Goal: Task Accomplishment & Management: Manage account settings

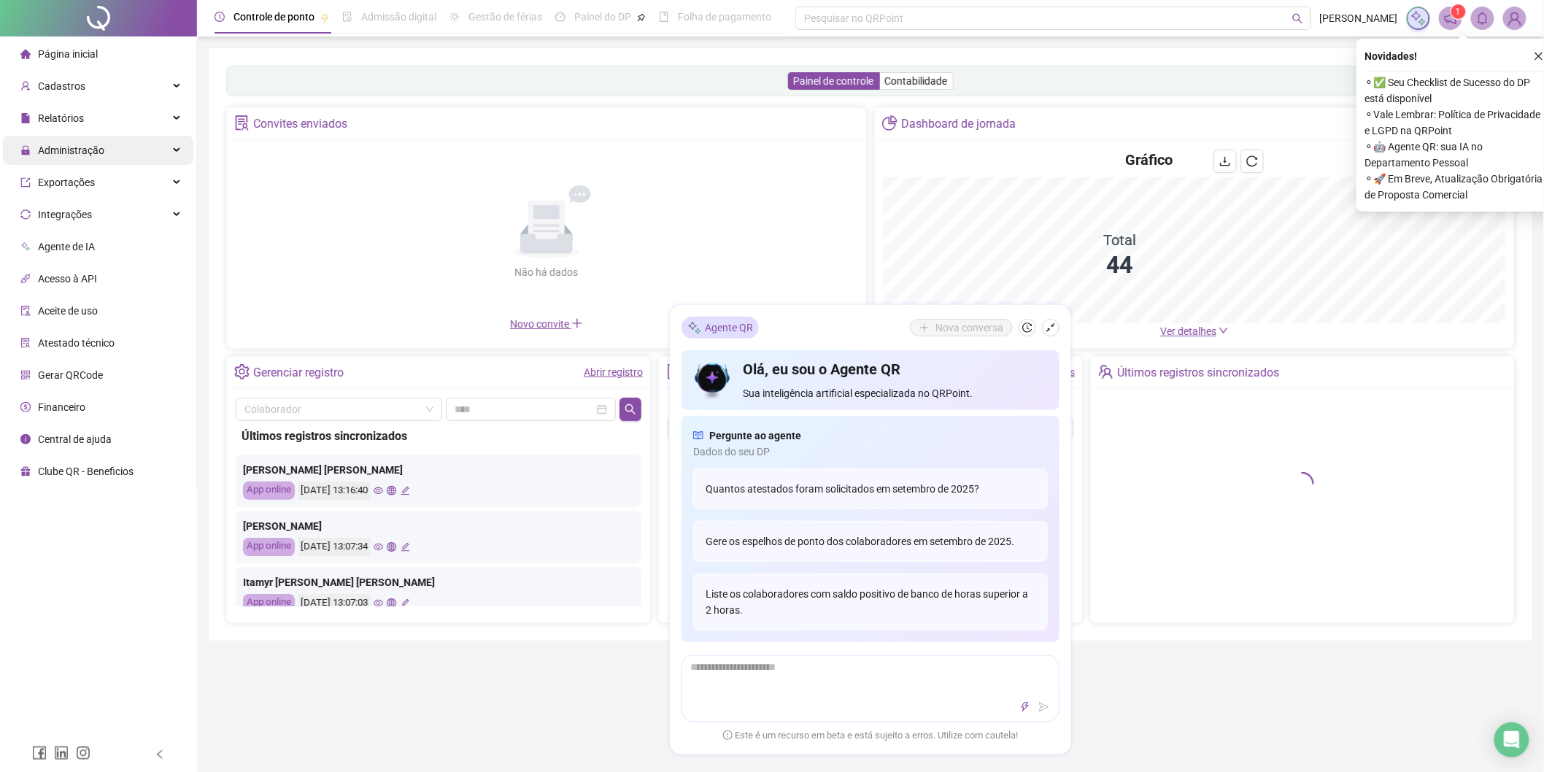
click at [96, 158] on span "Administração" at bounding box center [62, 150] width 84 height 29
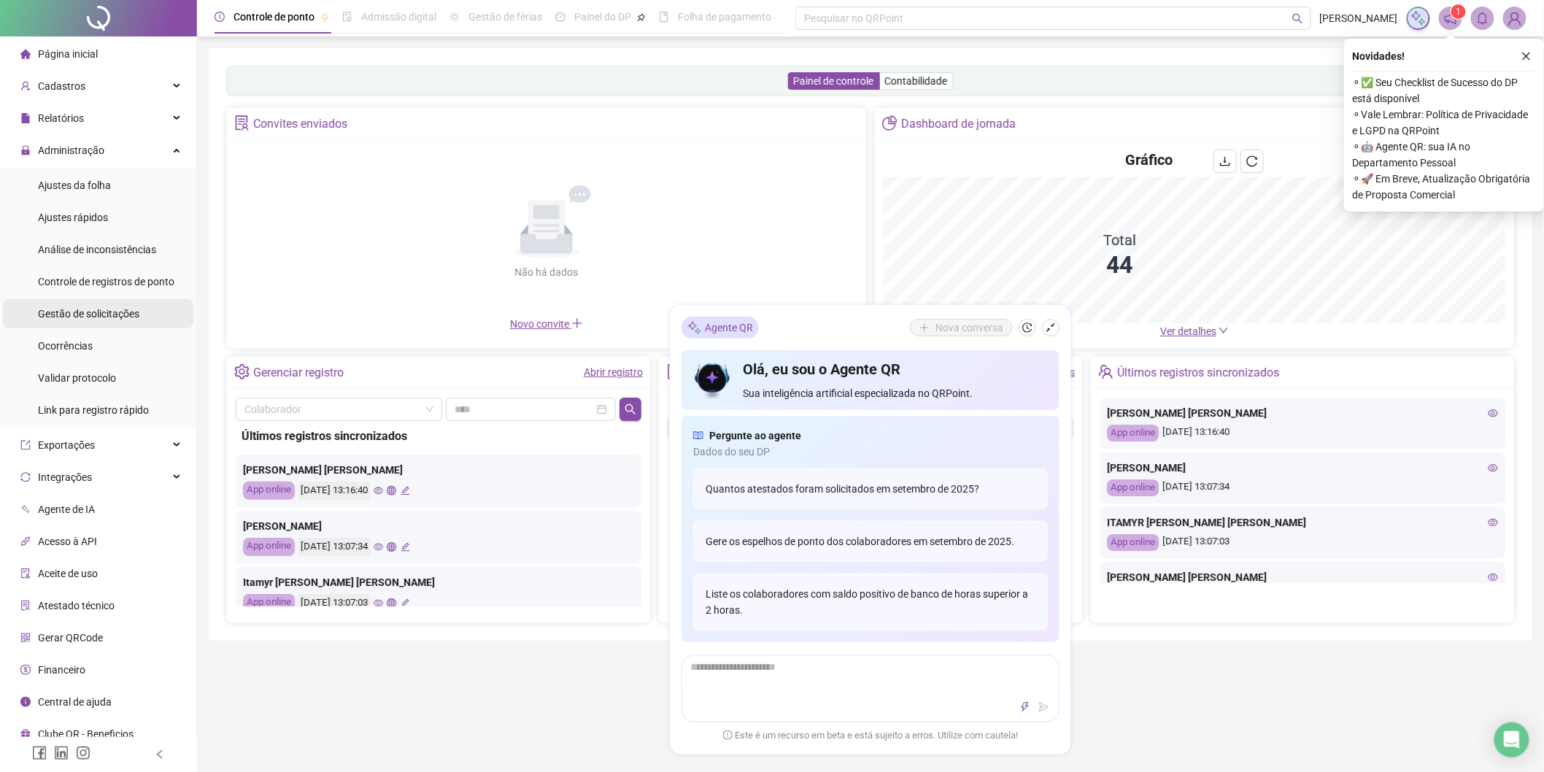
click at [96, 312] on span "Gestão de solicitações" at bounding box center [88, 314] width 101 height 12
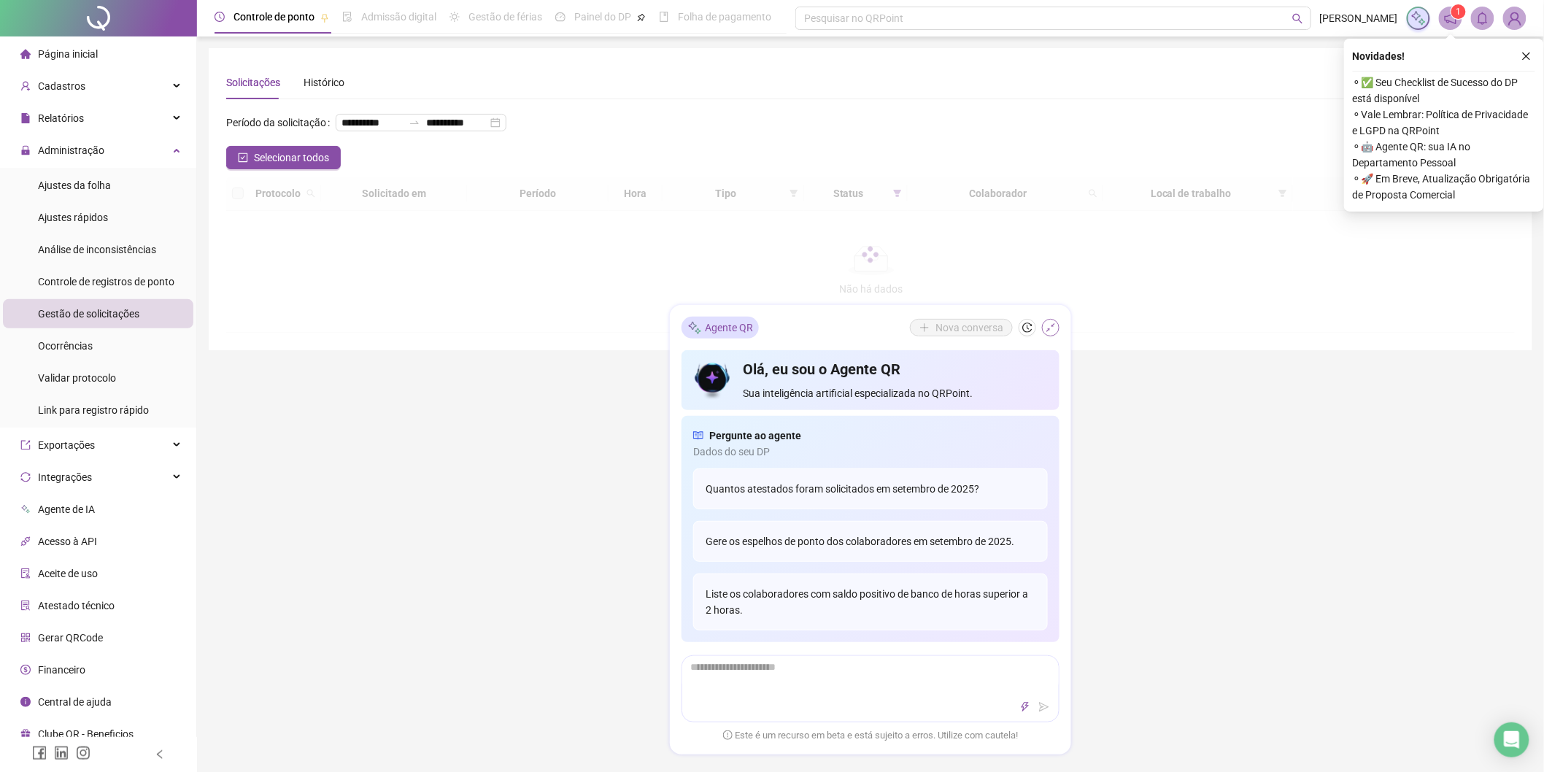
click at [1048, 331] on icon "shrink" at bounding box center [1051, 328] width 10 height 10
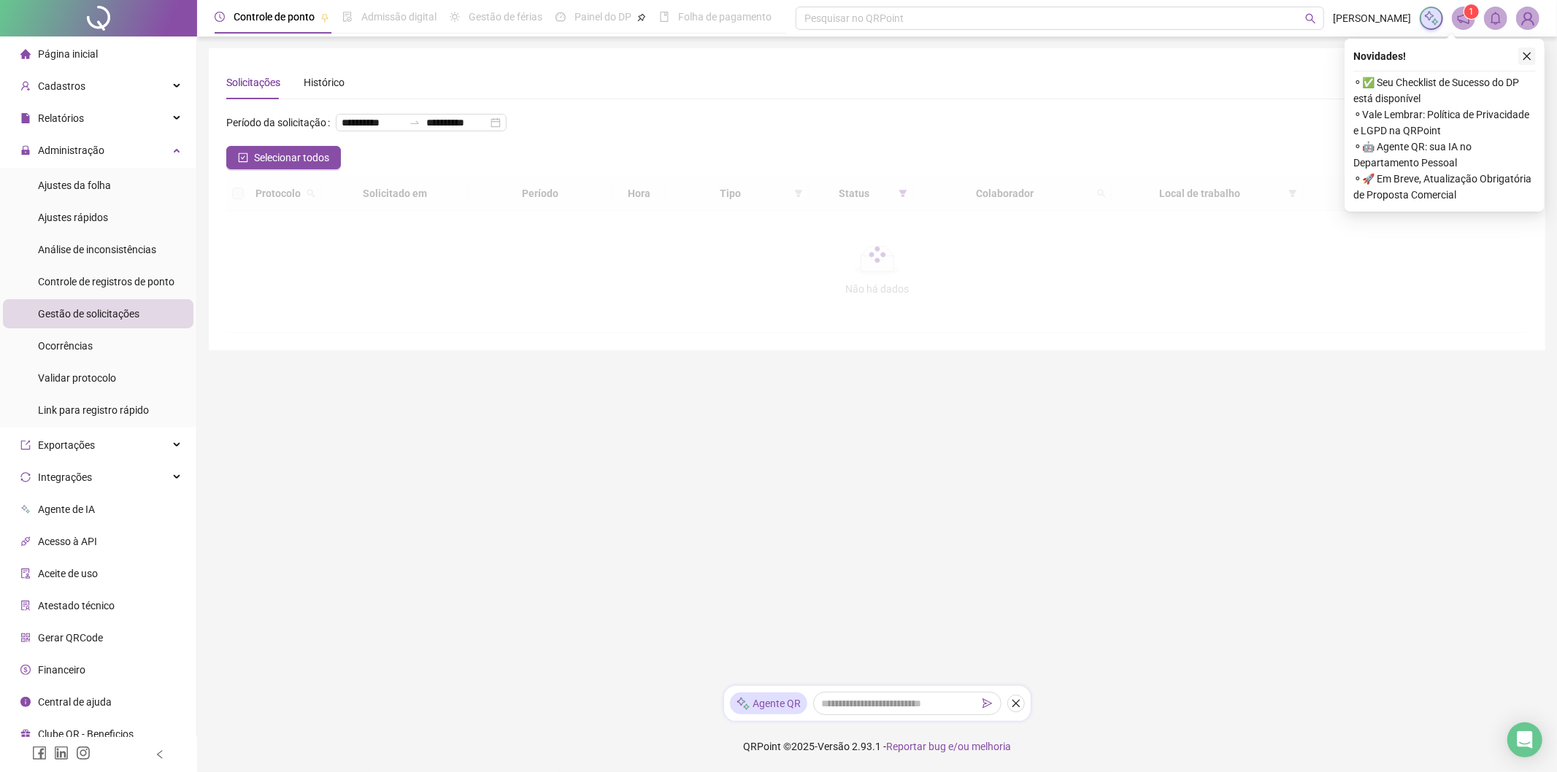
click at [1525, 51] on icon "close" at bounding box center [1526, 56] width 10 height 10
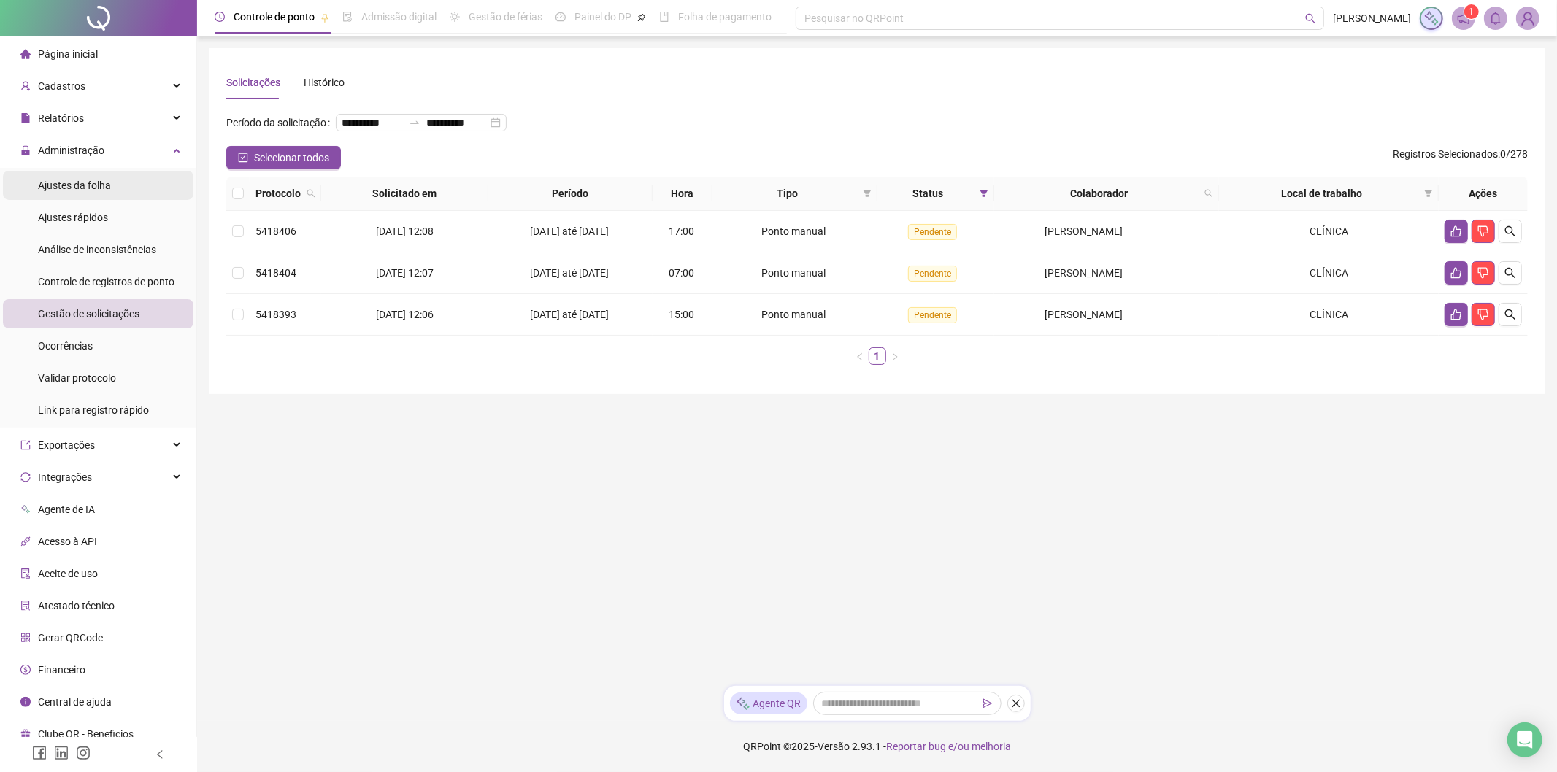
click at [117, 182] on li "Ajustes da folha" at bounding box center [98, 185] width 190 height 29
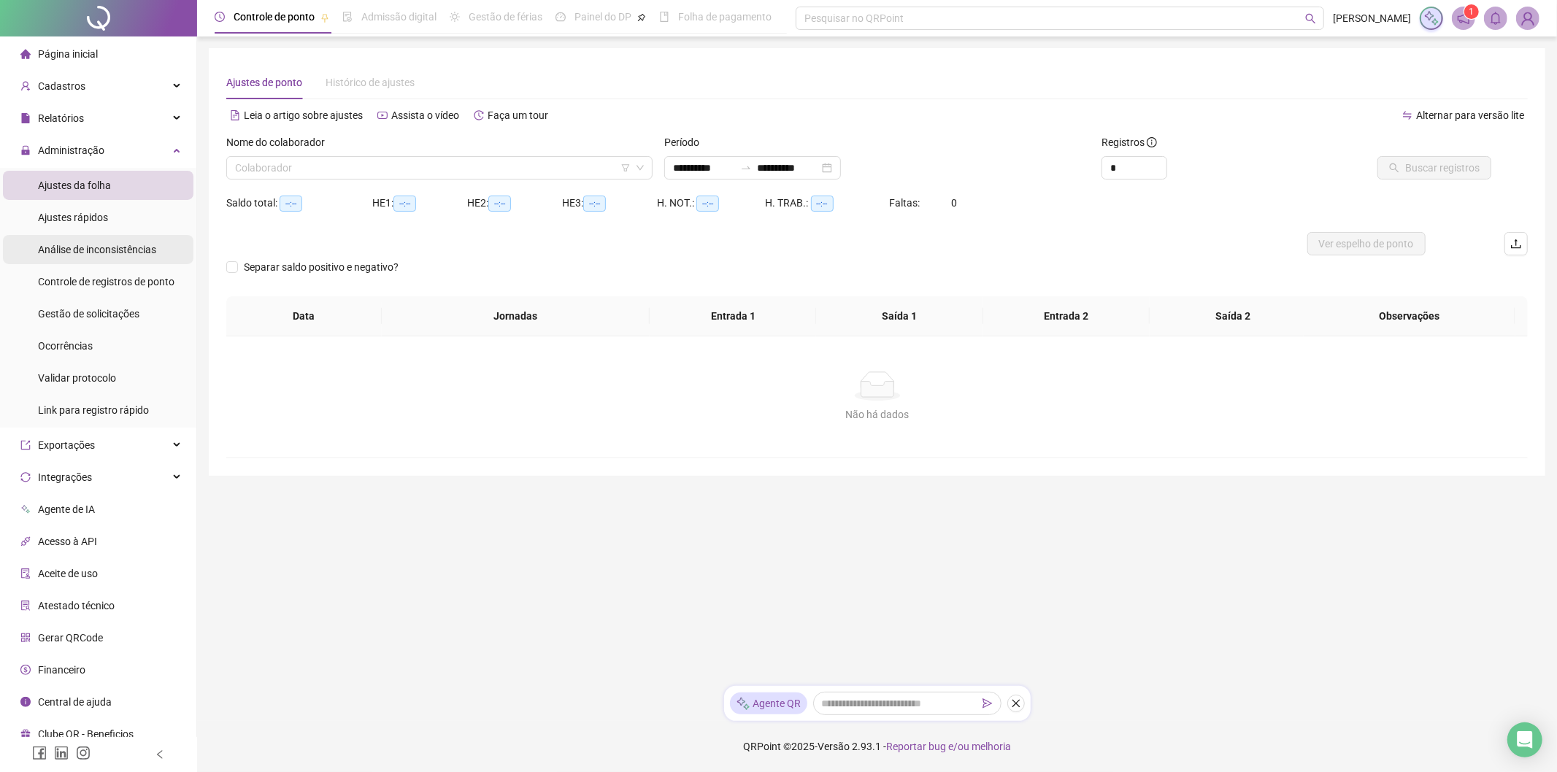
type input "**********"
click at [280, 174] on input "search" at bounding box center [433, 168] width 396 height 22
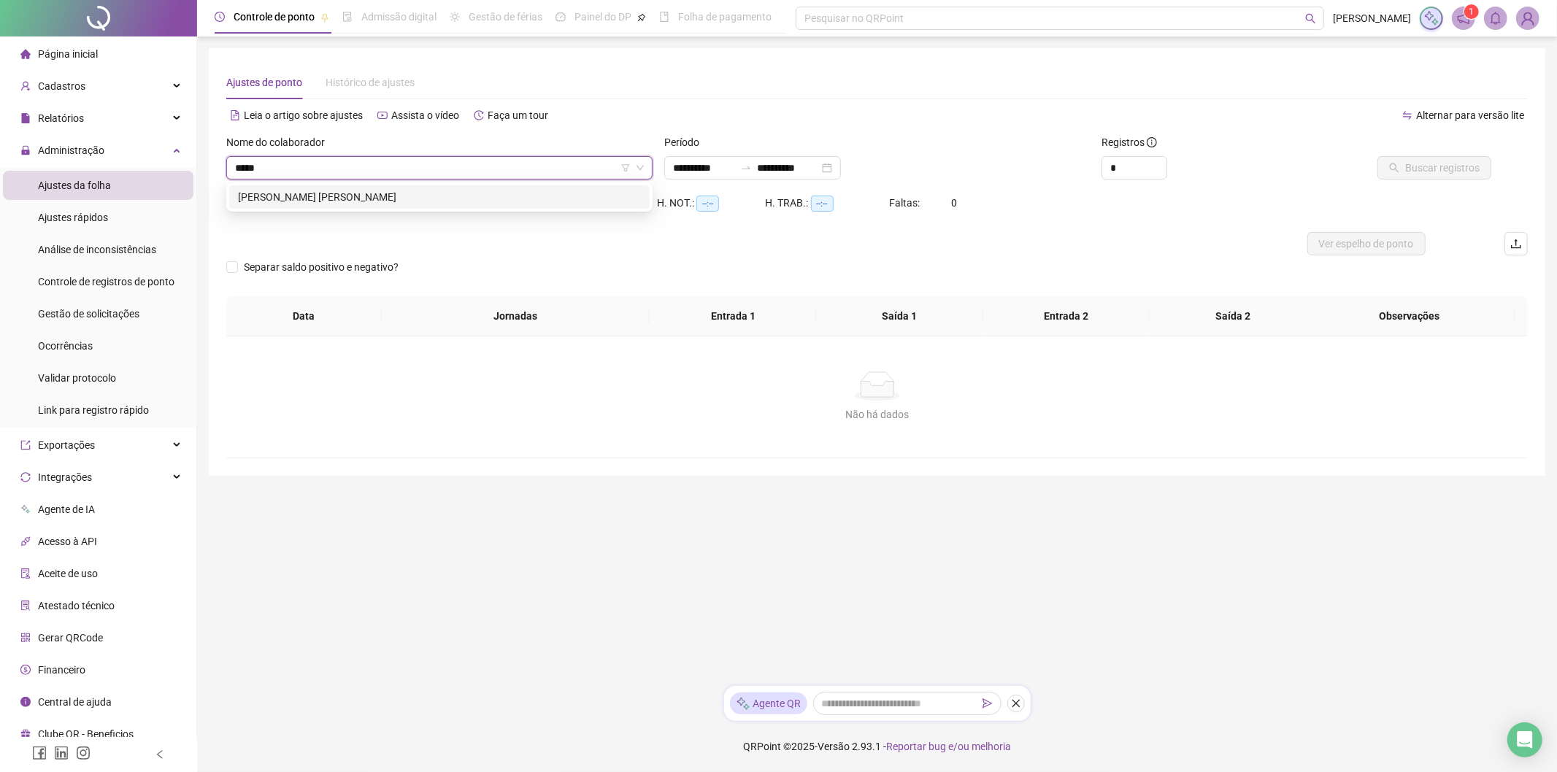
type input "******"
click at [312, 195] on div "[PERSON_NAME] [PERSON_NAME]" at bounding box center [439, 197] width 403 height 16
click at [1416, 162] on span "Buscar registros" at bounding box center [1442, 168] width 74 height 16
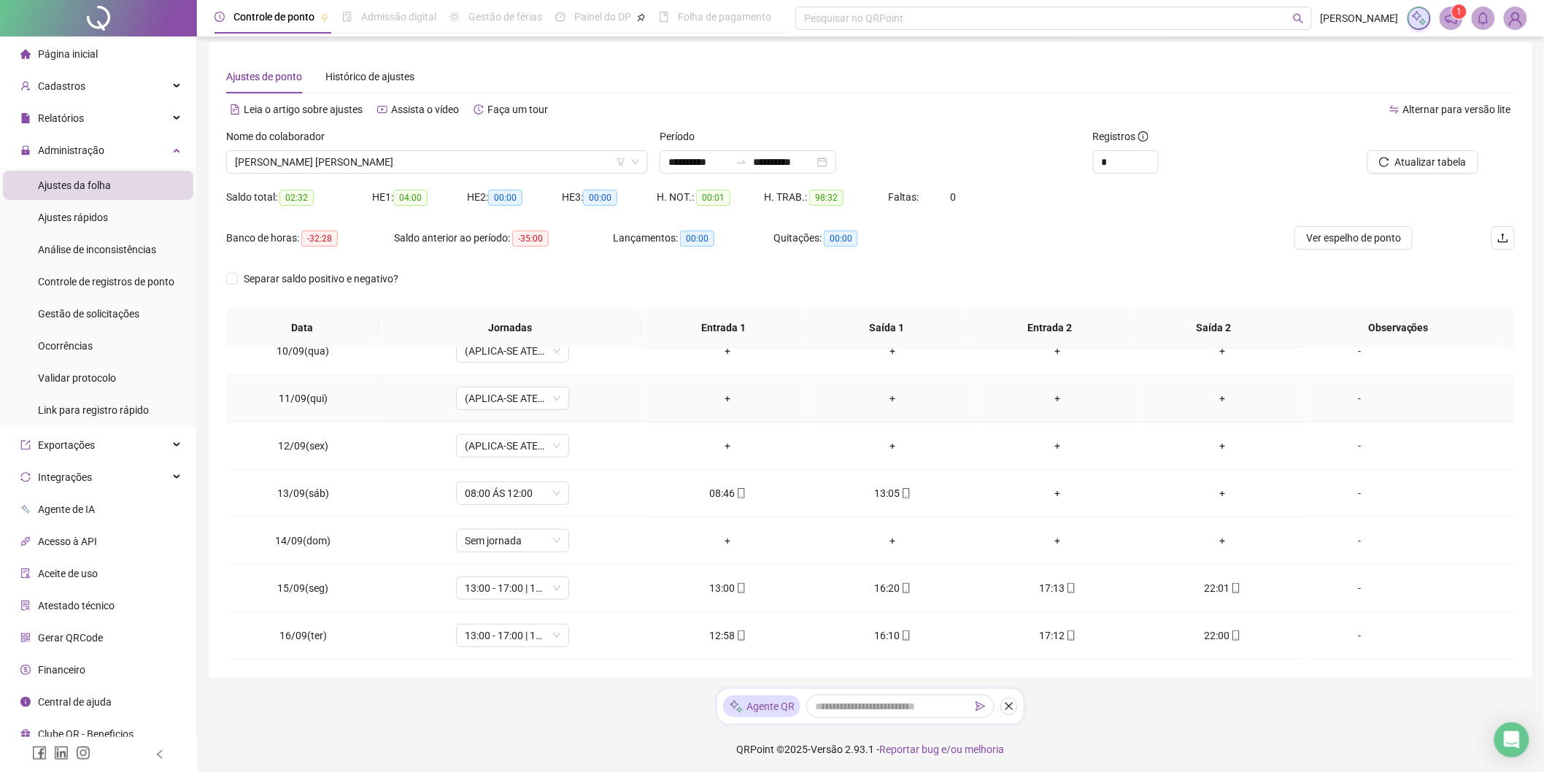
scroll to position [8, 0]
click at [1349, 234] on span "Ver espelho de ponto" at bounding box center [1353, 236] width 95 height 16
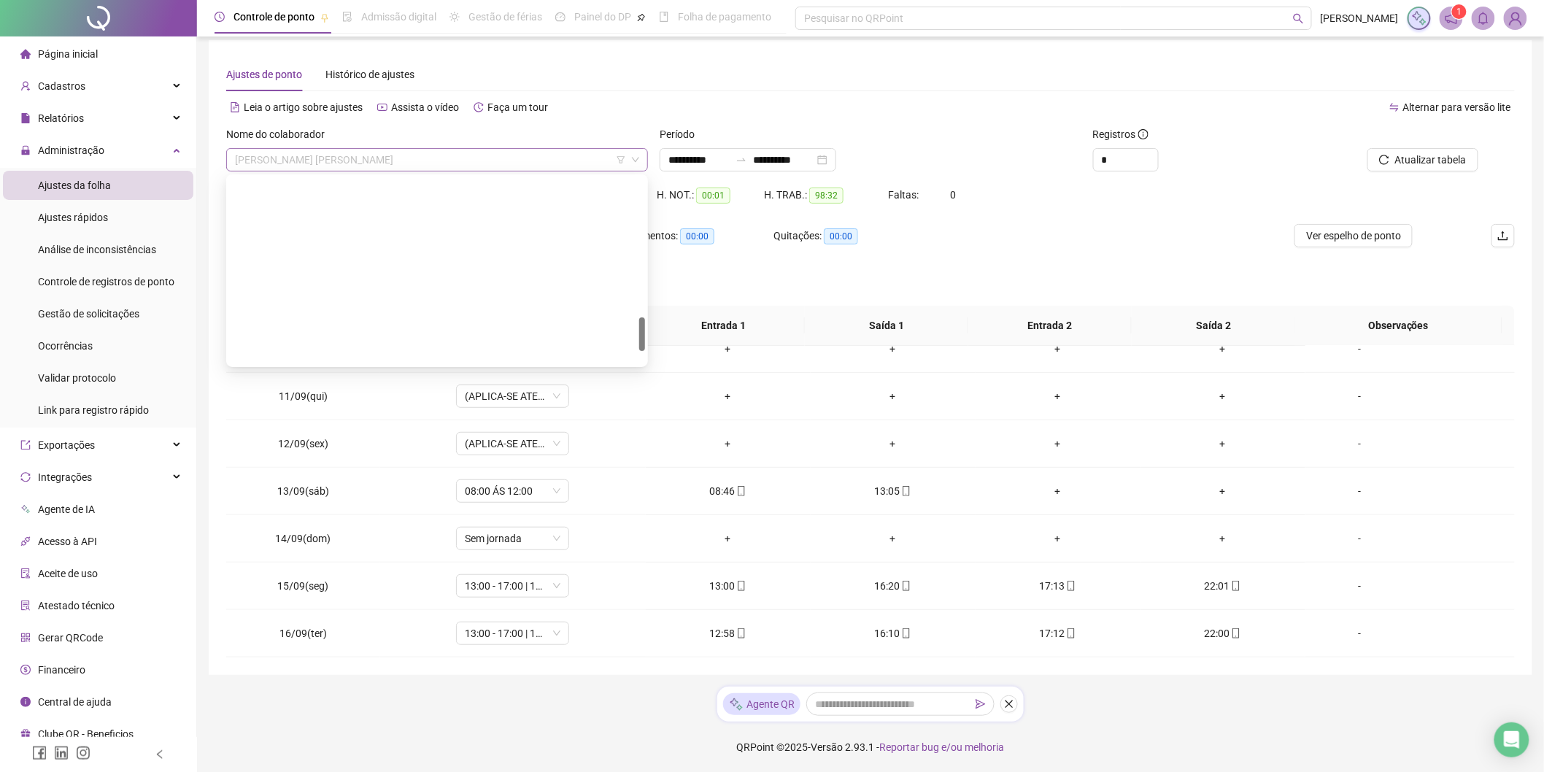
click at [376, 162] on span "[PERSON_NAME] [PERSON_NAME]" at bounding box center [437, 160] width 404 height 22
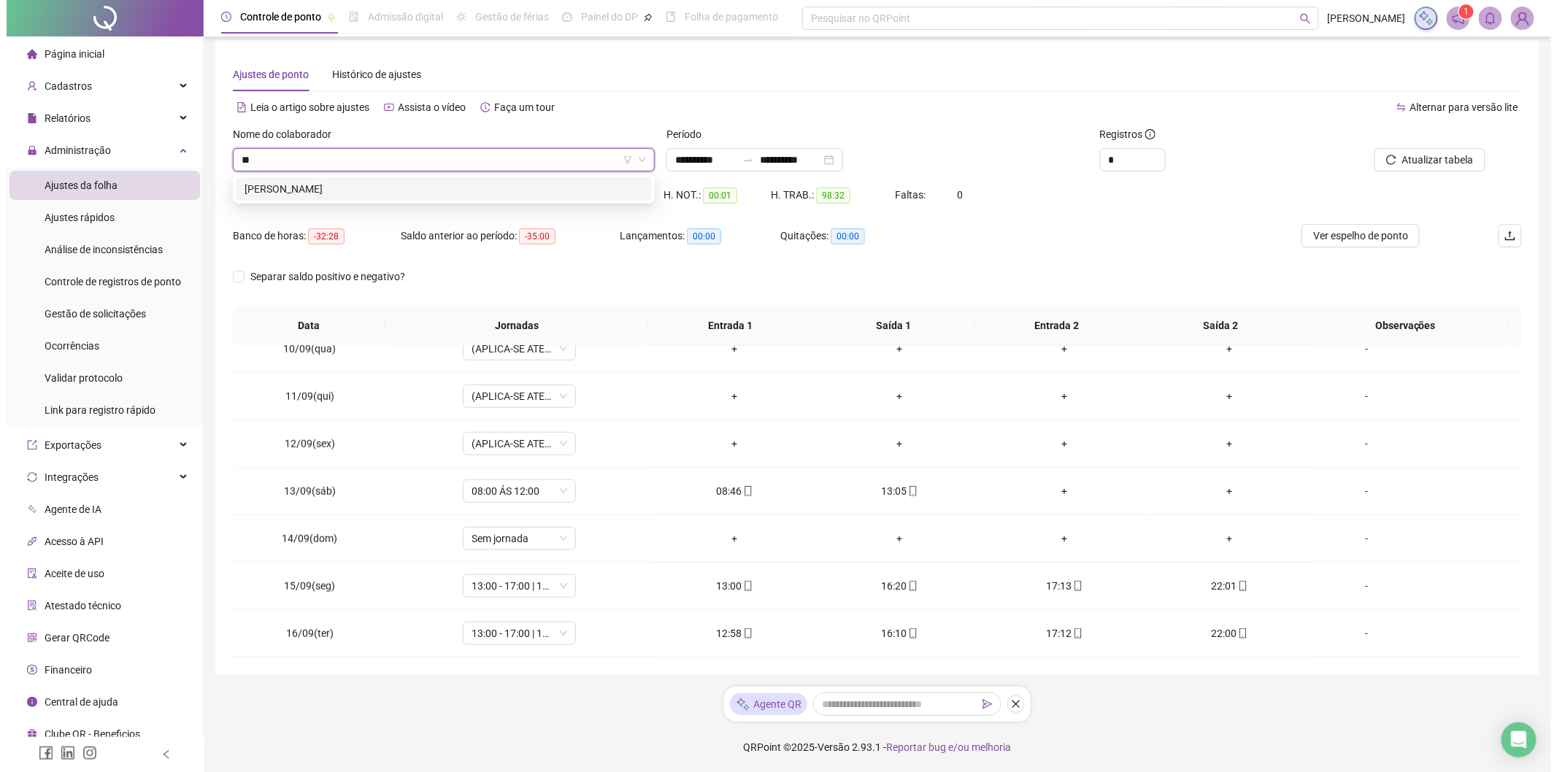
scroll to position [0, 0]
type input "*****"
click at [387, 190] on div "[PERSON_NAME]" at bounding box center [437, 189] width 398 height 16
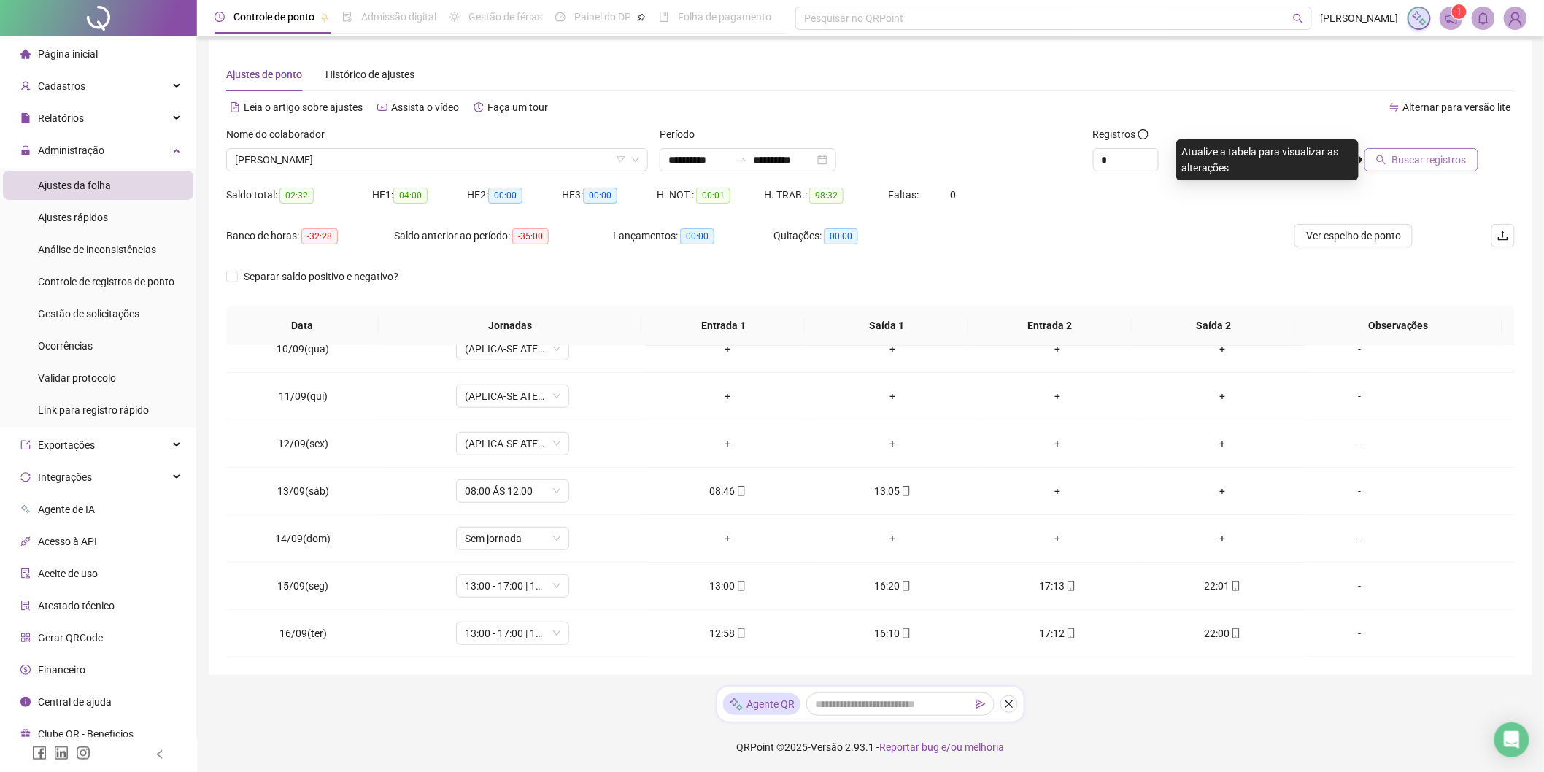
click at [1413, 155] on span "Buscar registros" at bounding box center [1429, 160] width 74 height 16
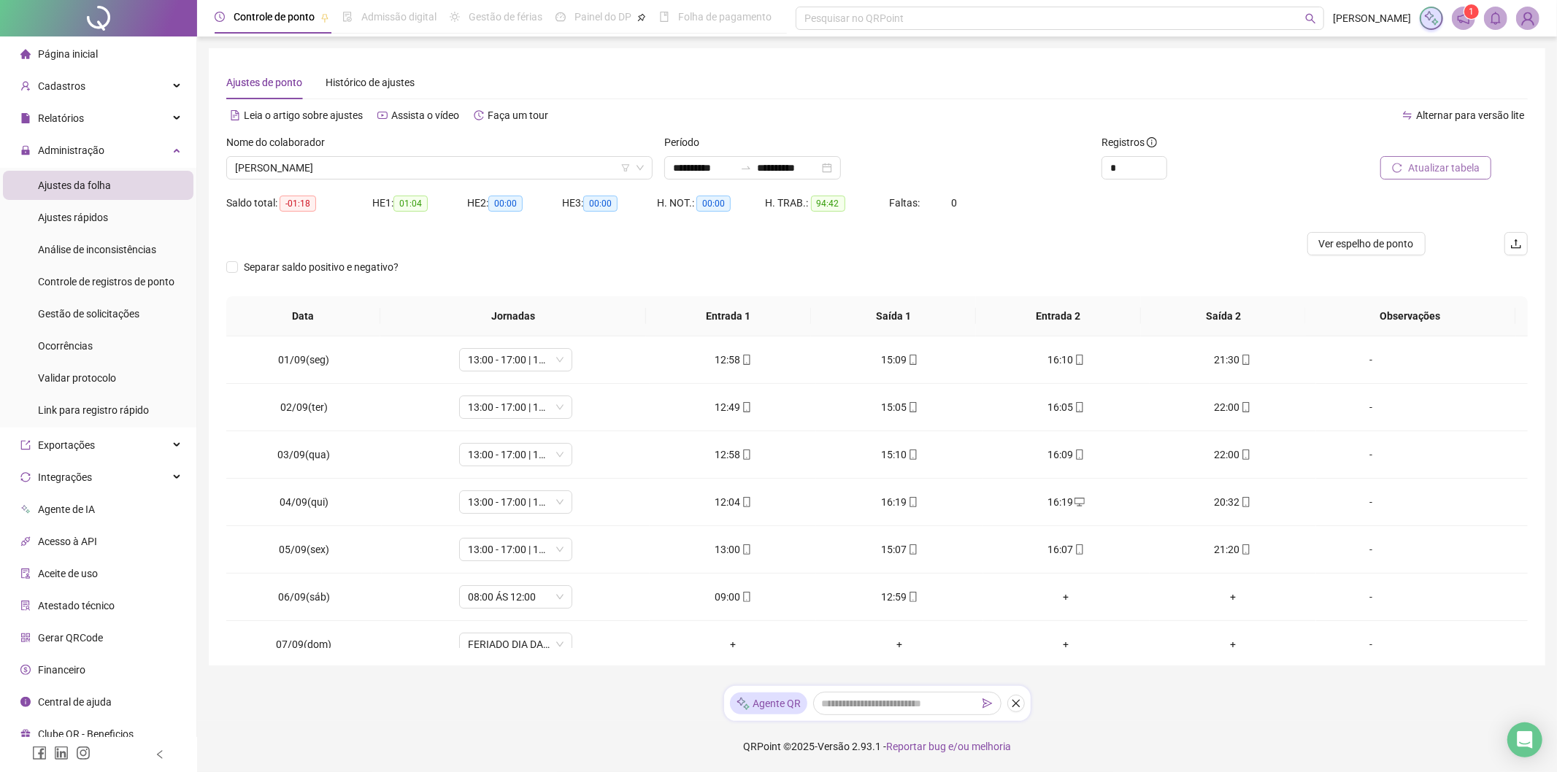
click at [1323, 258] on div "Separar saldo positivo e negativo?" at bounding box center [876, 275] width 1301 height 41
click at [1325, 244] on span "Ver espelho de ponto" at bounding box center [1366, 244] width 95 height 16
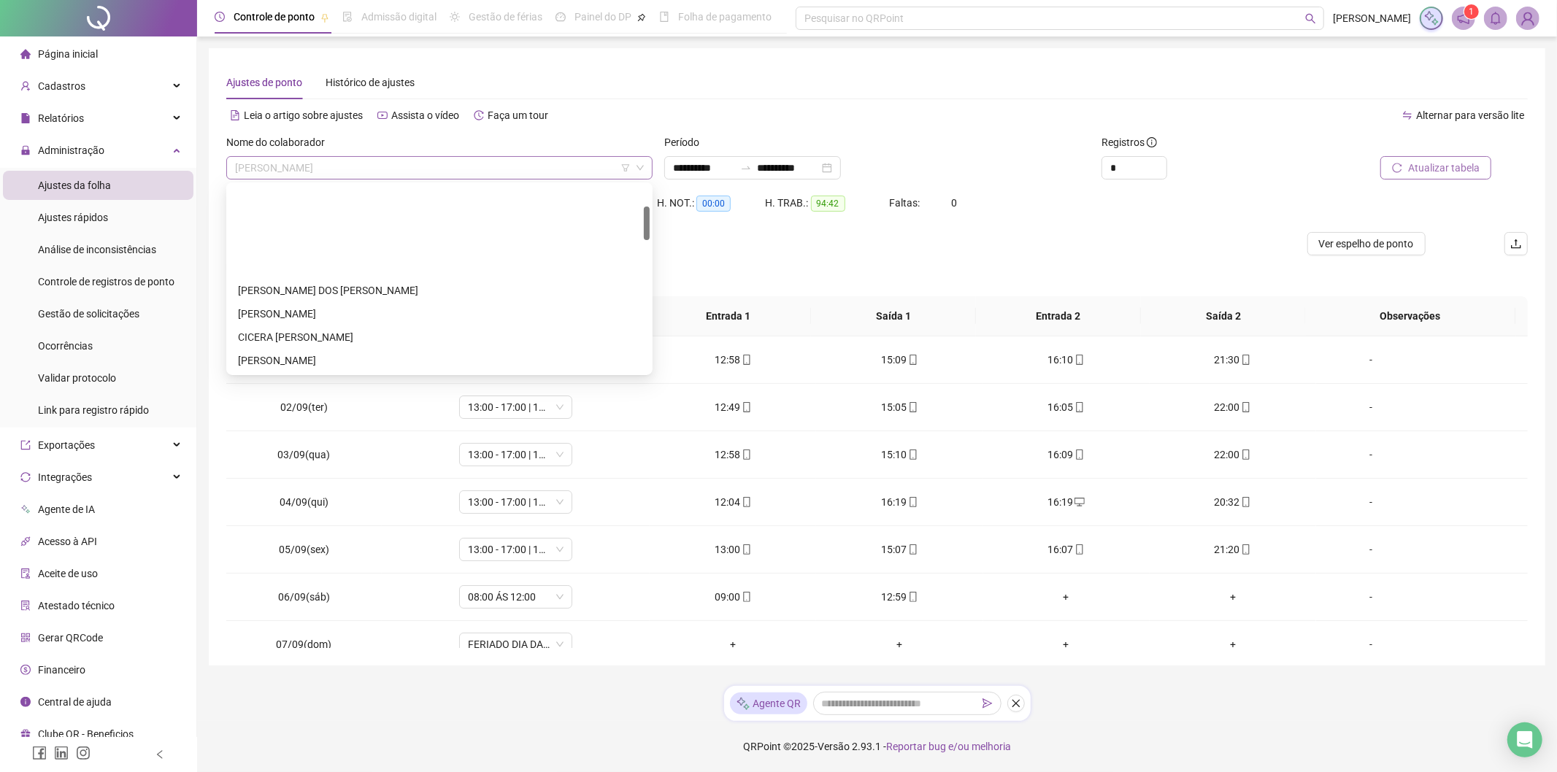
click at [269, 166] on span "[PERSON_NAME]" at bounding box center [439, 168] width 409 height 22
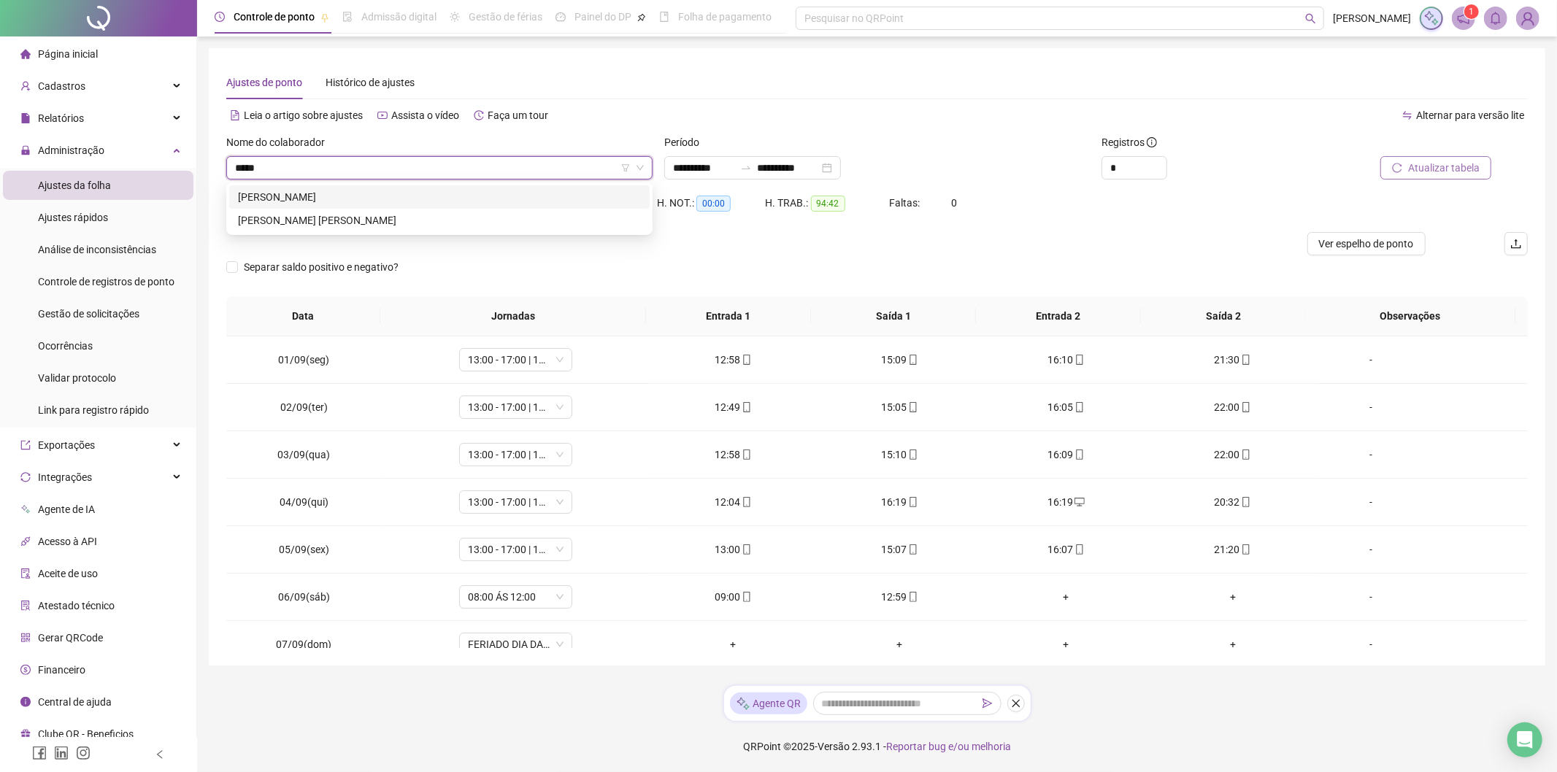
type input "******"
click at [501, 204] on div "[PERSON_NAME]" at bounding box center [439, 197] width 403 height 16
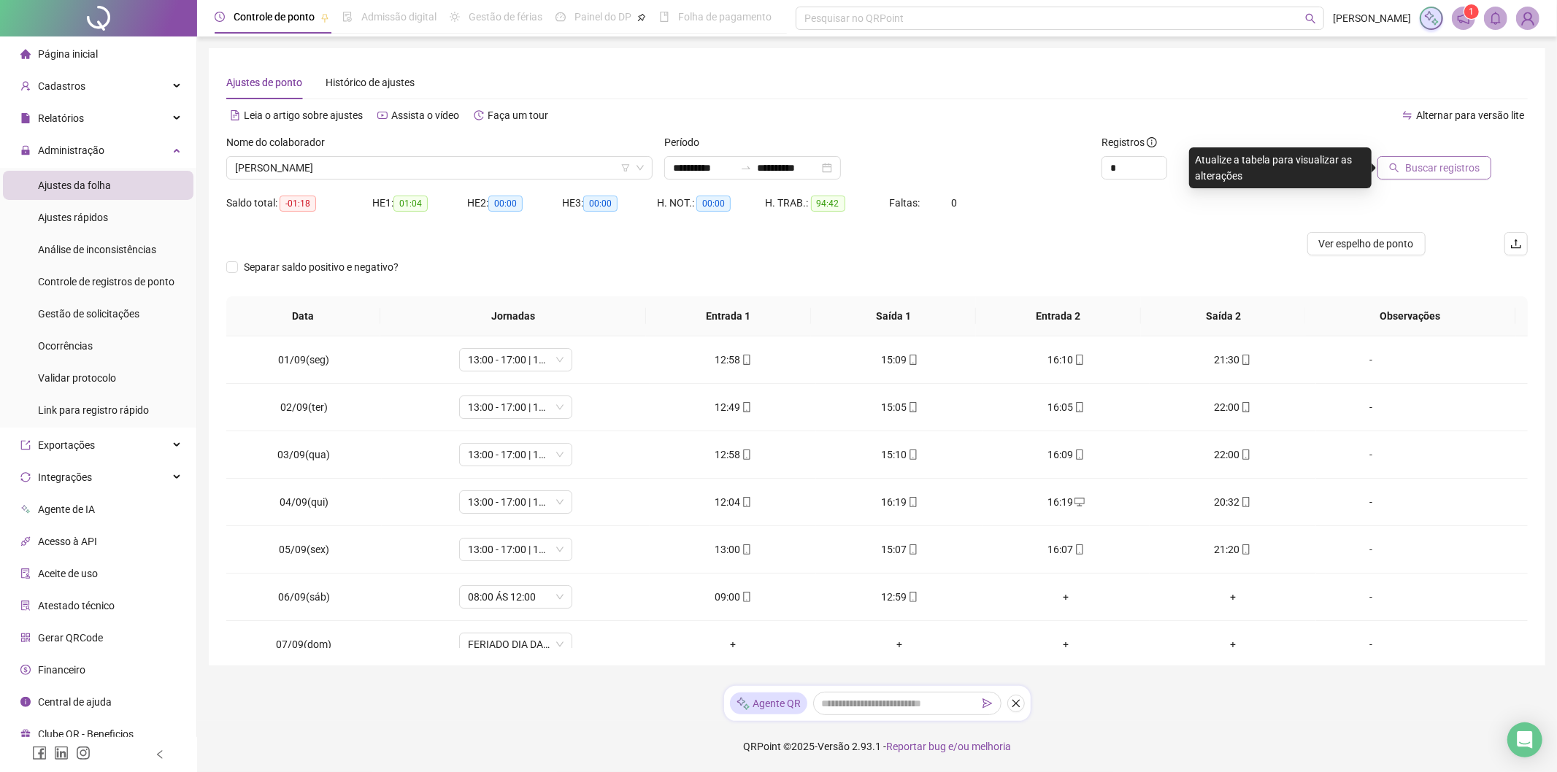
click at [1427, 164] on span "Buscar registros" at bounding box center [1442, 168] width 74 height 16
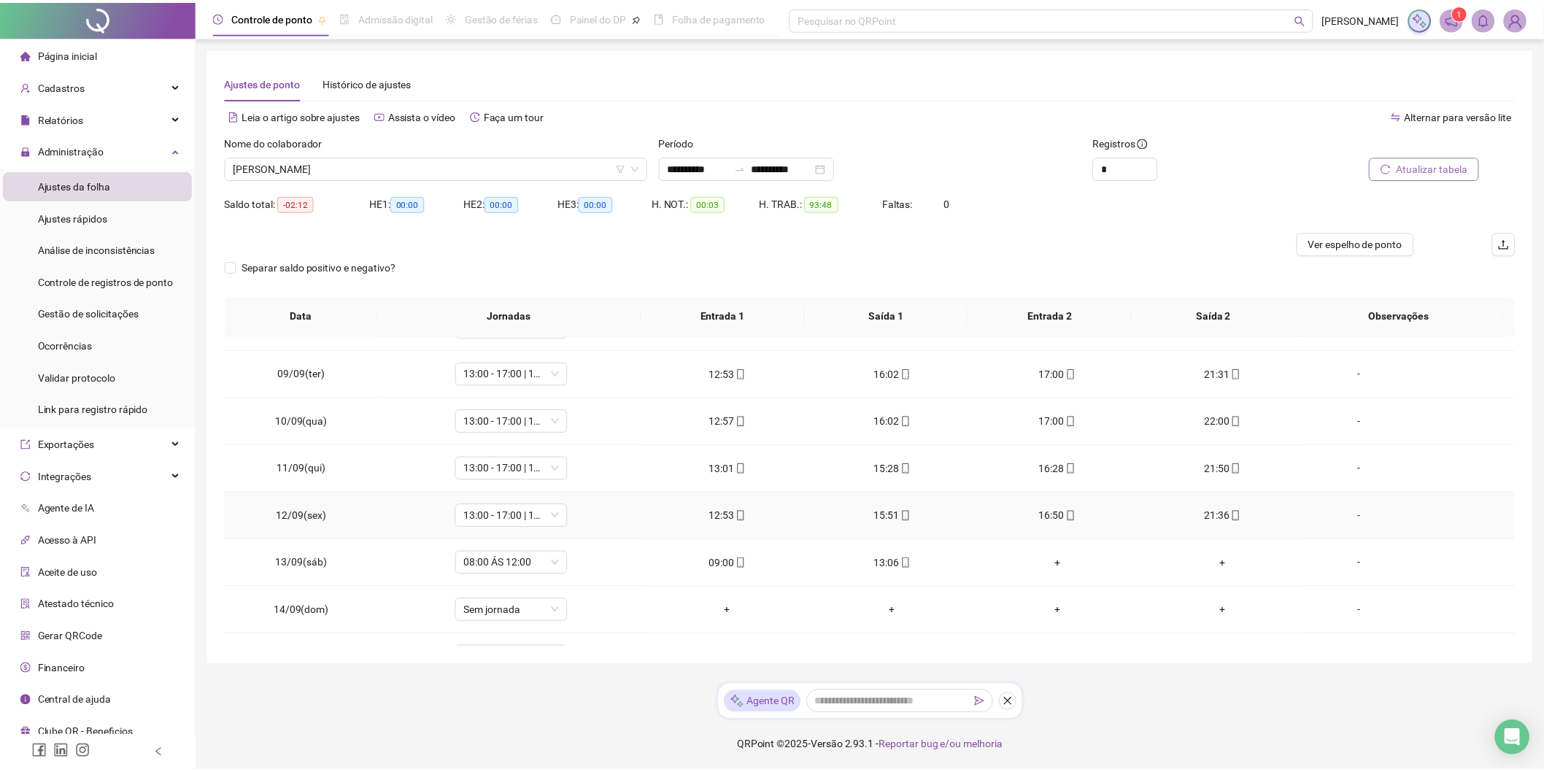
scroll to position [448, 0]
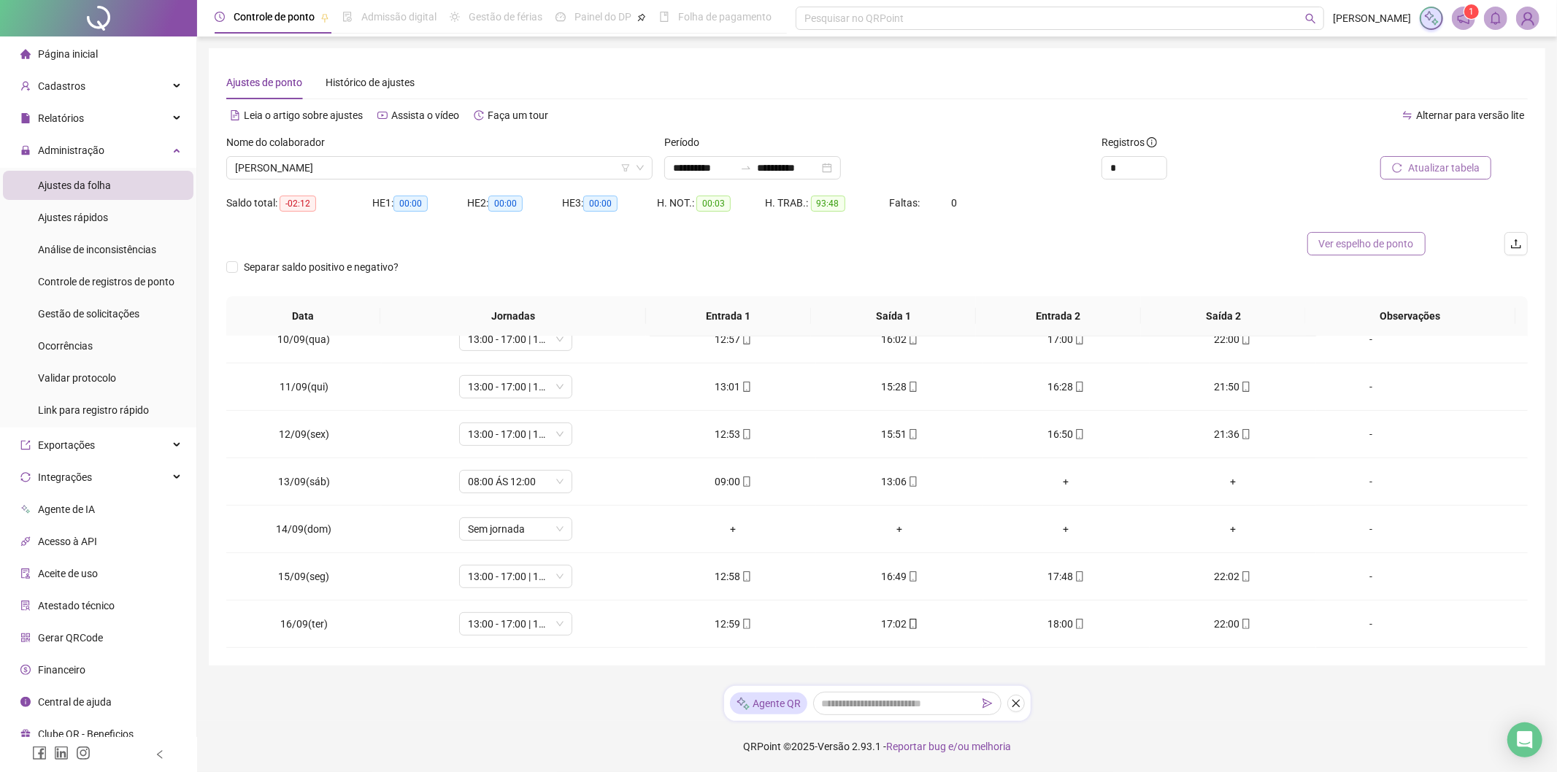
click at [1362, 247] on span "Ver espelho de ponto" at bounding box center [1366, 244] width 95 height 16
click at [80, 312] on span "Gestão de solicitações" at bounding box center [88, 314] width 101 height 12
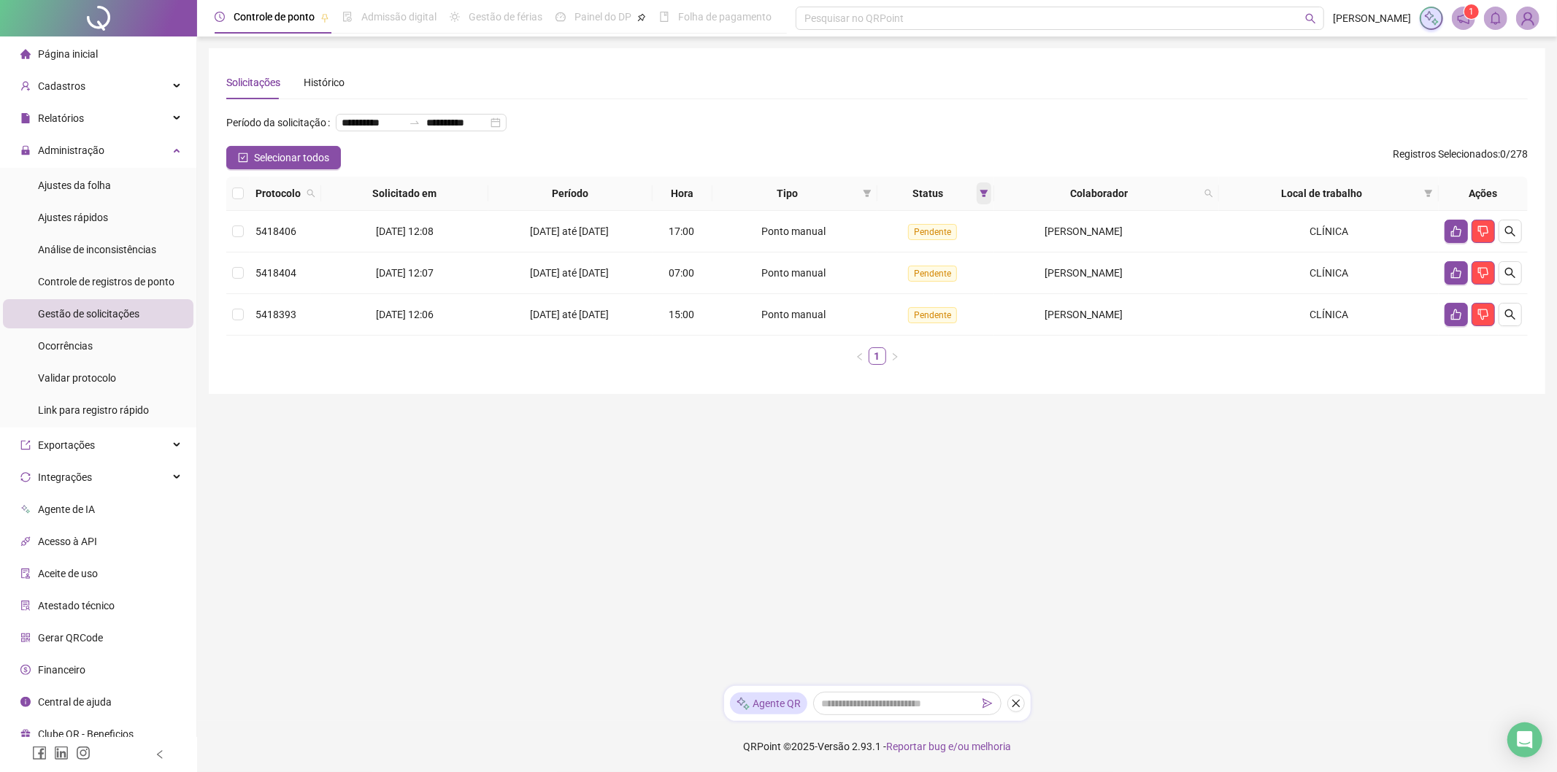
click at [979, 194] on icon "filter" at bounding box center [983, 193] width 9 height 9
click at [944, 270] on span "Aceita" at bounding box center [937, 271] width 36 height 16
click at [942, 245] on span "Pendente" at bounding box center [943, 247] width 49 height 16
click at [965, 301] on span "OK" at bounding box center [968, 300] width 14 height 16
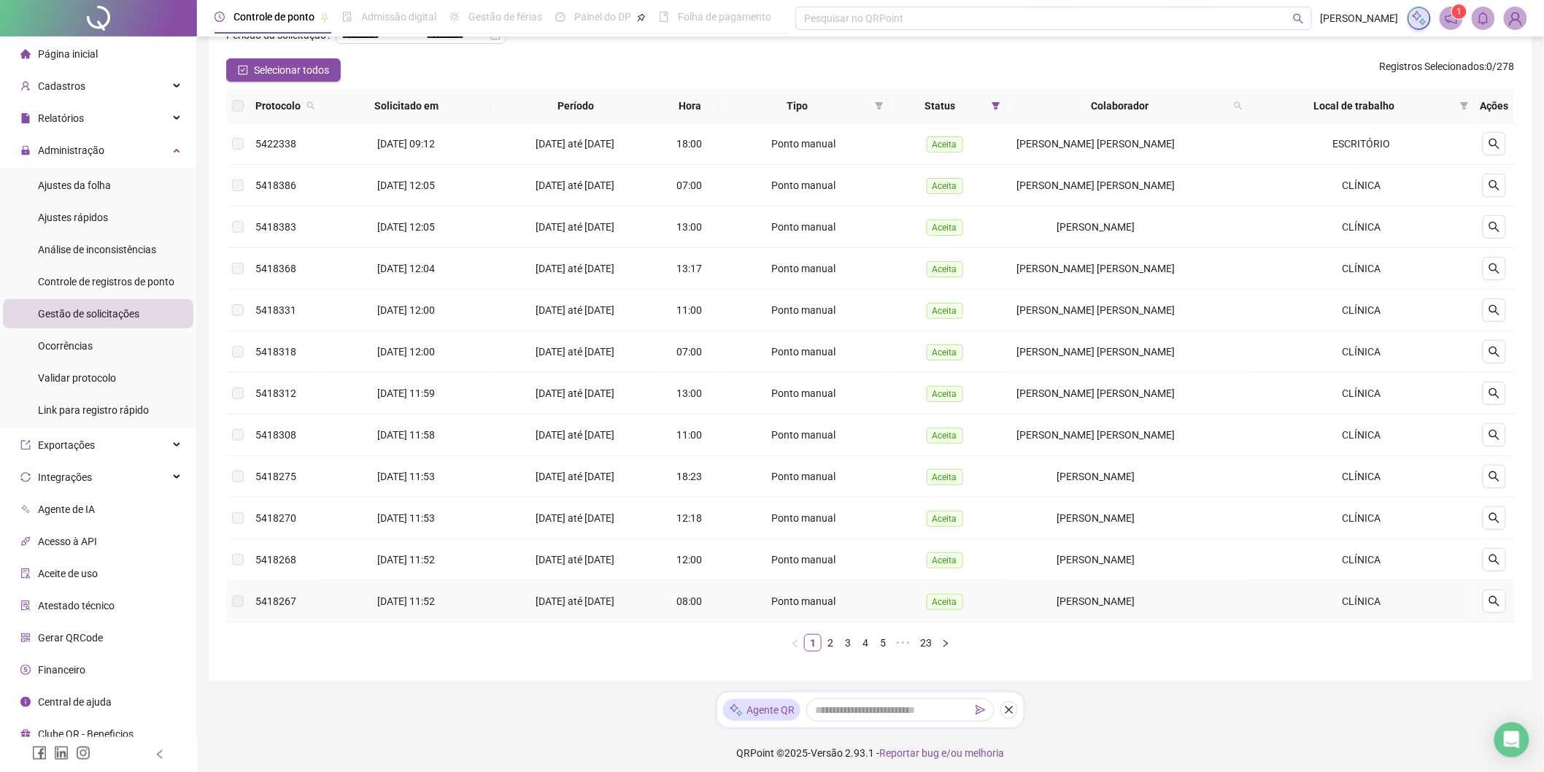
scroll to position [93, 0]
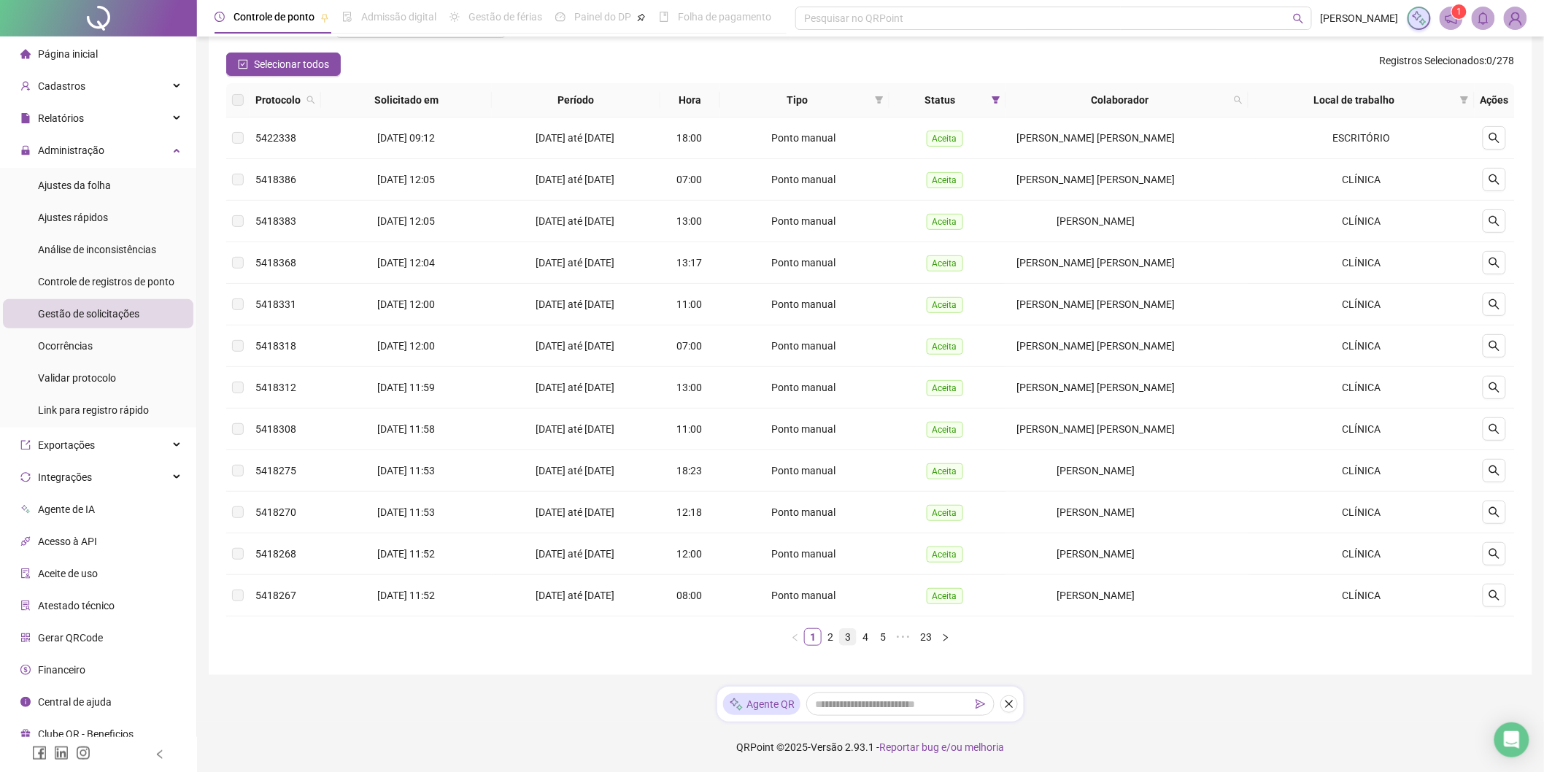
click at [839, 638] on li "3" at bounding box center [848, 637] width 18 height 18
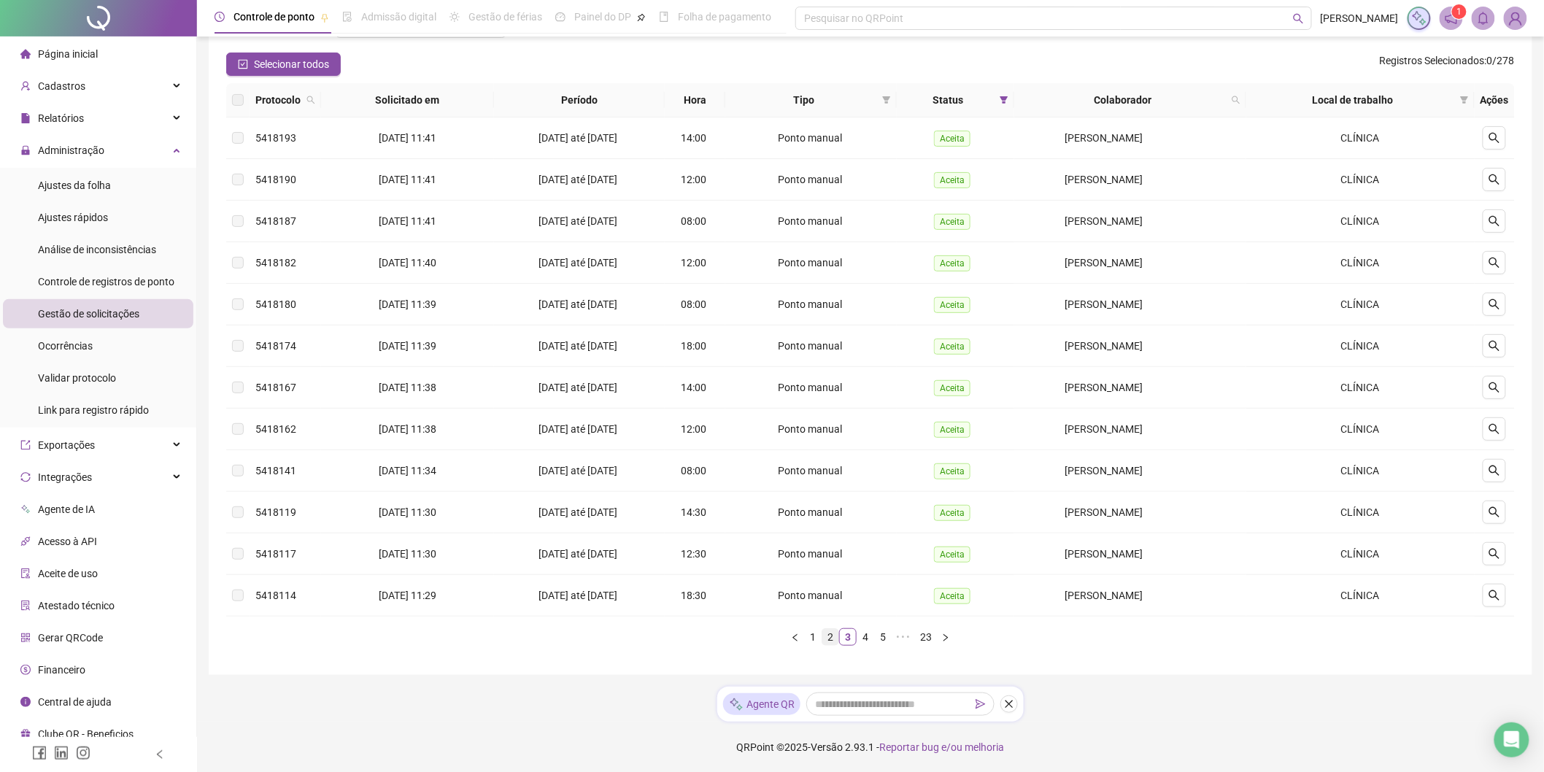
click at [836, 632] on link "2" at bounding box center [830, 637] width 16 height 16
click at [852, 640] on link "3" at bounding box center [848, 637] width 16 height 16
click at [865, 639] on link "4" at bounding box center [865, 637] width 16 height 16
click at [882, 639] on link "5" at bounding box center [874, 637] width 16 height 16
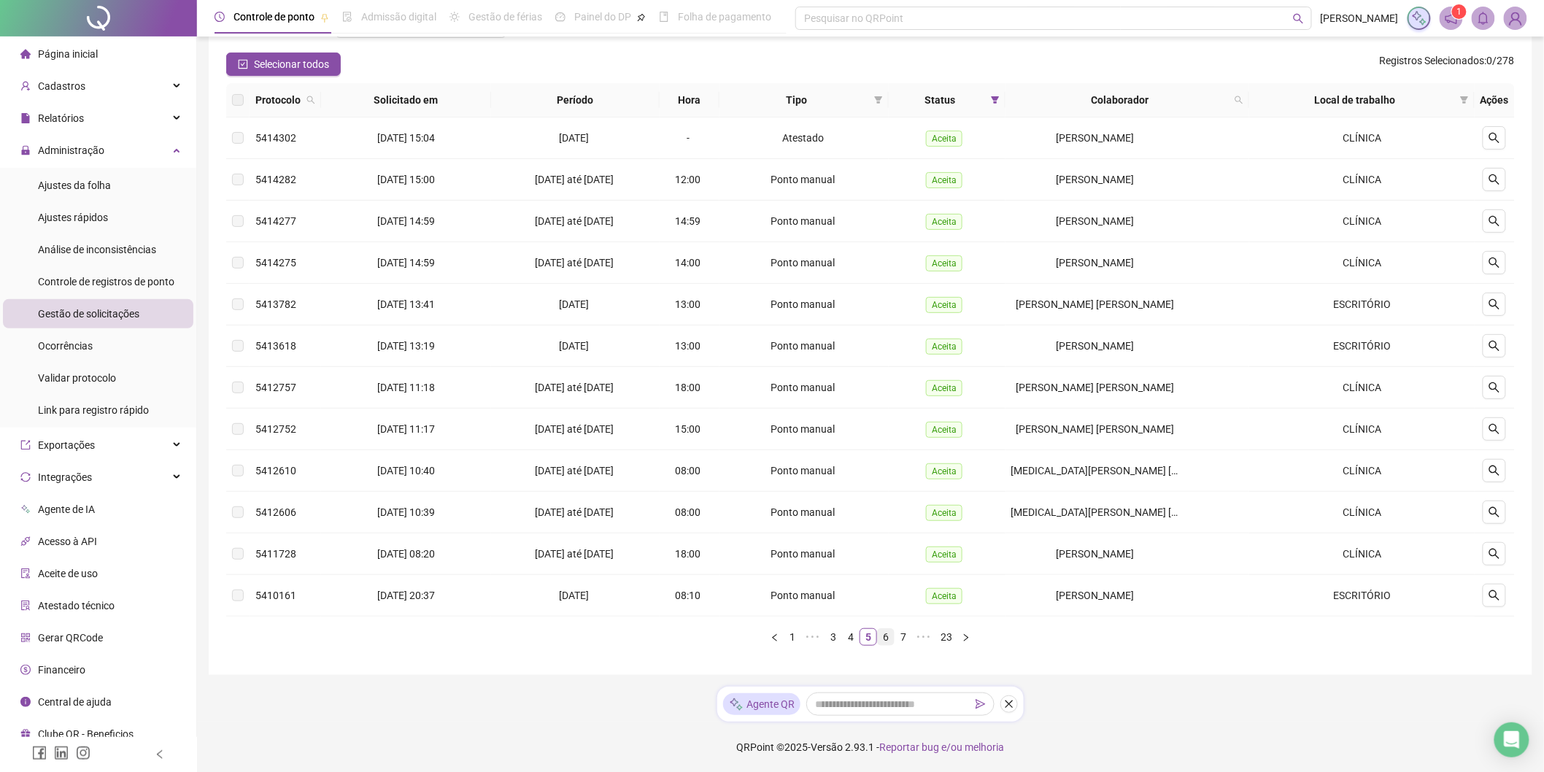
click at [889, 639] on link "6" at bounding box center [886, 637] width 16 height 16
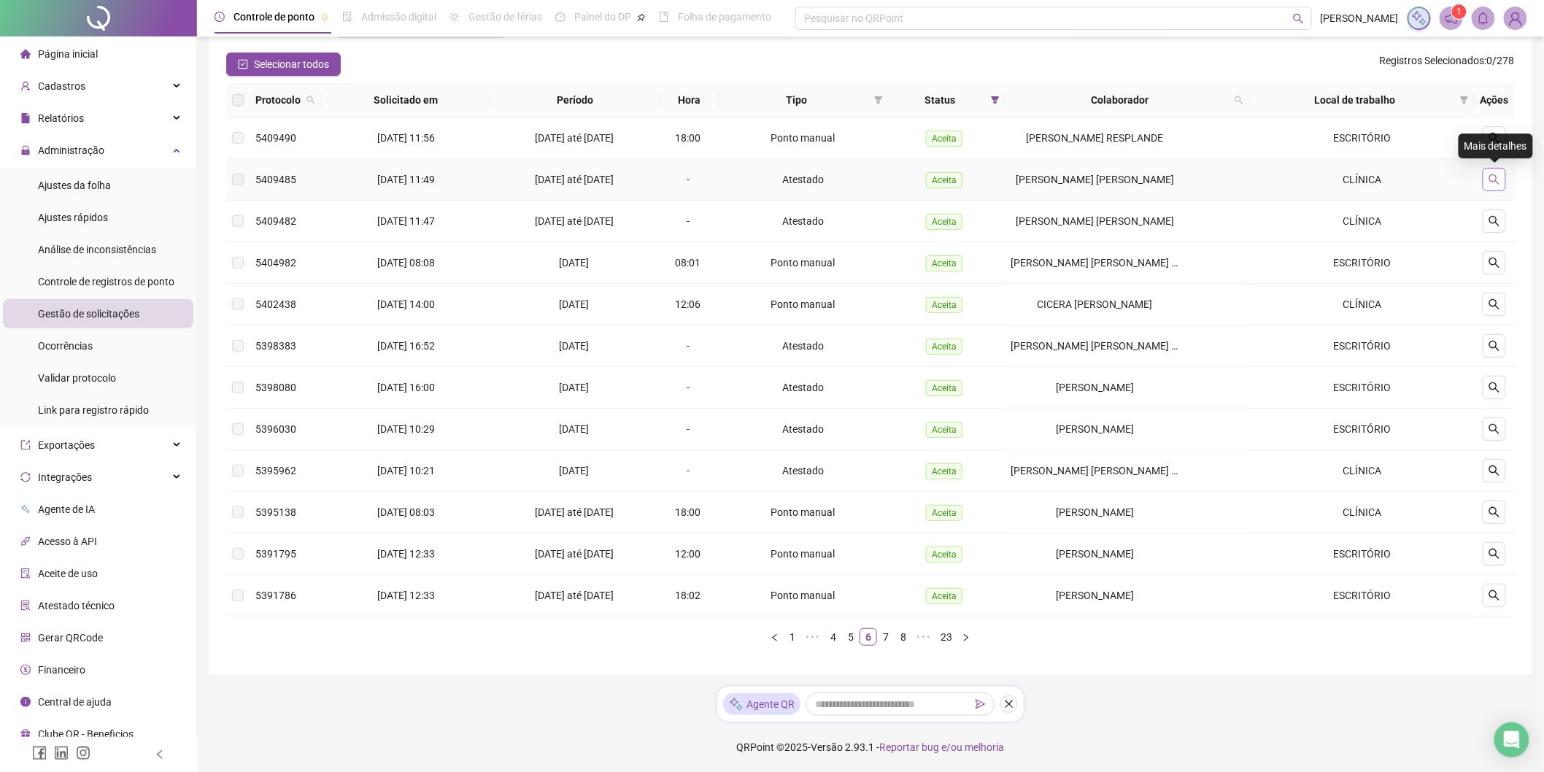
click at [1501, 181] on button "button" at bounding box center [1494, 179] width 23 height 23
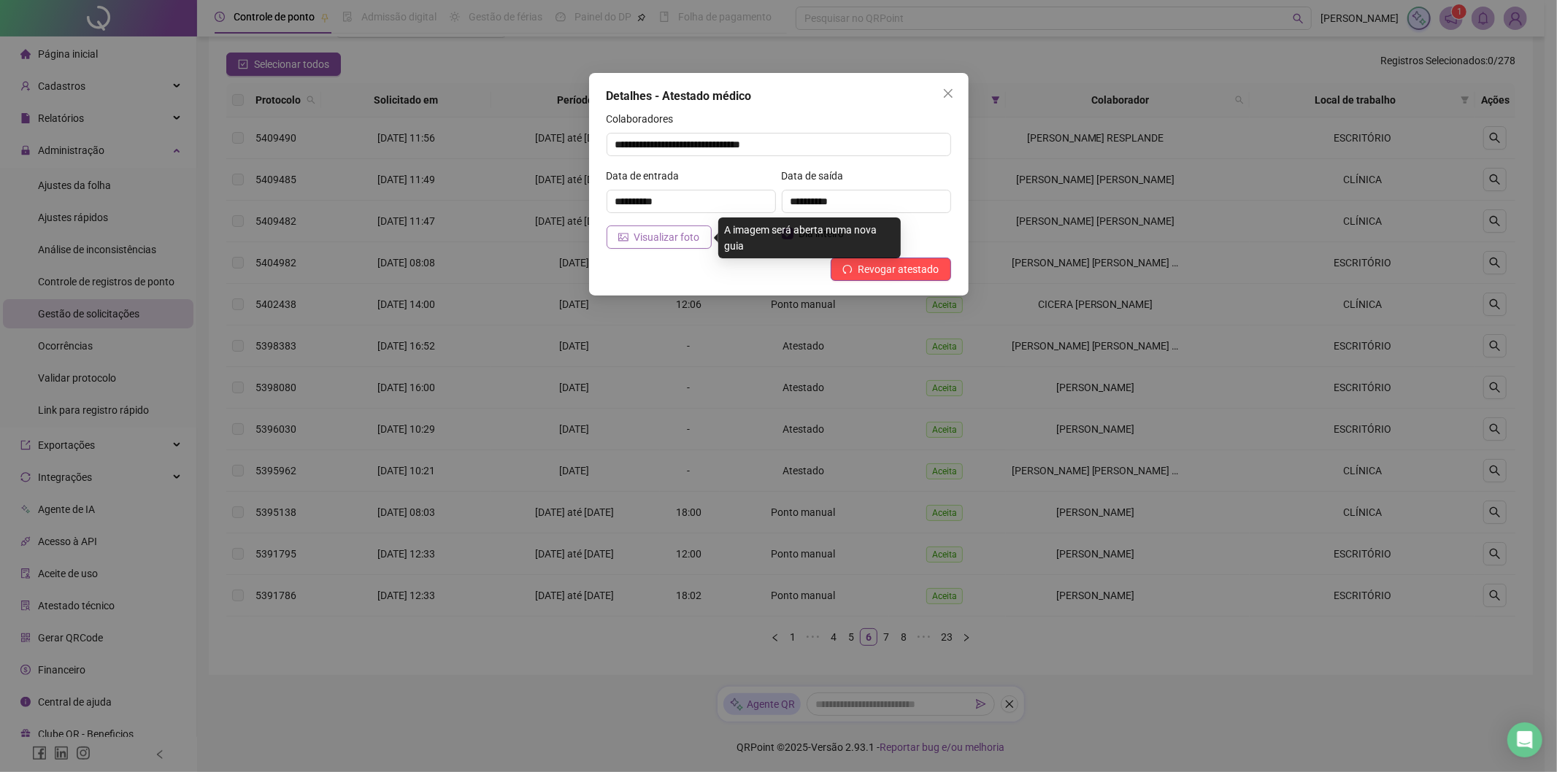
click at [630, 232] on button "Visualizar foto" at bounding box center [658, 236] width 105 height 23
click at [949, 90] on icon "close" at bounding box center [948, 94] width 12 height 12
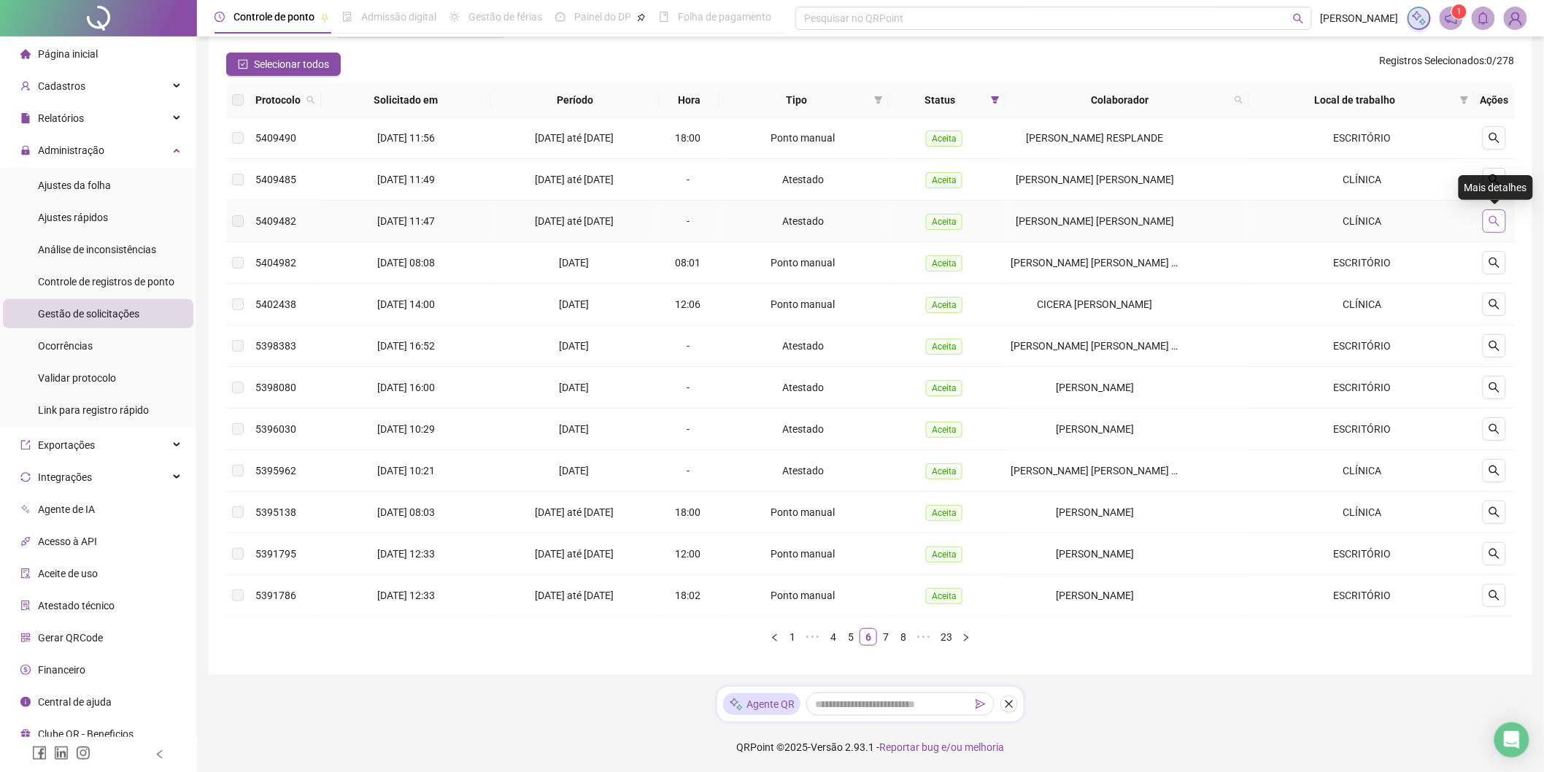
click at [1498, 220] on icon "search" at bounding box center [1495, 221] width 12 height 12
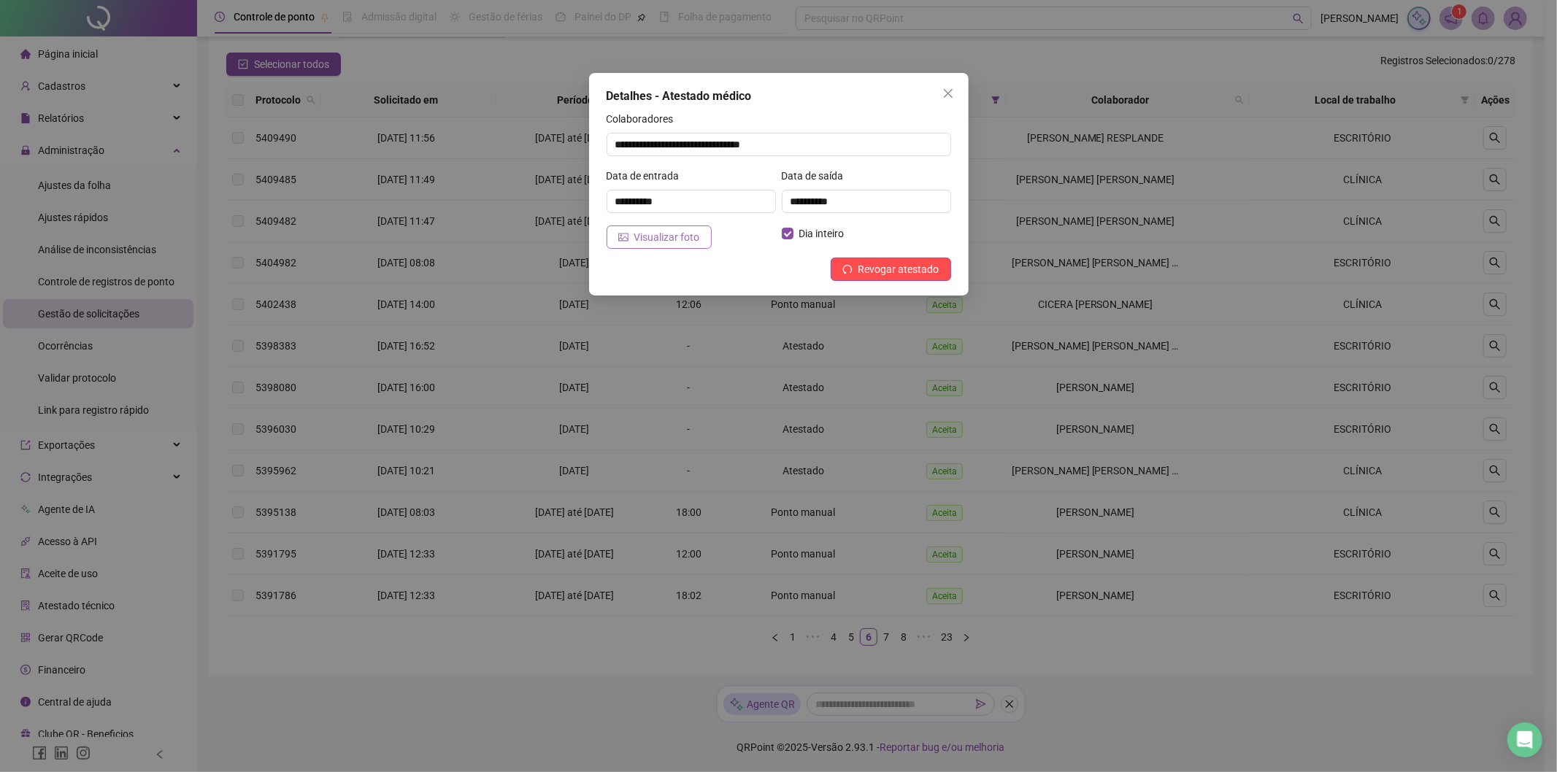
click at [679, 231] on span "Visualizar foto" at bounding box center [667, 237] width 66 height 16
click at [684, 237] on span "Visualizar foto" at bounding box center [667, 237] width 66 height 16
click at [908, 270] on span "Revogar atestado" at bounding box center [898, 269] width 81 height 16
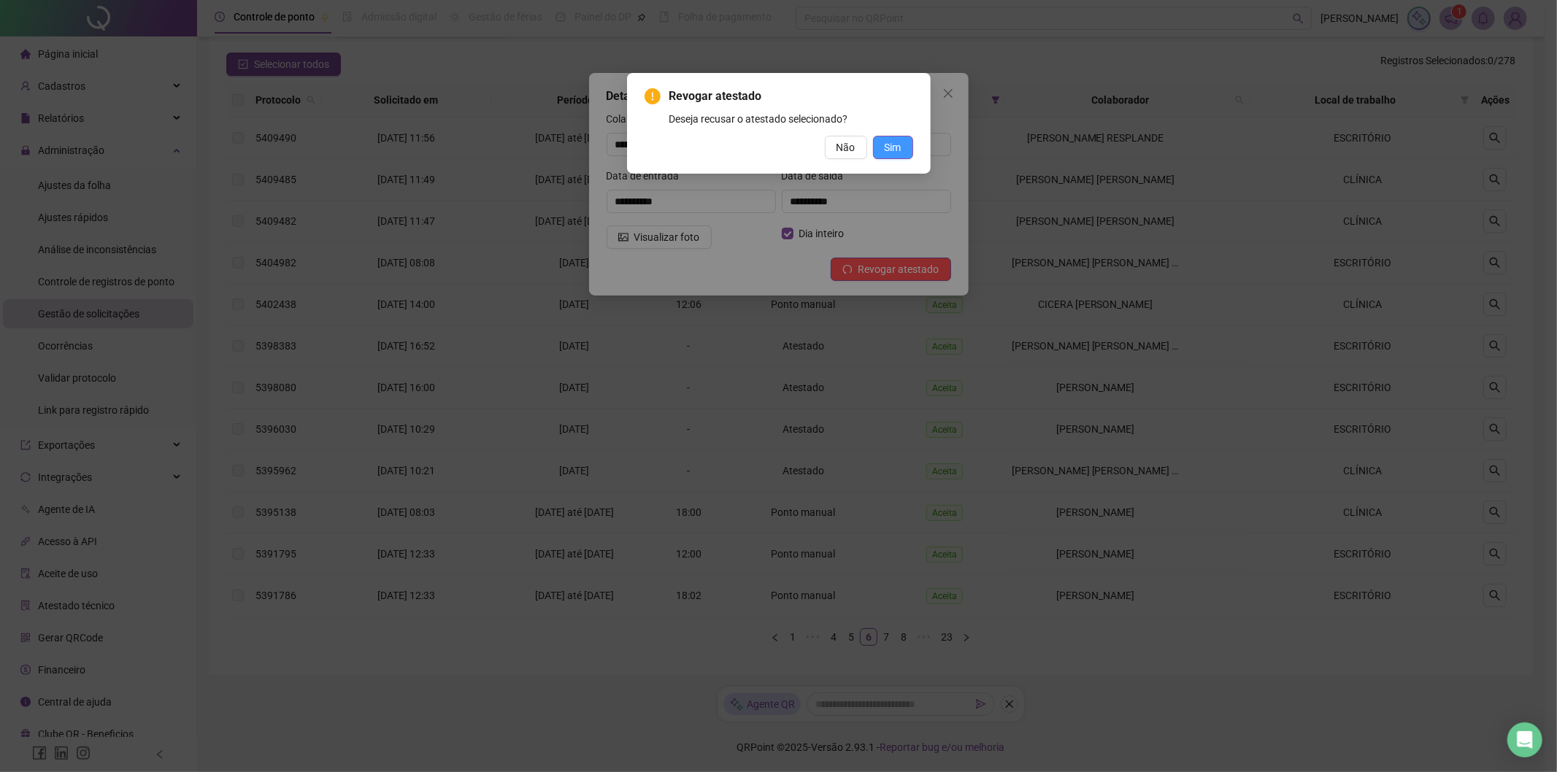
click at [884, 143] on span "Sim" at bounding box center [892, 147] width 17 height 16
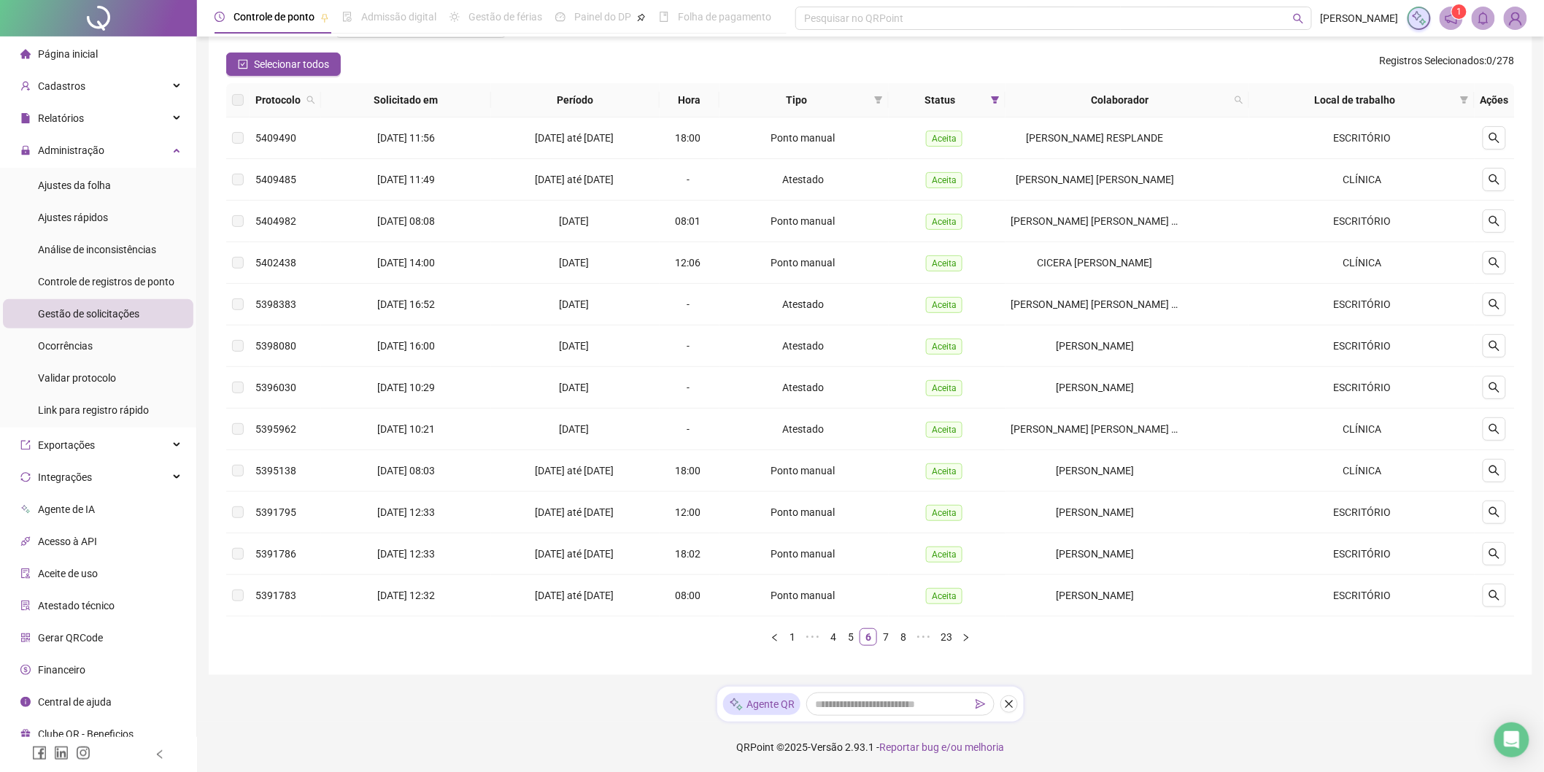
click at [78, 312] on span "Gestão de solicitações" at bounding box center [88, 314] width 101 height 12
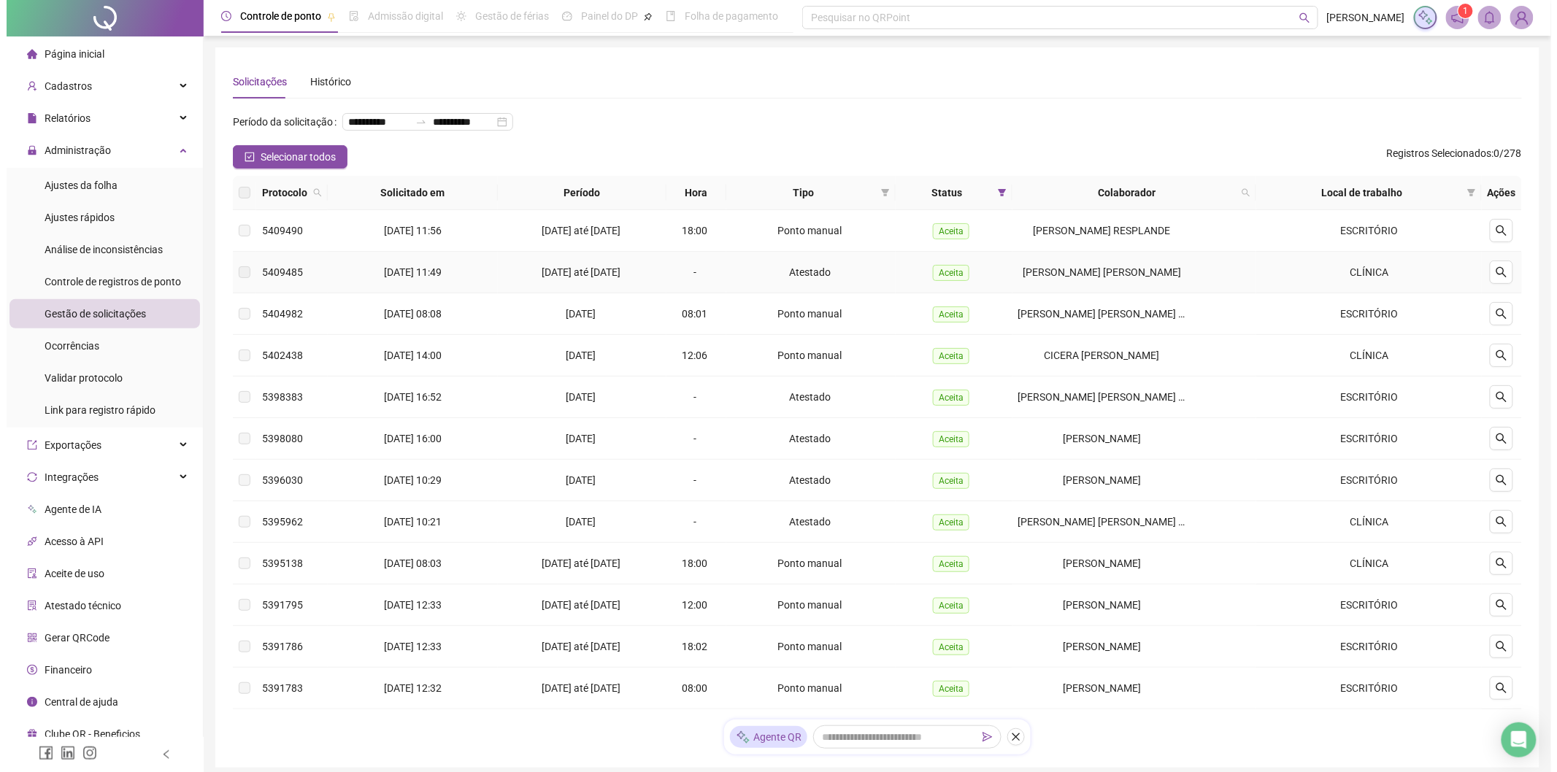
scroll to position [0, 0]
click at [320, 84] on div "Histórico" at bounding box center [324, 82] width 41 height 16
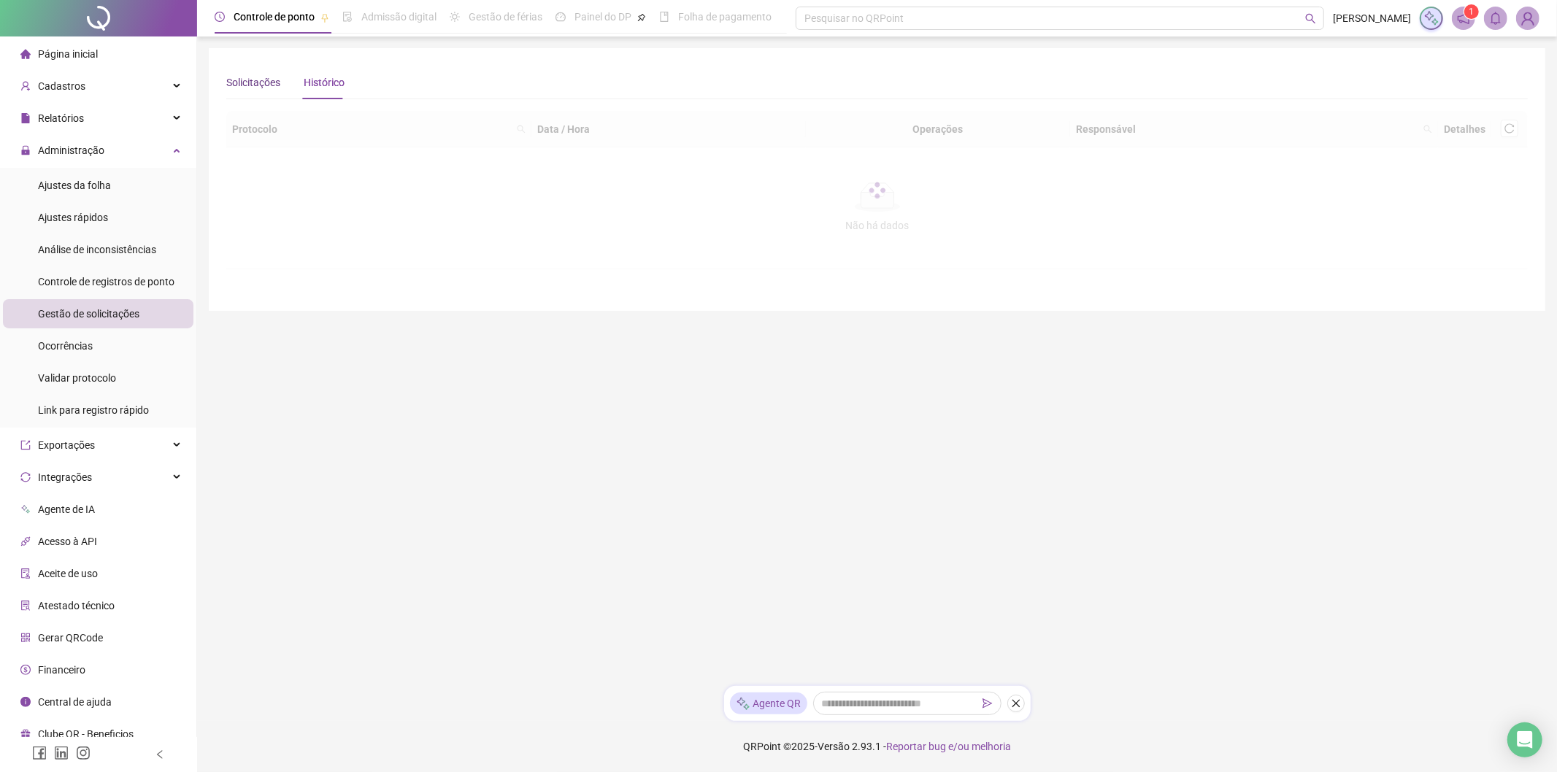
click at [250, 82] on div "Solicitações" at bounding box center [253, 82] width 54 height 16
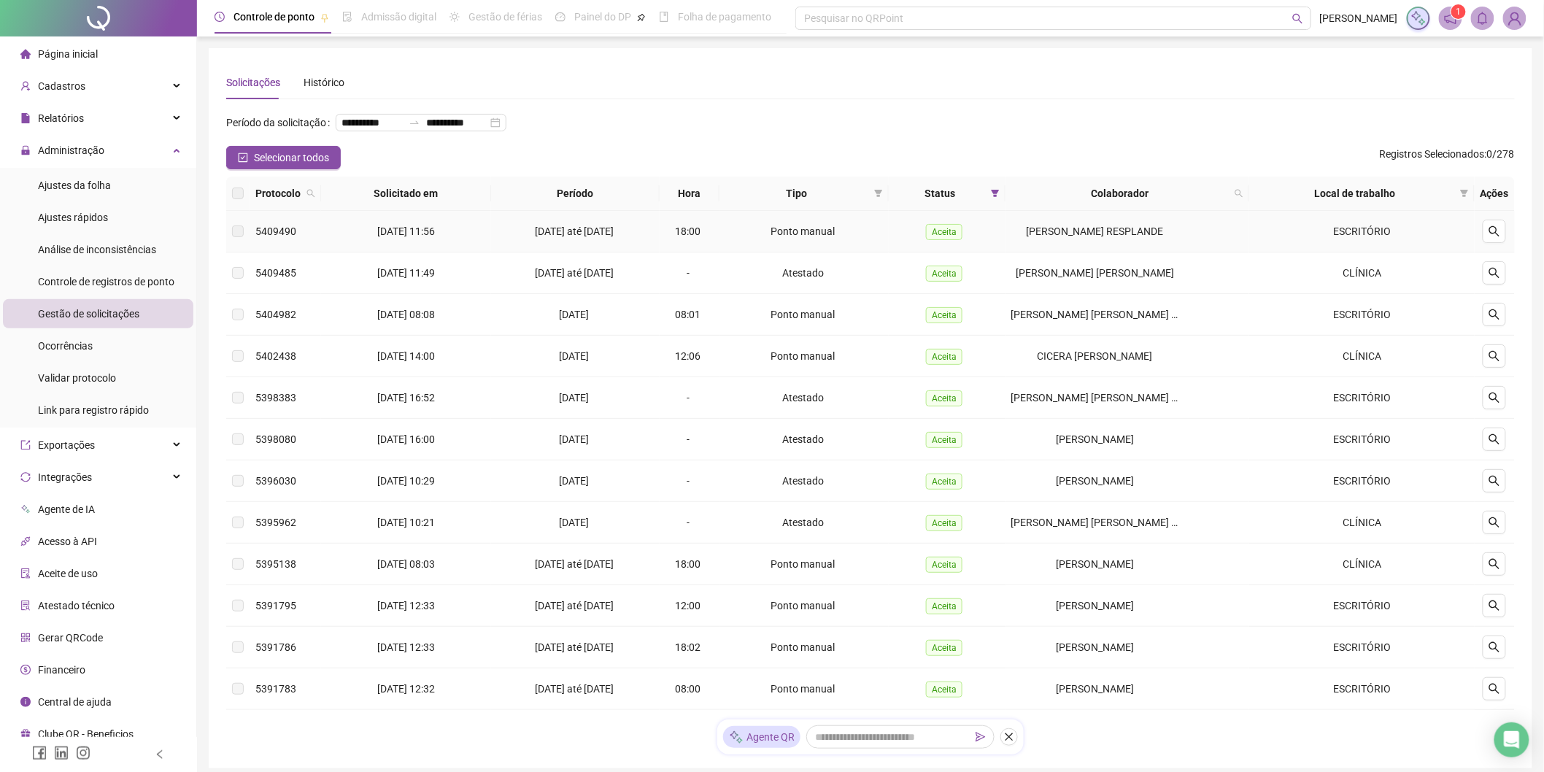
click at [952, 231] on span "Aceita" at bounding box center [944, 232] width 36 height 16
click at [995, 189] on icon "filter" at bounding box center [995, 193] width 9 height 9
drag, startPoint x: 973, startPoint y: 244, endPoint x: 983, endPoint y: 288, distance: 45.7
click at [973, 244] on span "Pendente" at bounding box center [960, 247] width 49 height 16
click at [968, 265] on span "Aceita" at bounding box center [954, 271] width 36 height 16
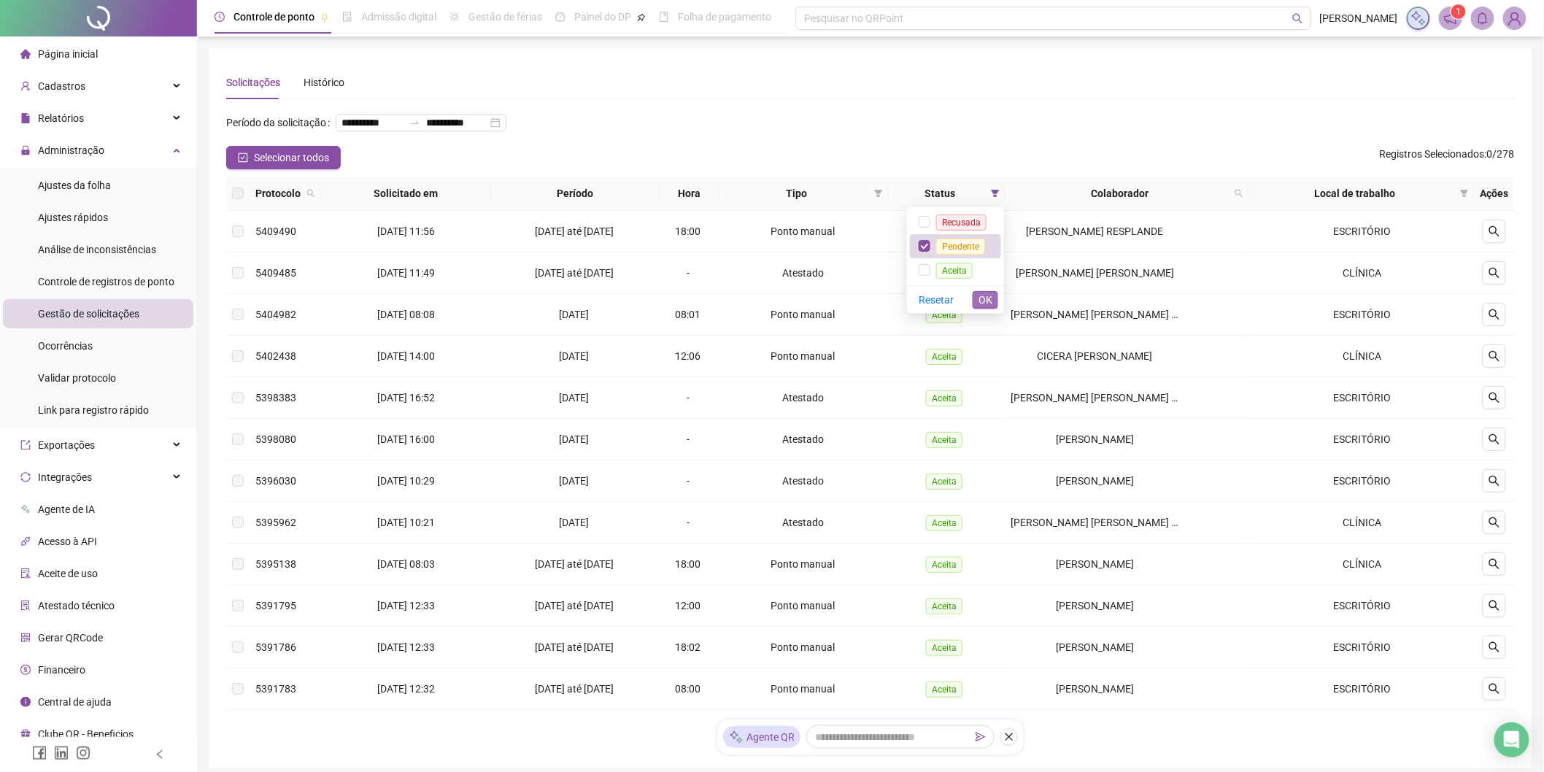
click at [988, 298] on span "OK" at bounding box center [986, 300] width 14 height 16
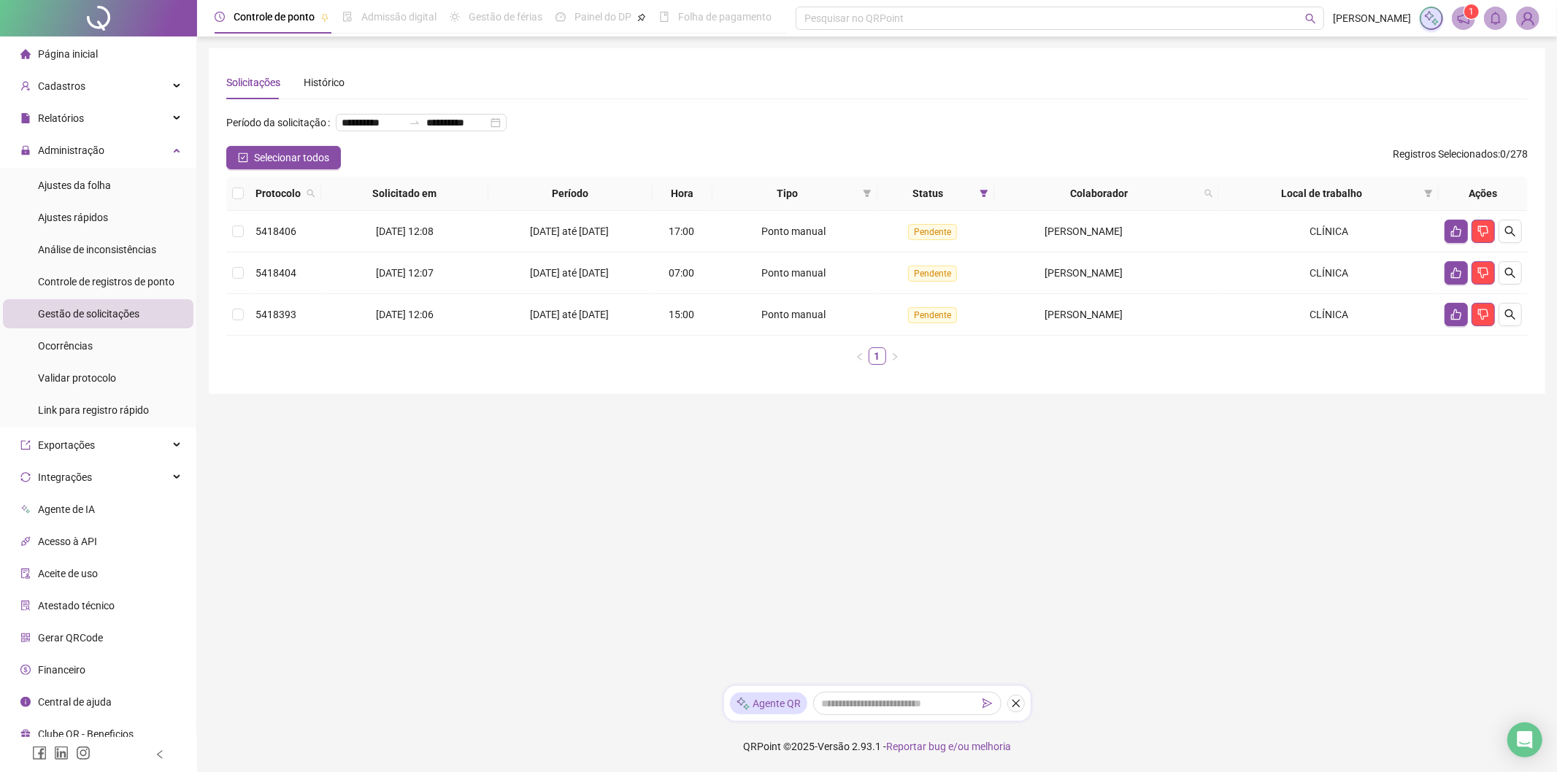
click at [99, 315] on span "Gestão de solicitações" at bounding box center [88, 314] width 101 height 12
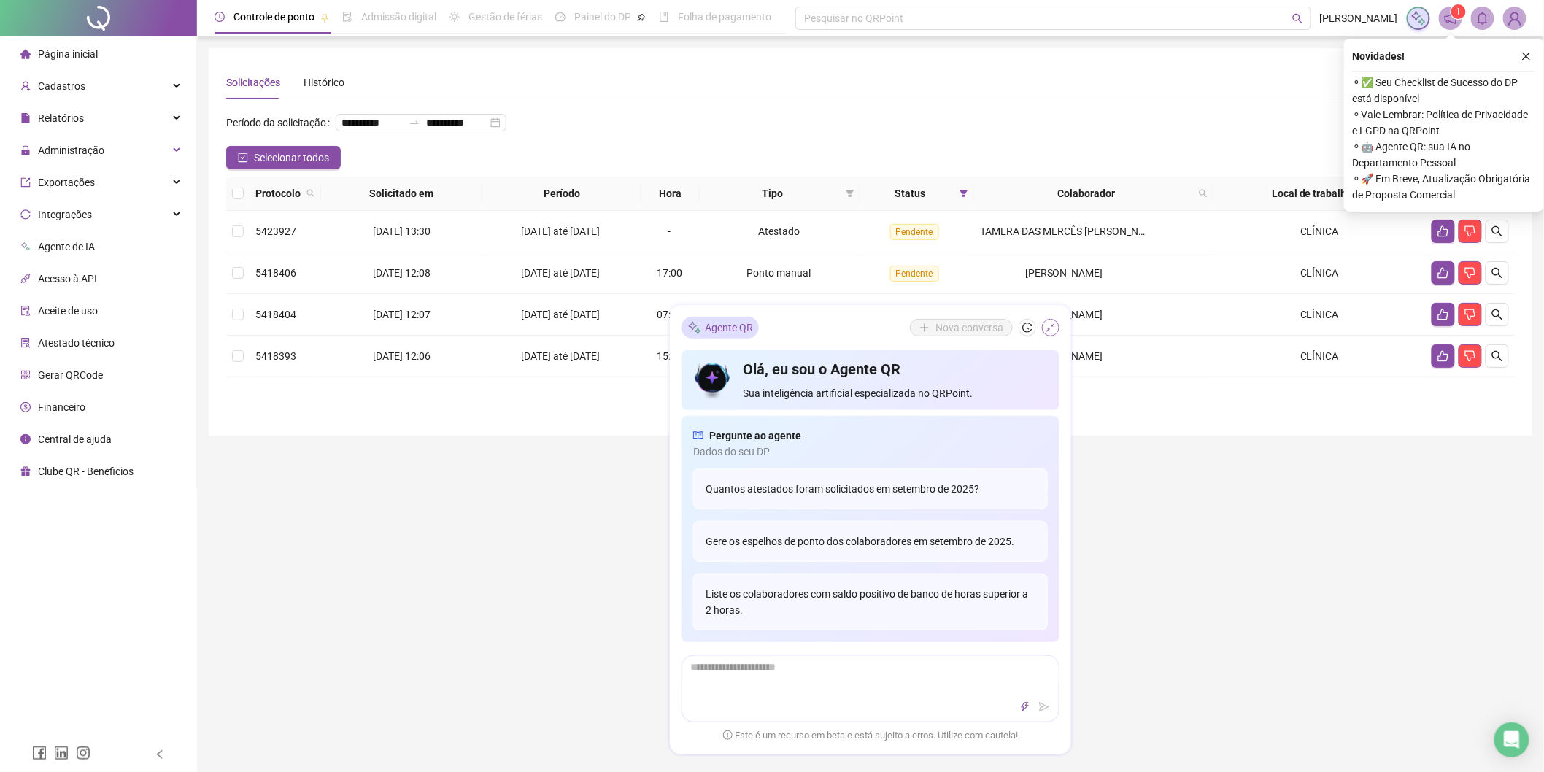
click at [1053, 329] on icon "shrink" at bounding box center [1051, 328] width 10 height 10
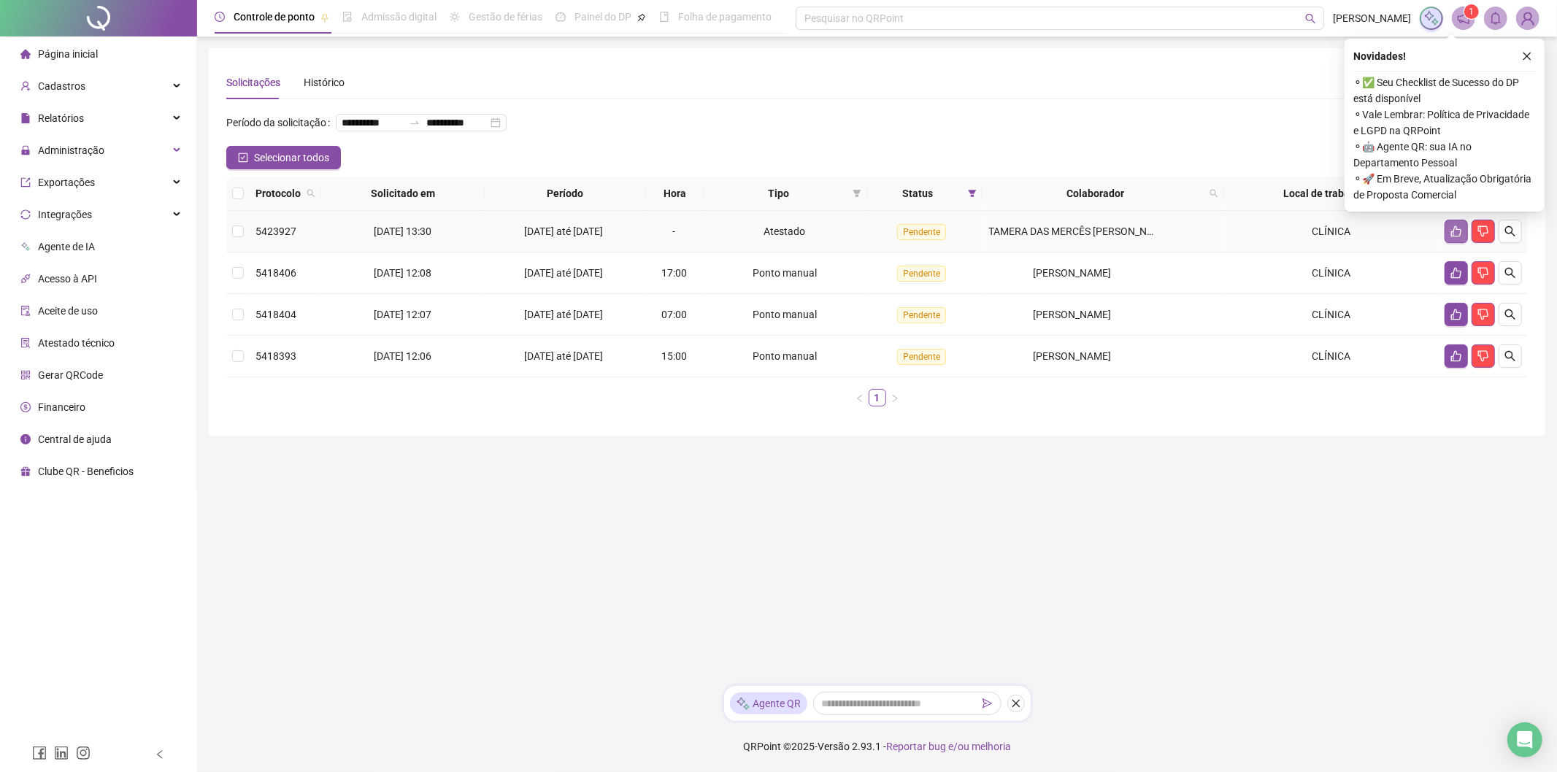
click at [1447, 227] on button "button" at bounding box center [1455, 231] width 23 height 23
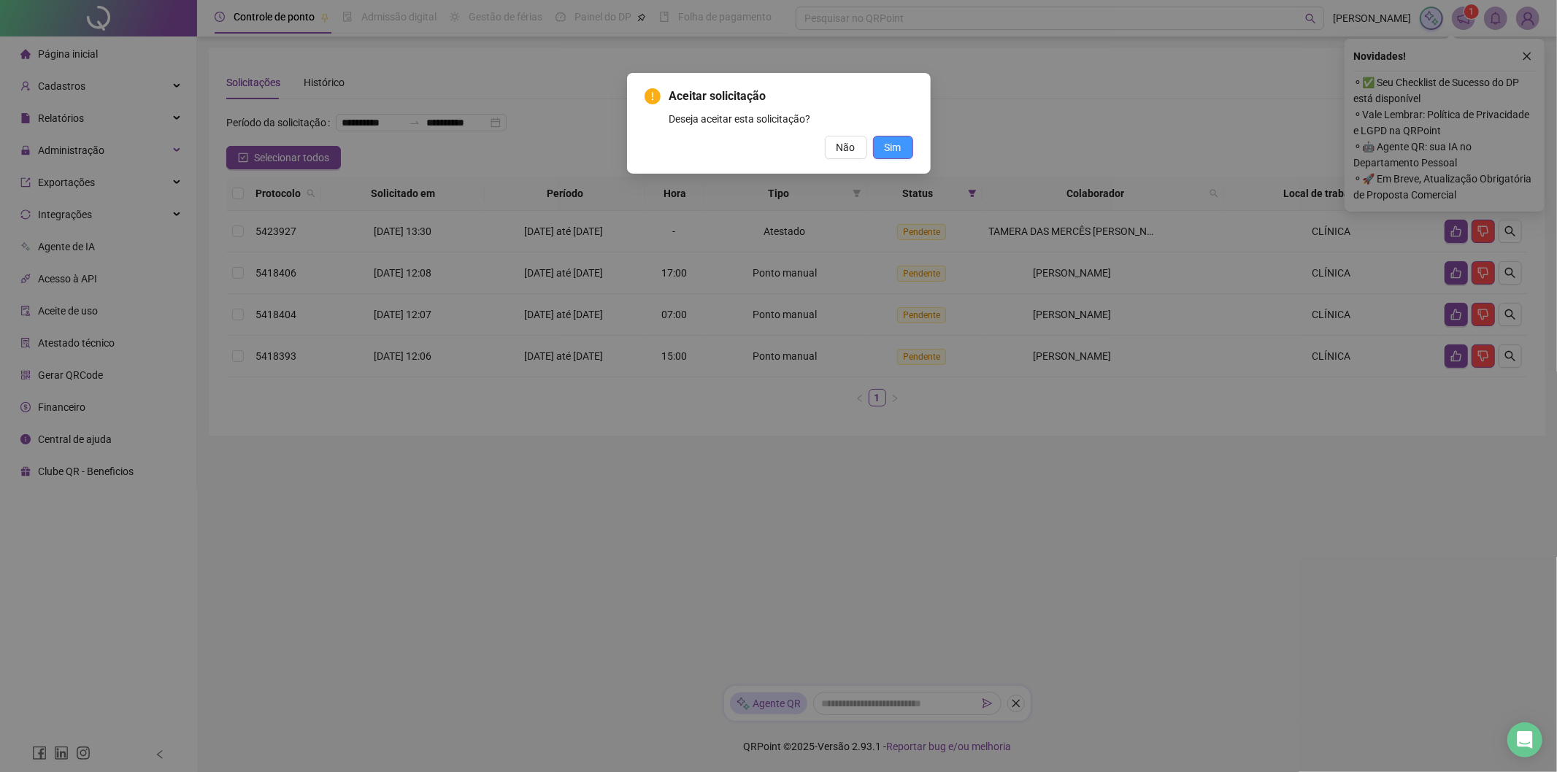
click at [887, 148] on span "Sim" at bounding box center [892, 147] width 17 height 16
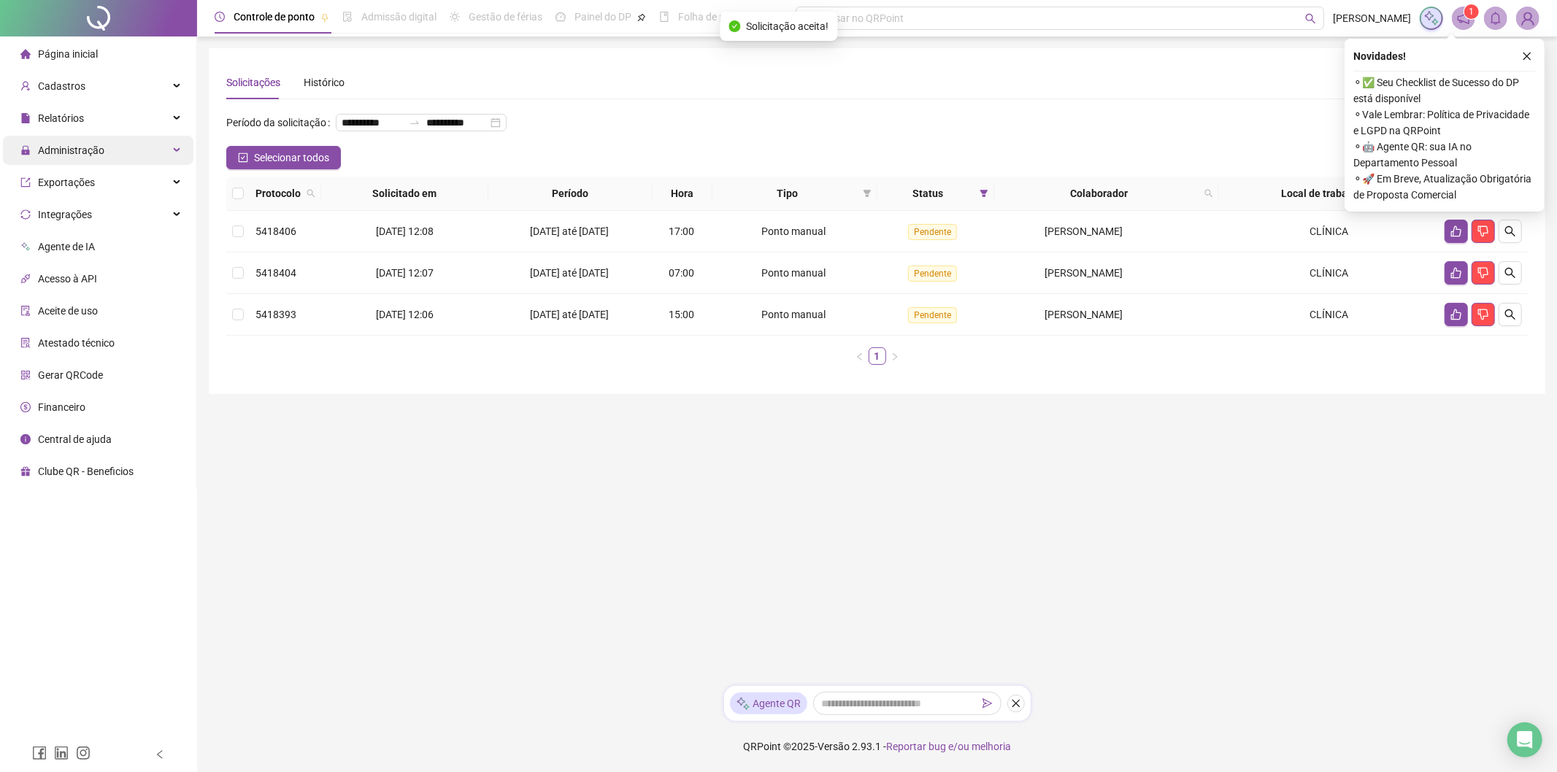
click at [104, 152] on div "Administração" at bounding box center [98, 150] width 190 height 29
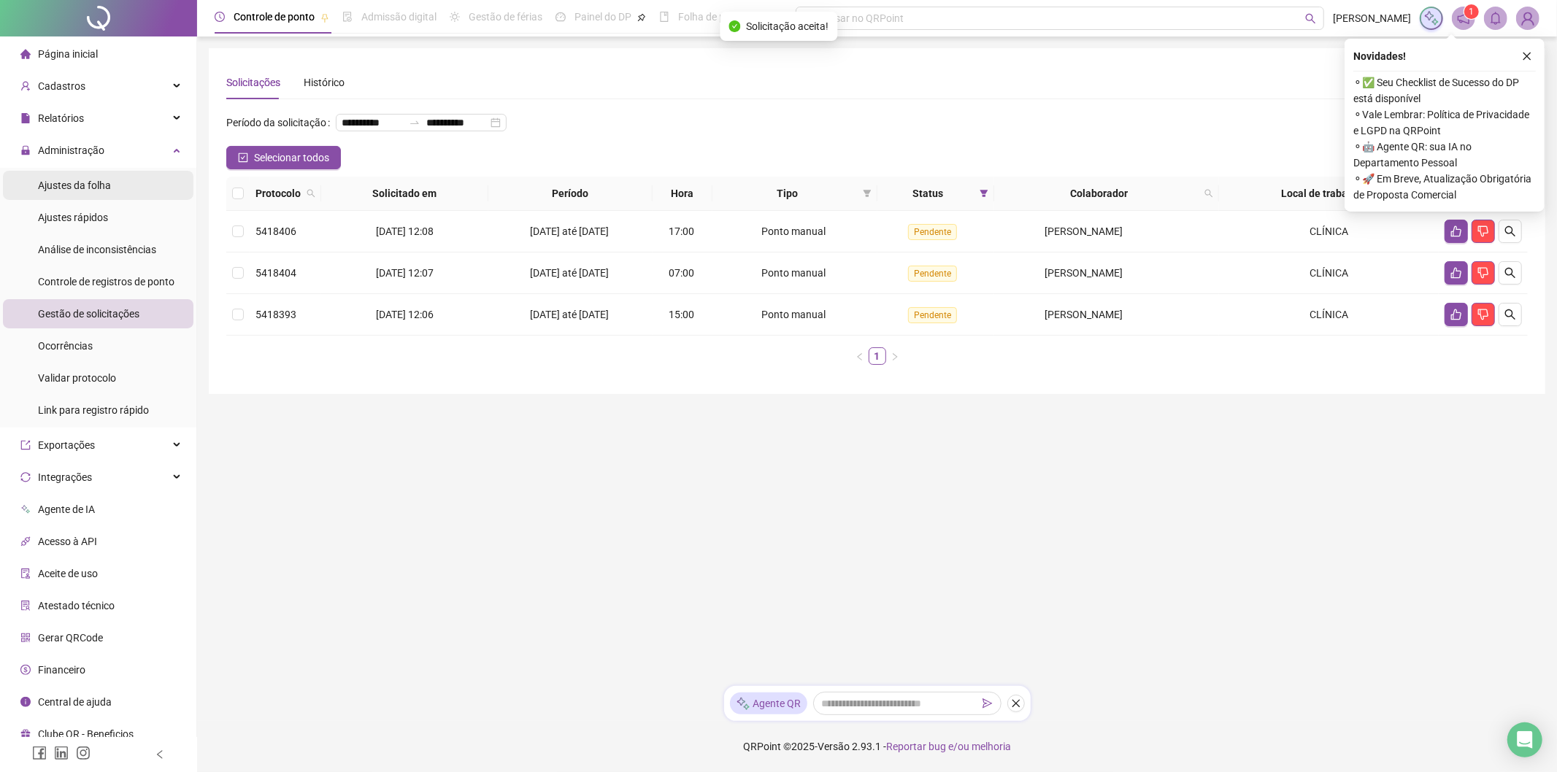
click at [150, 183] on li "Ajustes da folha" at bounding box center [98, 185] width 190 height 29
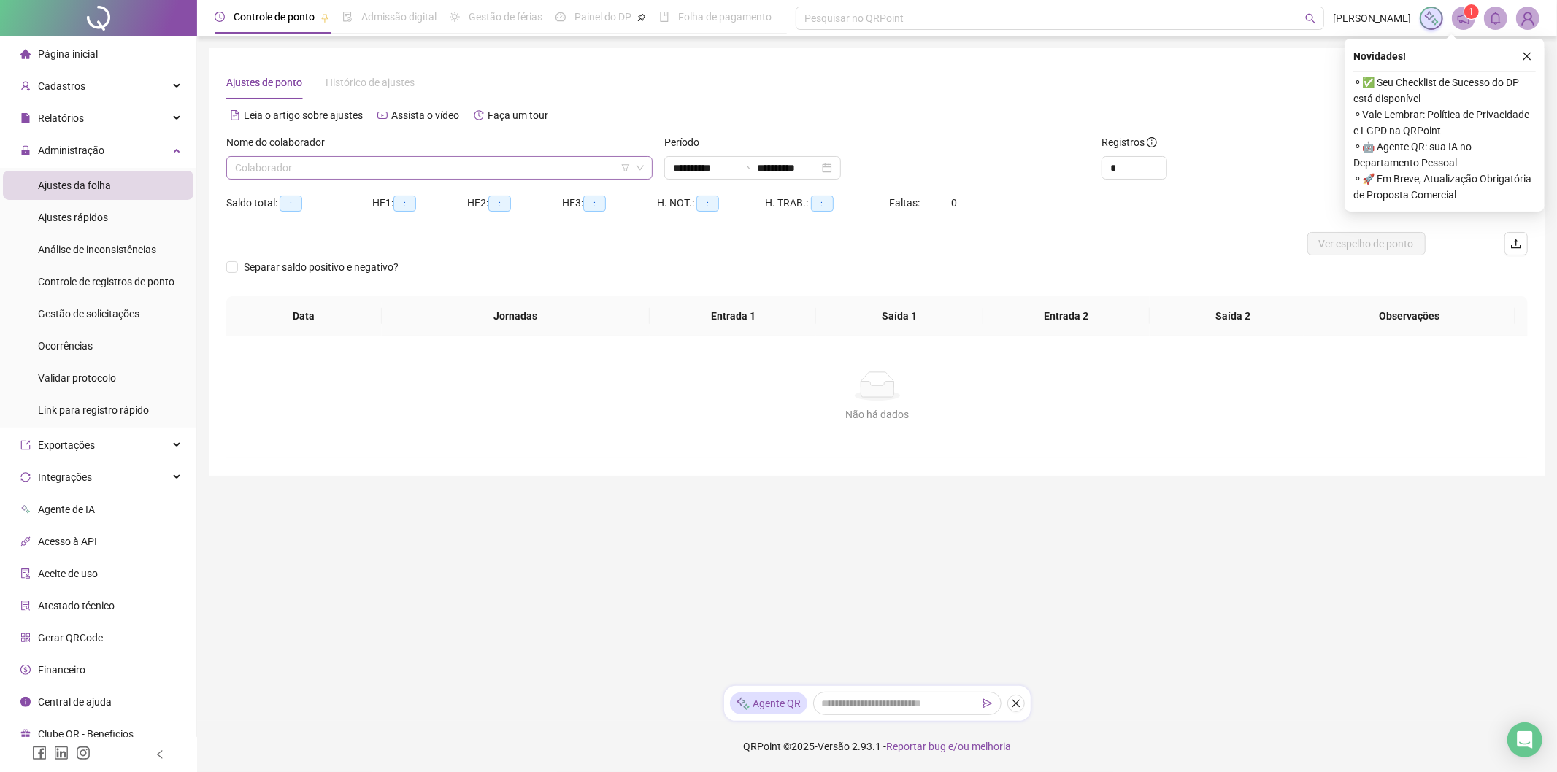
type input "**********"
click at [354, 171] on input "search" at bounding box center [433, 168] width 396 height 22
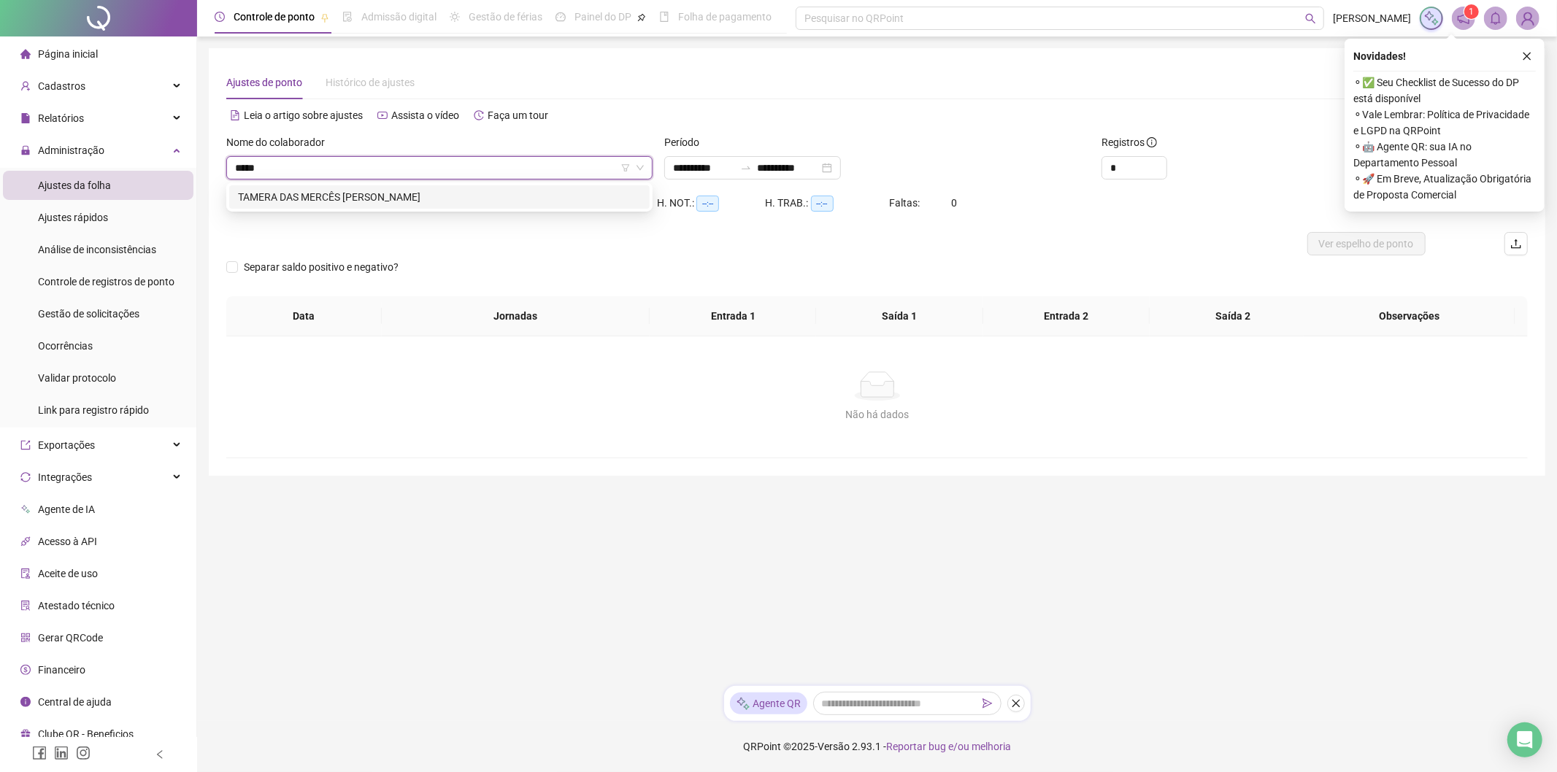
type input "******"
click at [432, 187] on div "[PERSON_NAME] [PERSON_NAME]" at bounding box center [439, 196] width 420 height 23
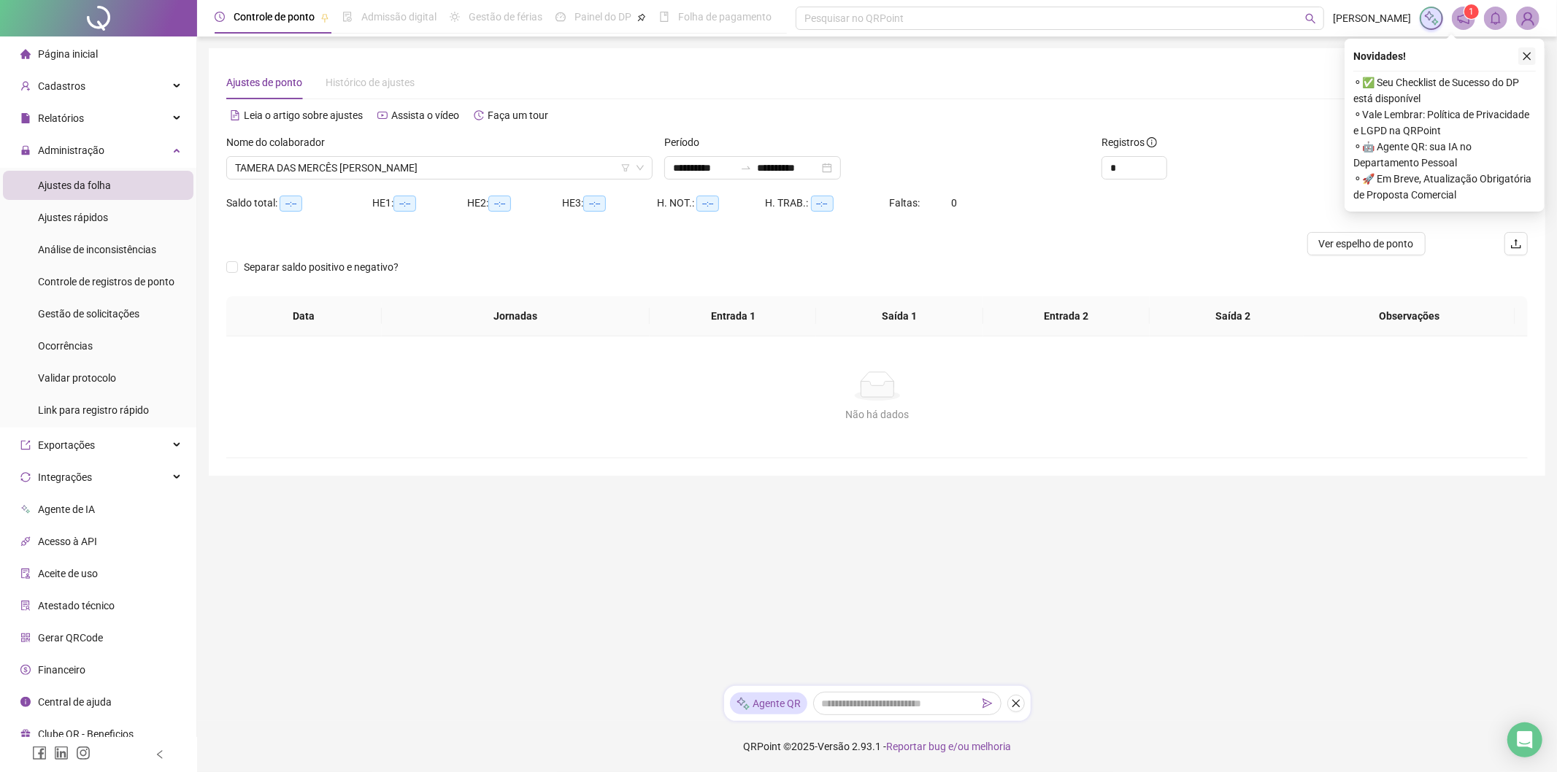
click at [1528, 54] on icon "close" at bounding box center [1527, 57] width 8 height 8
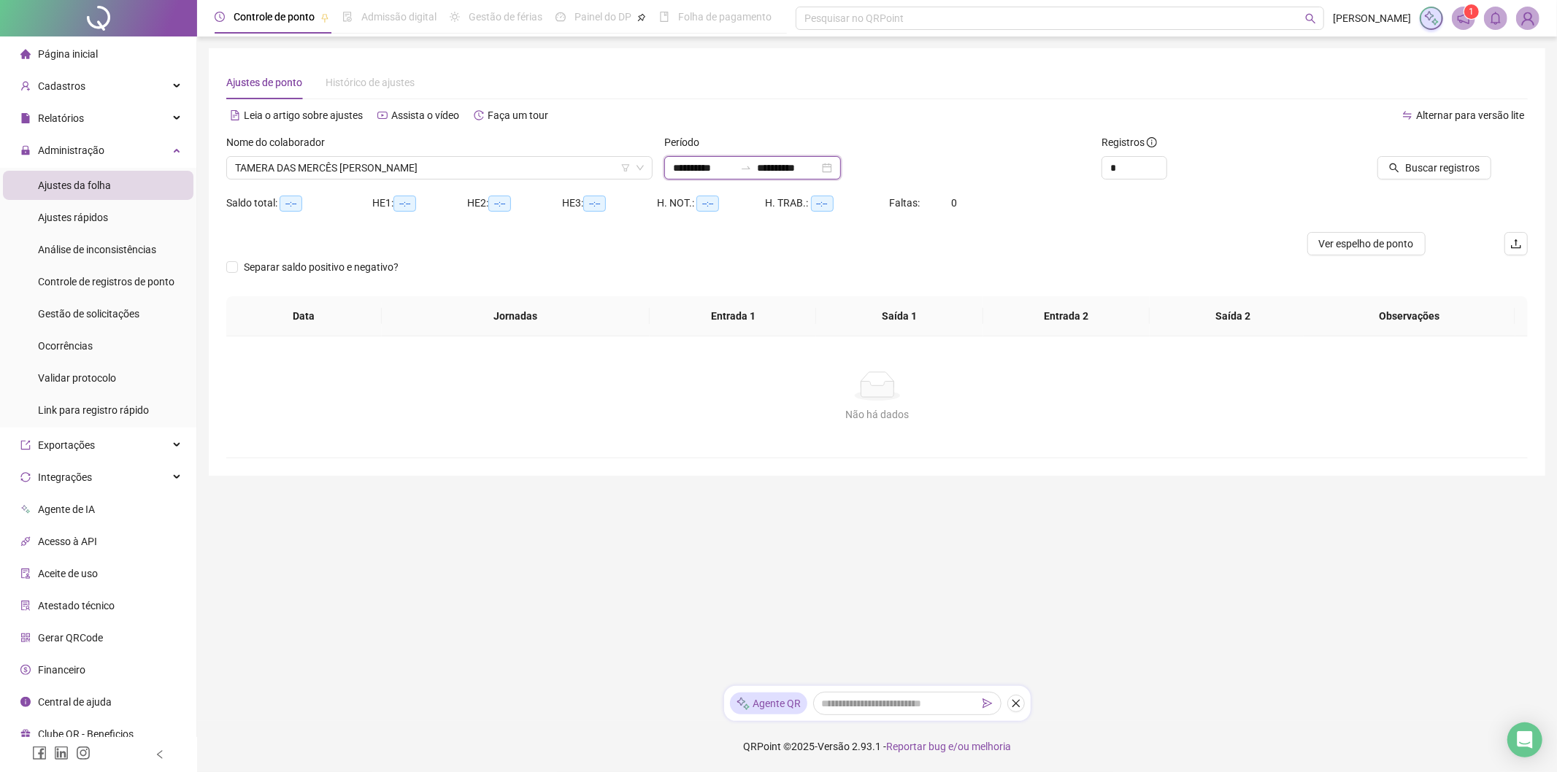
click at [776, 163] on input "**********" at bounding box center [787, 168] width 61 height 16
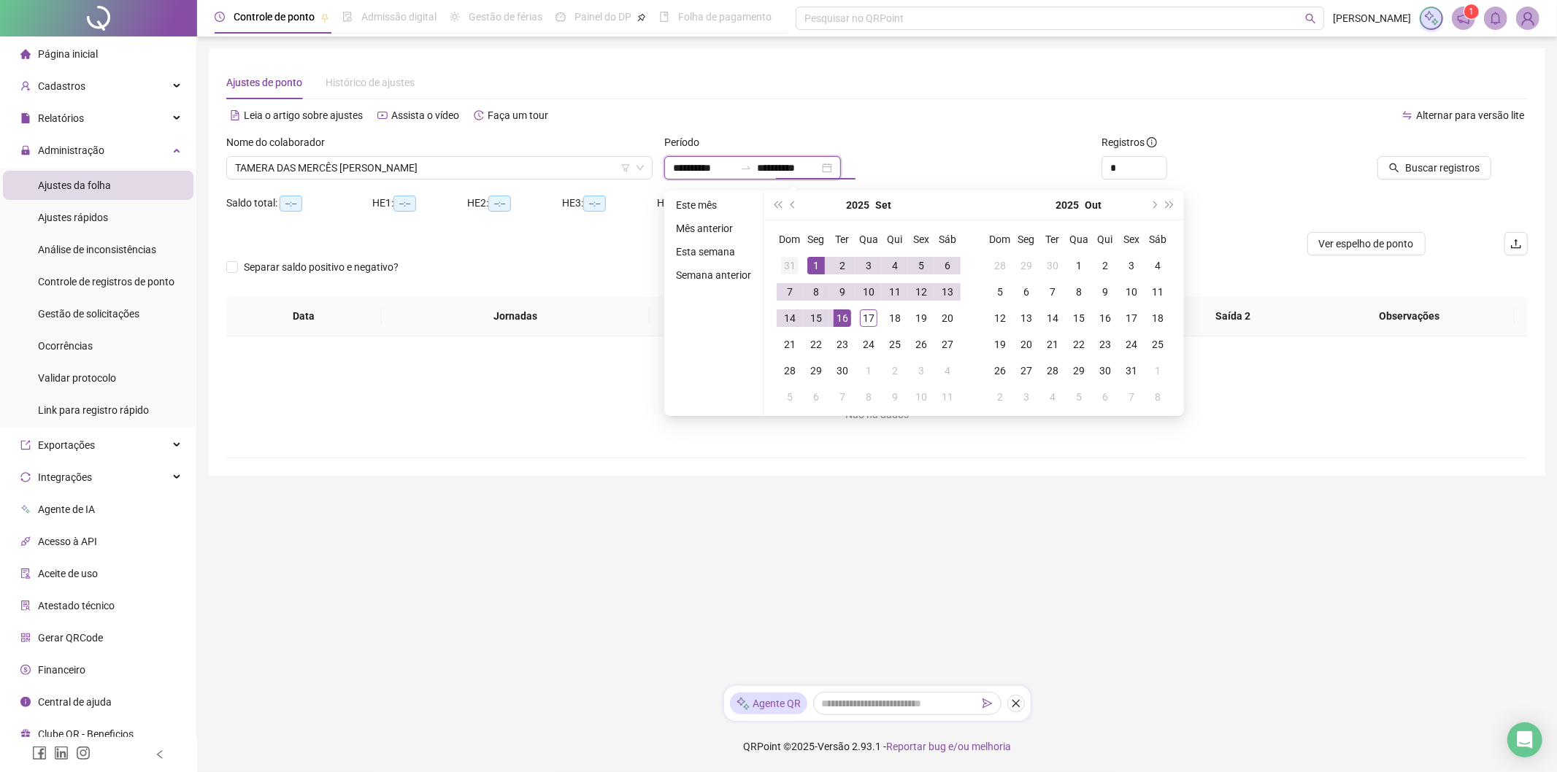
type input "**********"
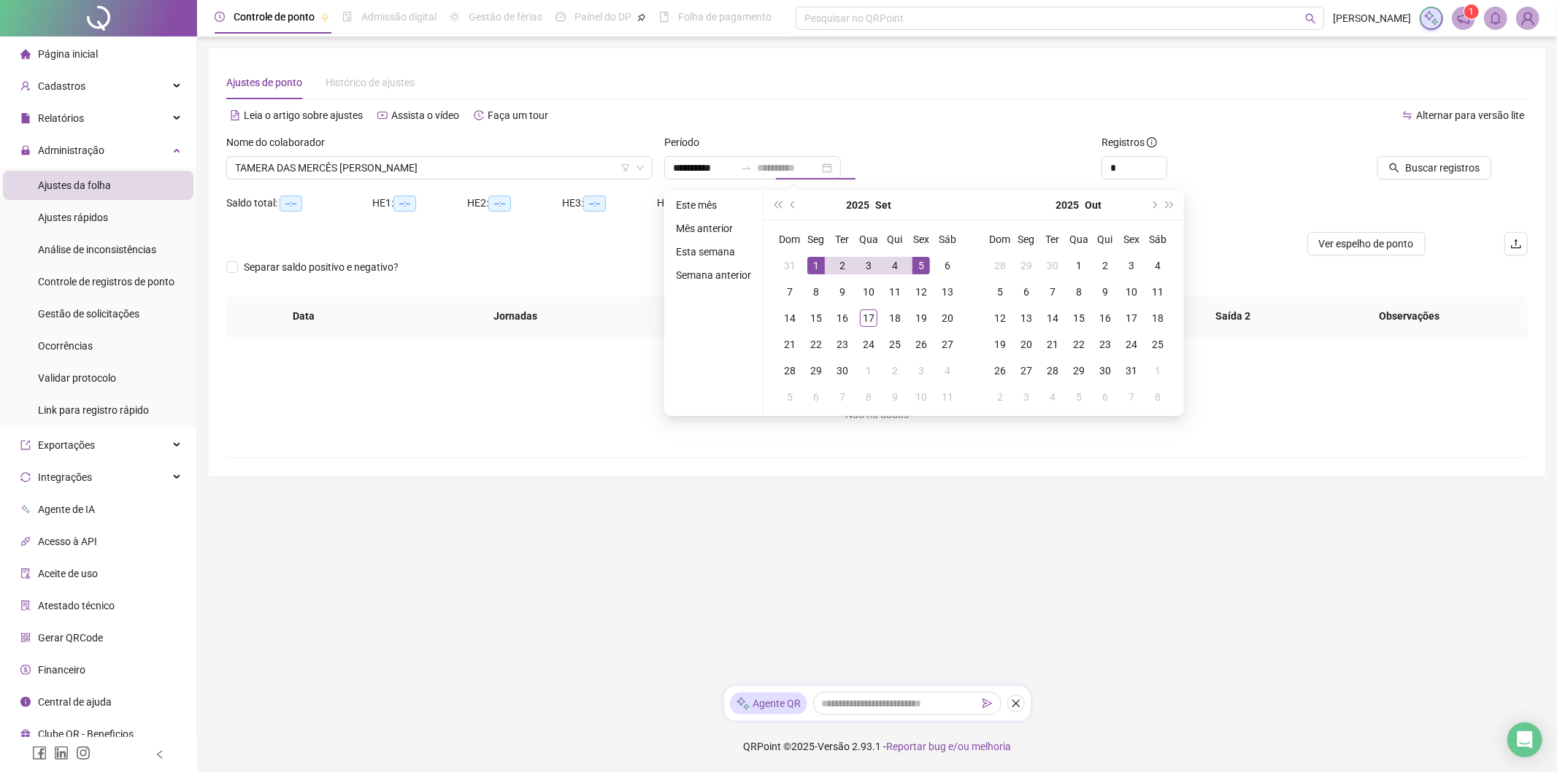
click at [912, 266] on div "5" at bounding box center [921, 266] width 18 height 18
click at [947, 268] on div "6" at bounding box center [947, 266] width 18 height 18
type input "**********"
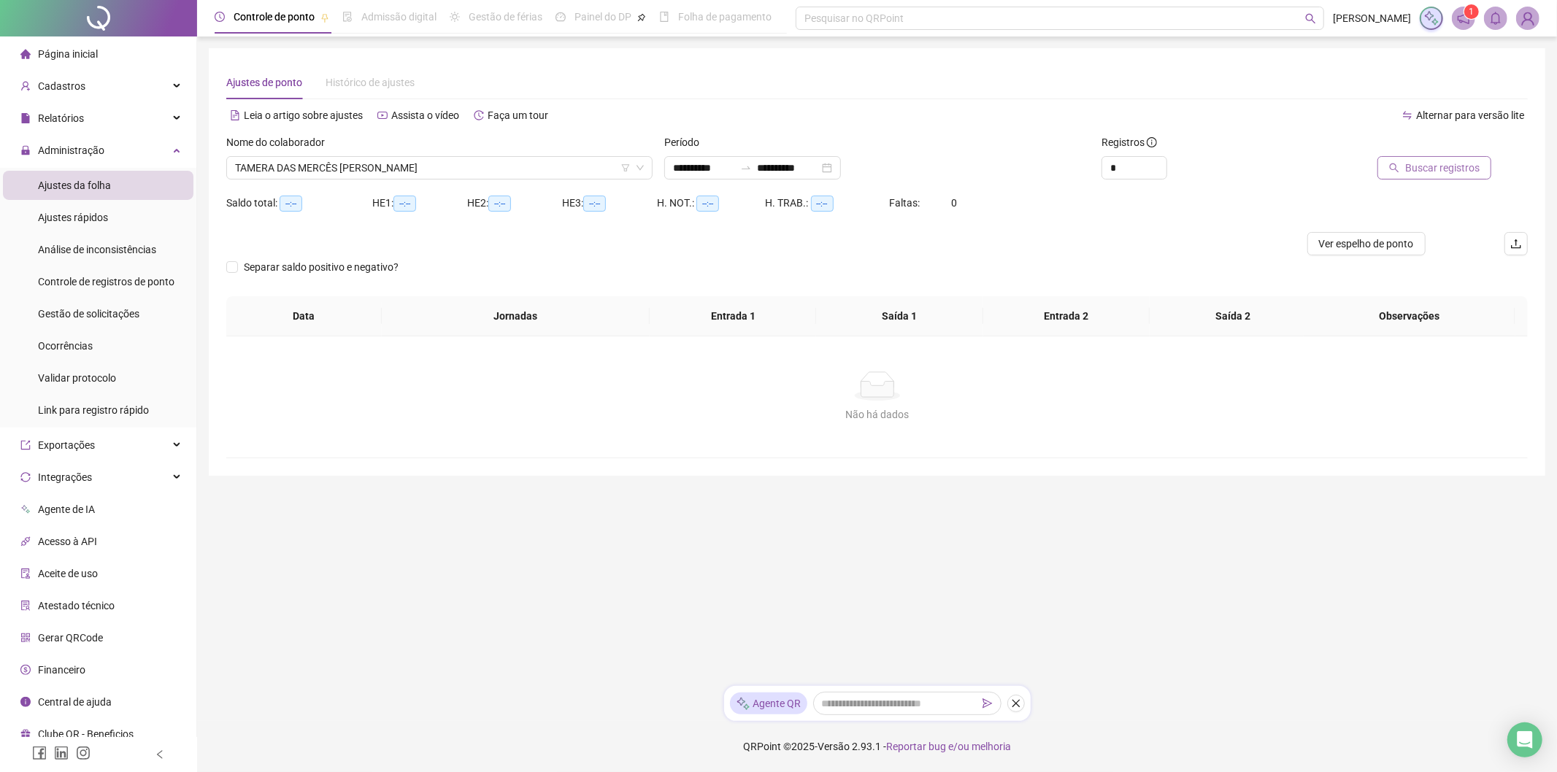
click at [1459, 165] on span "Buscar registros" at bounding box center [1442, 168] width 74 height 16
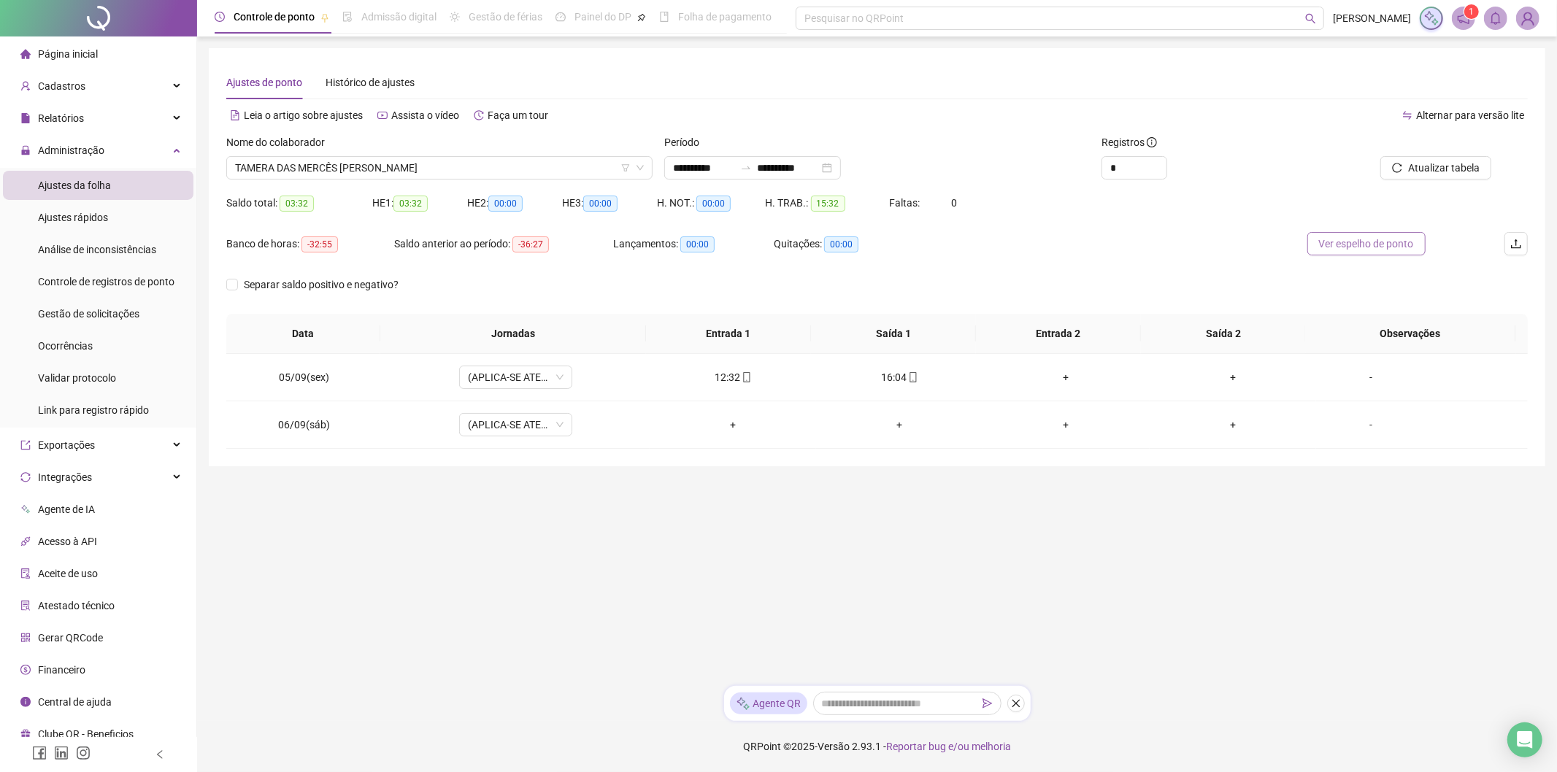
click at [1355, 245] on span "Ver espelho de ponto" at bounding box center [1366, 244] width 95 height 16
click at [307, 180] on div "Nome do colaborador TAMERA DAS MERCÊS VIVEIRA DA SILVA" at bounding box center [439, 162] width 438 height 57
click at [420, 174] on span "[PERSON_NAME] [PERSON_NAME]" at bounding box center [439, 168] width 409 height 22
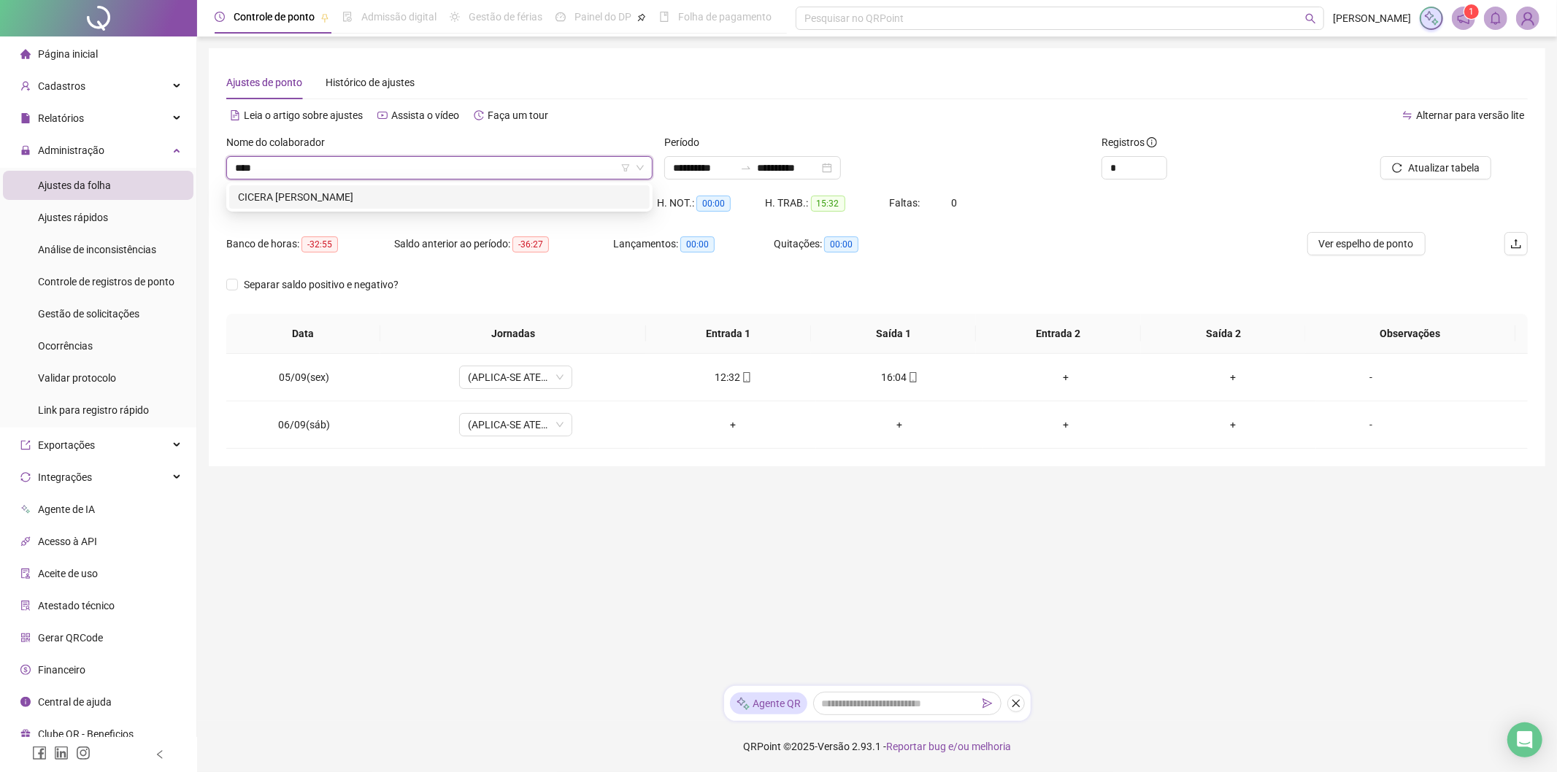
type input "*****"
click at [498, 199] on div "CICERA [PERSON_NAME]" at bounding box center [439, 197] width 403 height 16
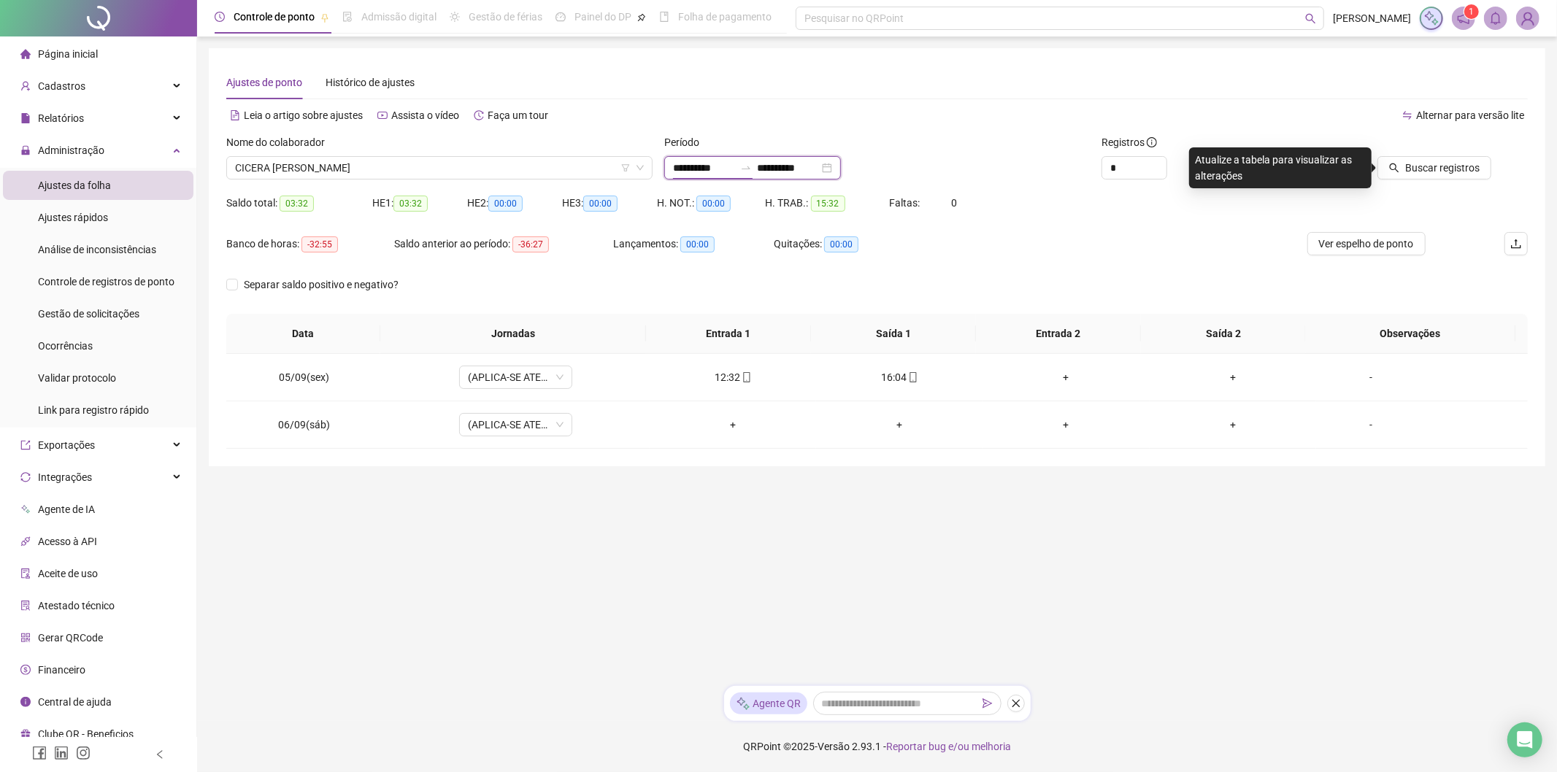
click at [717, 175] on input "**********" at bounding box center [703, 168] width 61 height 16
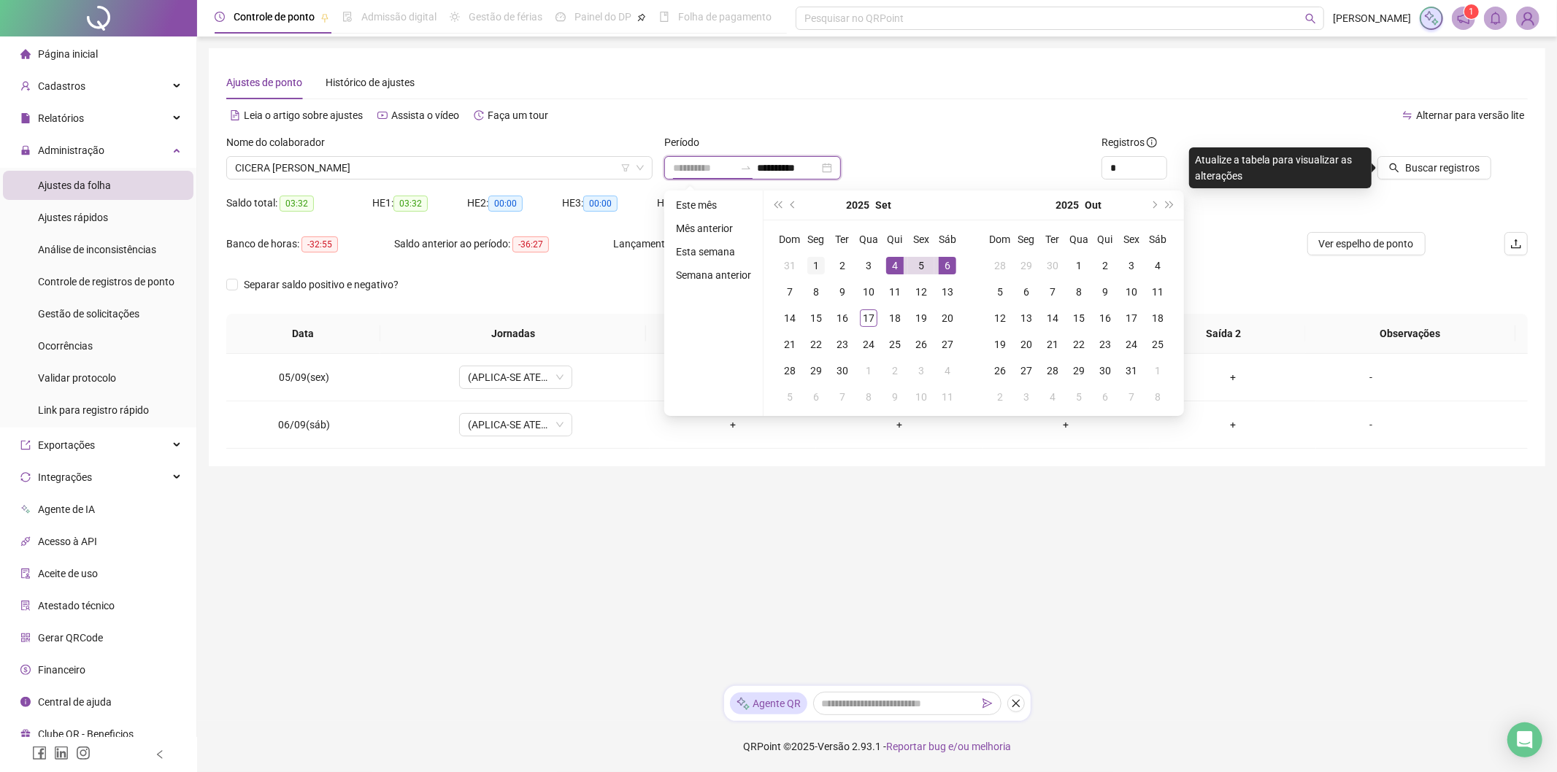
type input "**********"
click at [823, 265] on td "1" at bounding box center [816, 265] width 26 height 26
type input "**********"
drag, startPoint x: 837, startPoint y: 317, endPoint x: 898, endPoint y: 304, distance: 62.1
click at [837, 317] on div "16" at bounding box center [842, 318] width 18 height 18
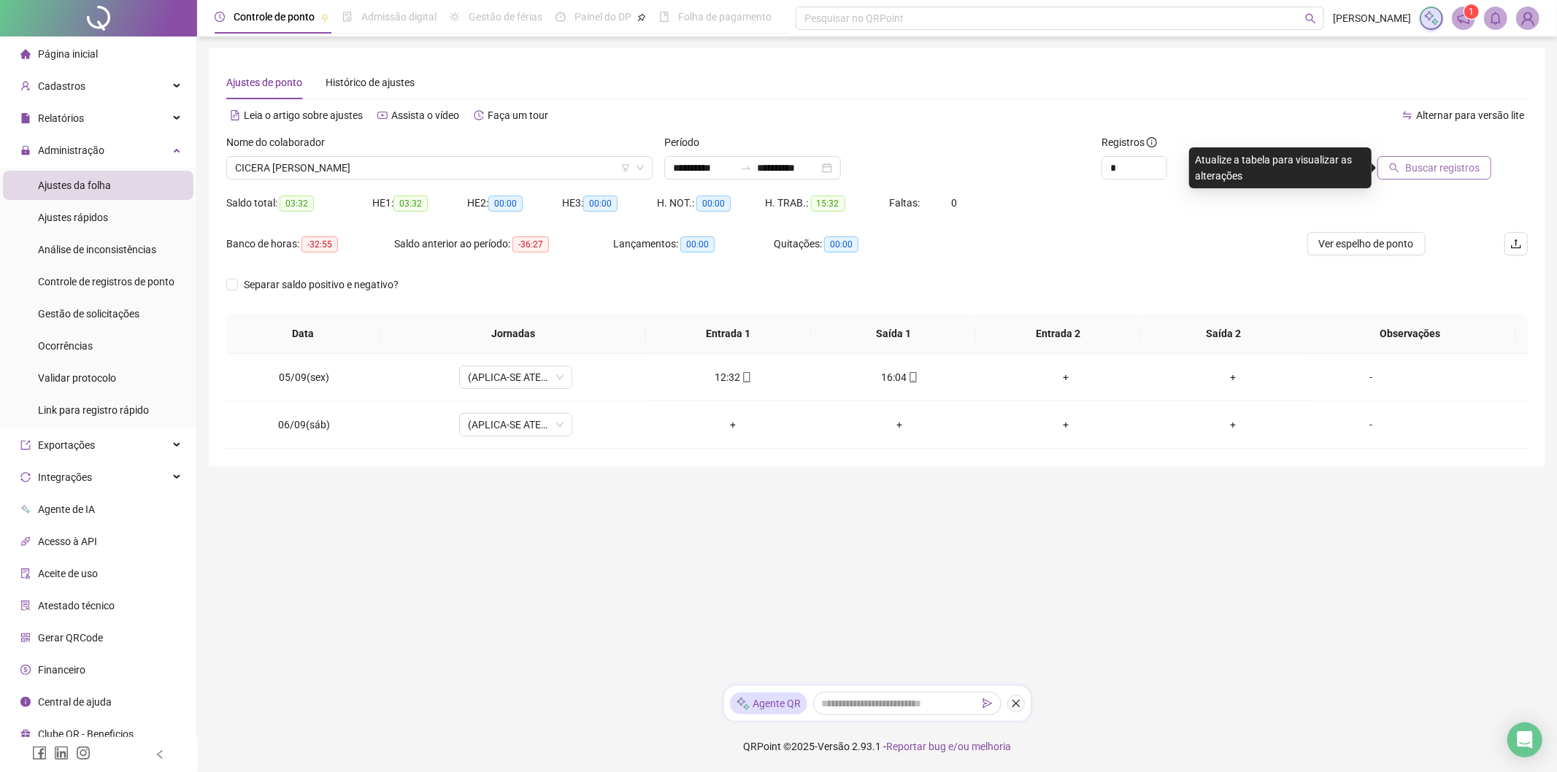
click at [1440, 172] on span "Buscar registros" at bounding box center [1442, 168] width 74 height 16
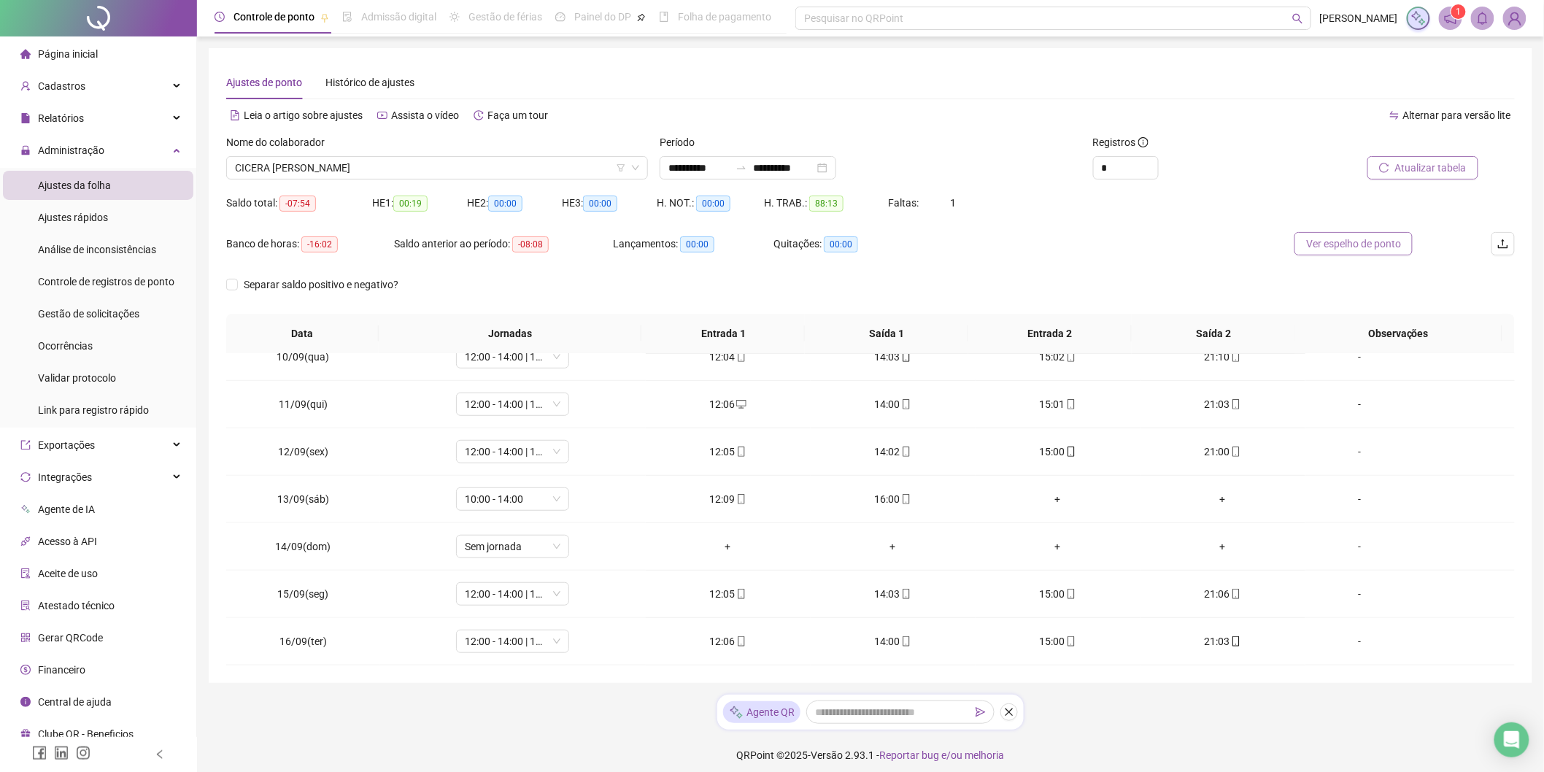
click at [1354, 232] on button "Ver espelho de ponto" at bounding box center [1354, 243] width 118 height 23
click at [380, 161] on span "CICERA [PERSON_NAME]" at bounding box center [437, 168] width 404 height 22
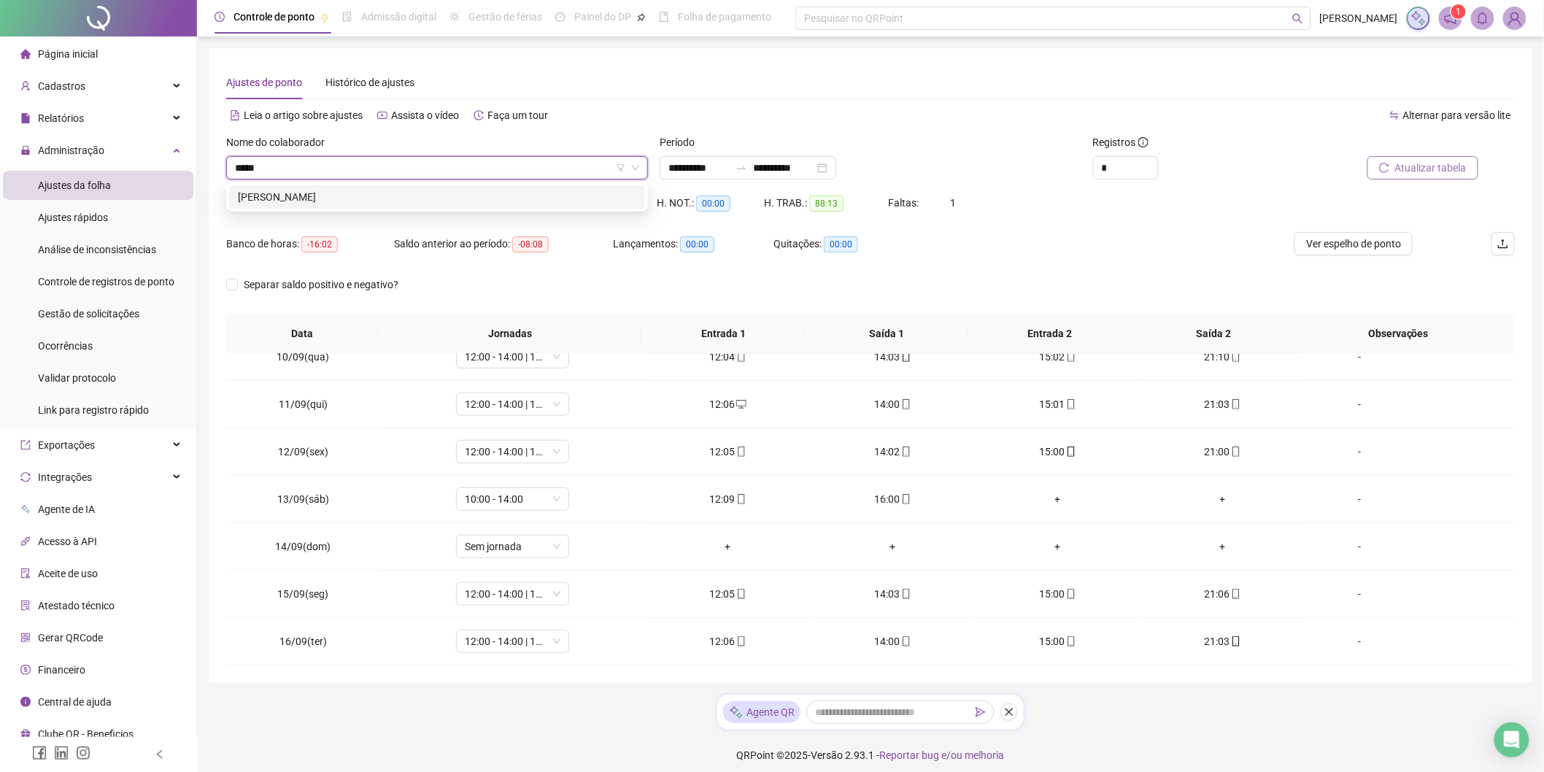
type input "******"
click at [446, 191] on div "[PERSON_NAME]" at bounding box center [437, 197] width 398 height 16
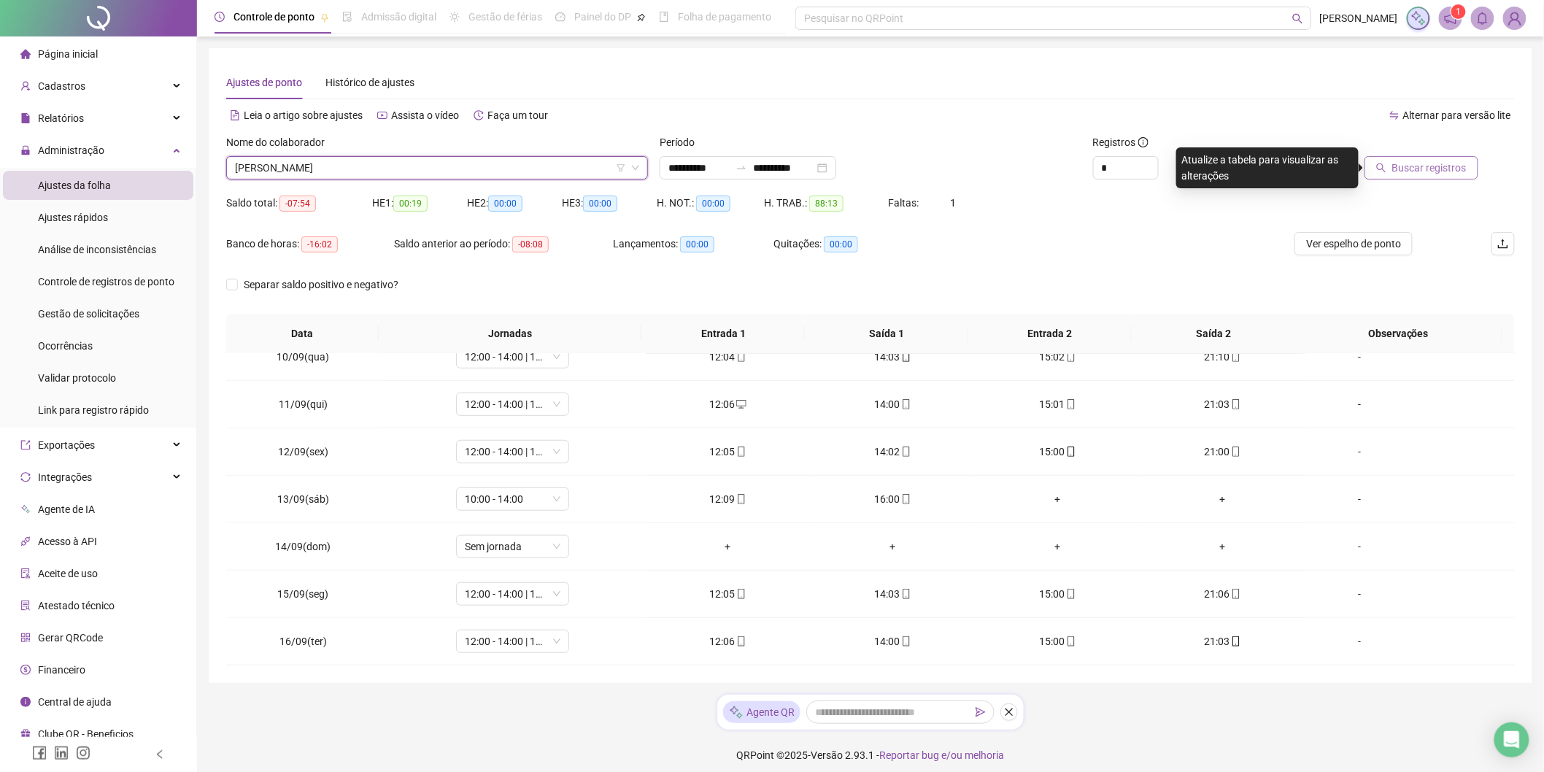
click at [1403, 171] on span "Buscar registros" at bounding box center [1429, 168] width 74 height 16
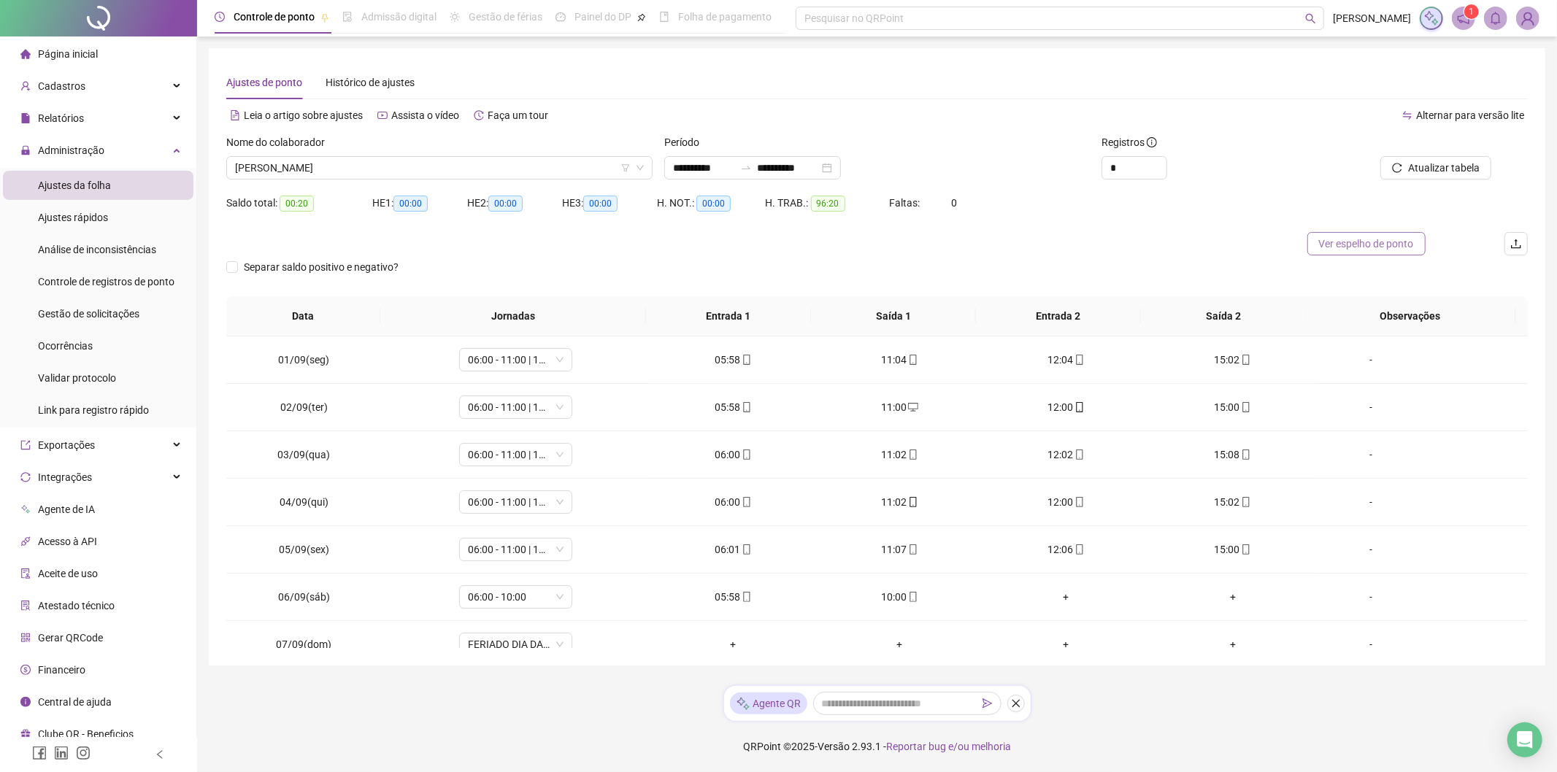
click at [1351, 245] on span "Ver espelho de ponto" at bounding box center [1366, 244] width 95 height 16
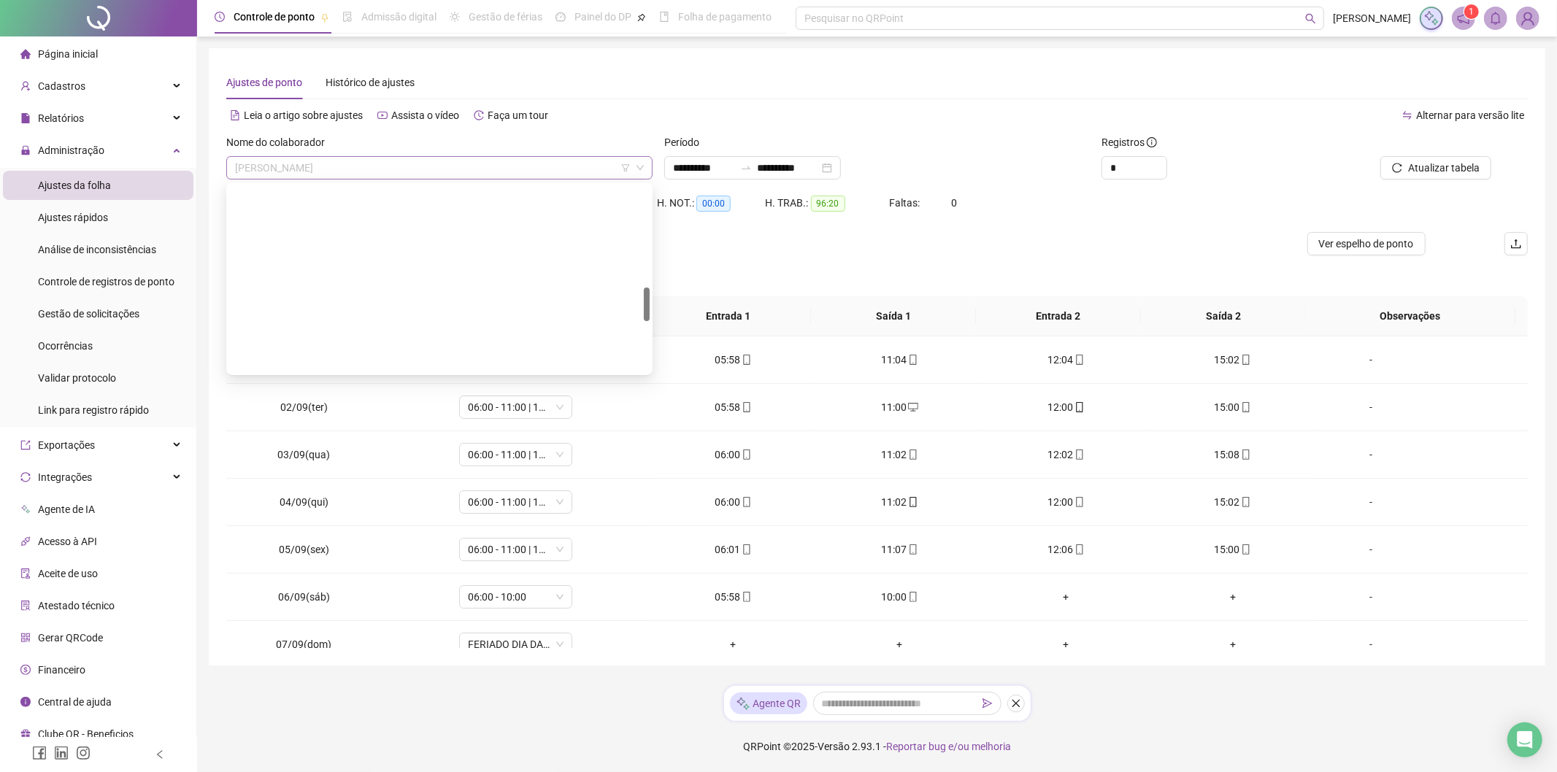
click at [406, 162] on span "[PERSON_NAME]" at bounding box center [439, 168] width 409 height 22
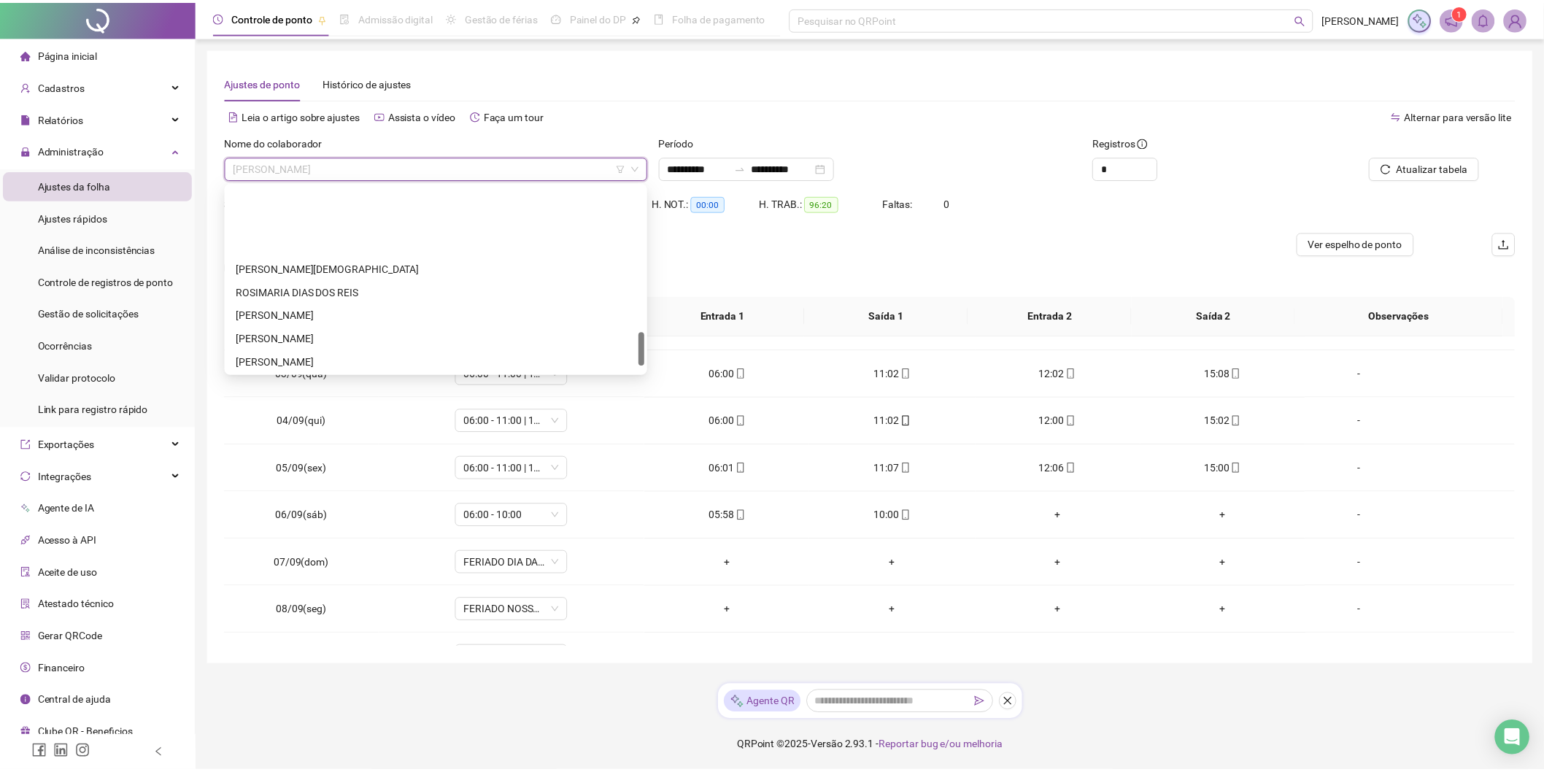
scroll to position [841, 0]
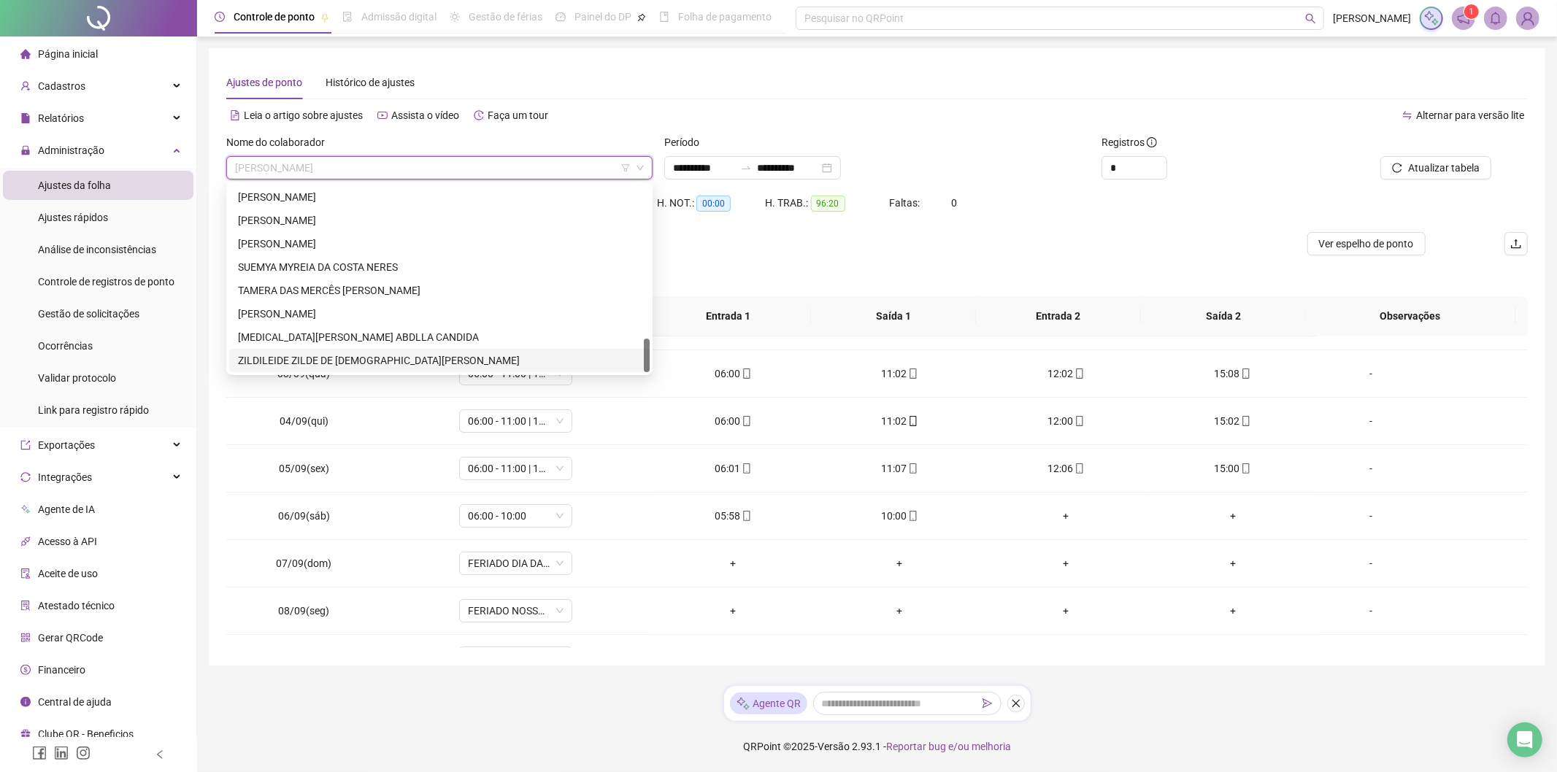
click at [251, 355] on div "ZILDILEIDE ZILDE DE JESUS NORONHA DIAS" at bounding box center [439, 360] width 403 height 16
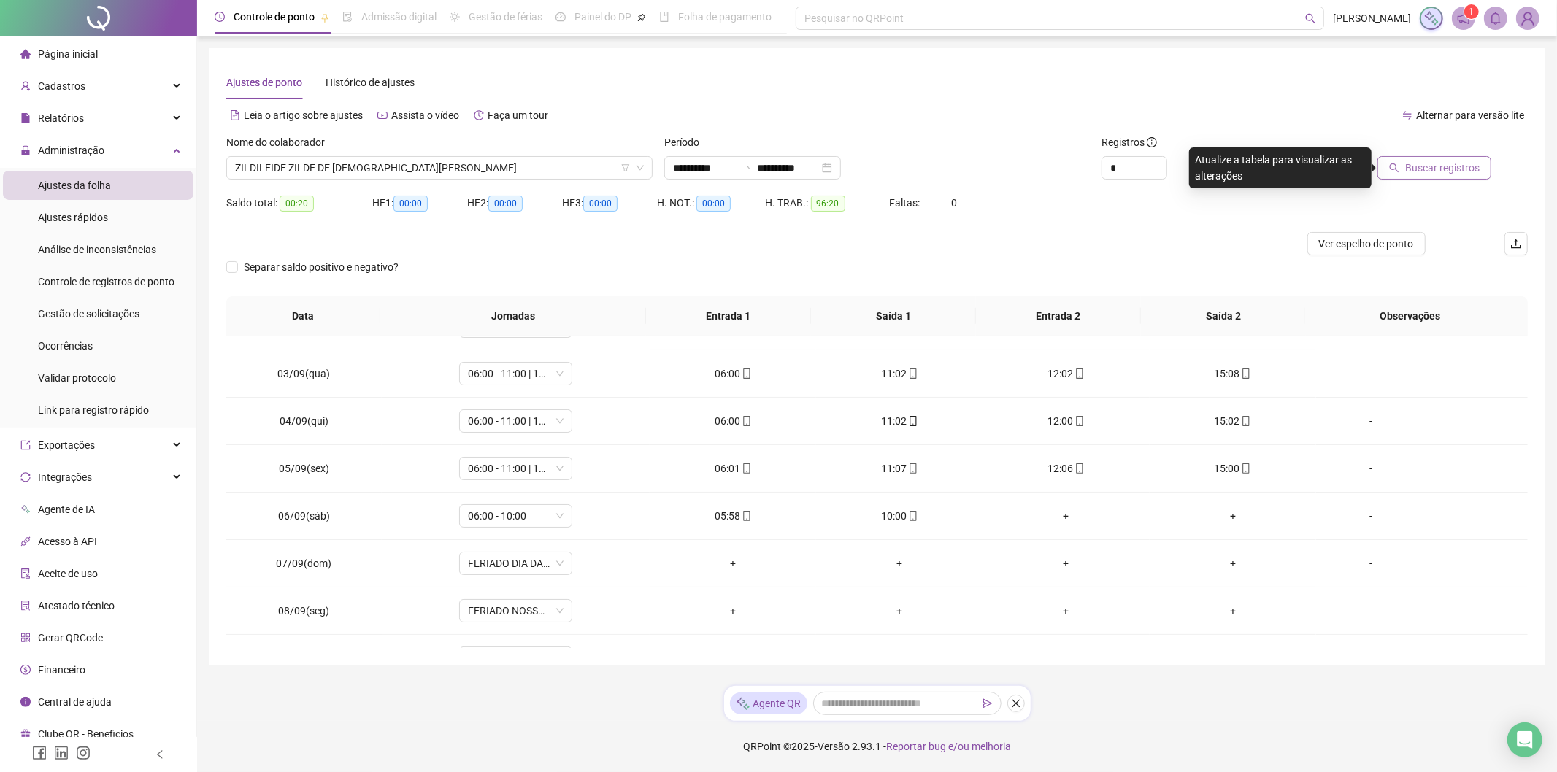
click at [1429, 171] on span "Buscar registros" at bounding box center [1442, 168] width 74 height 16
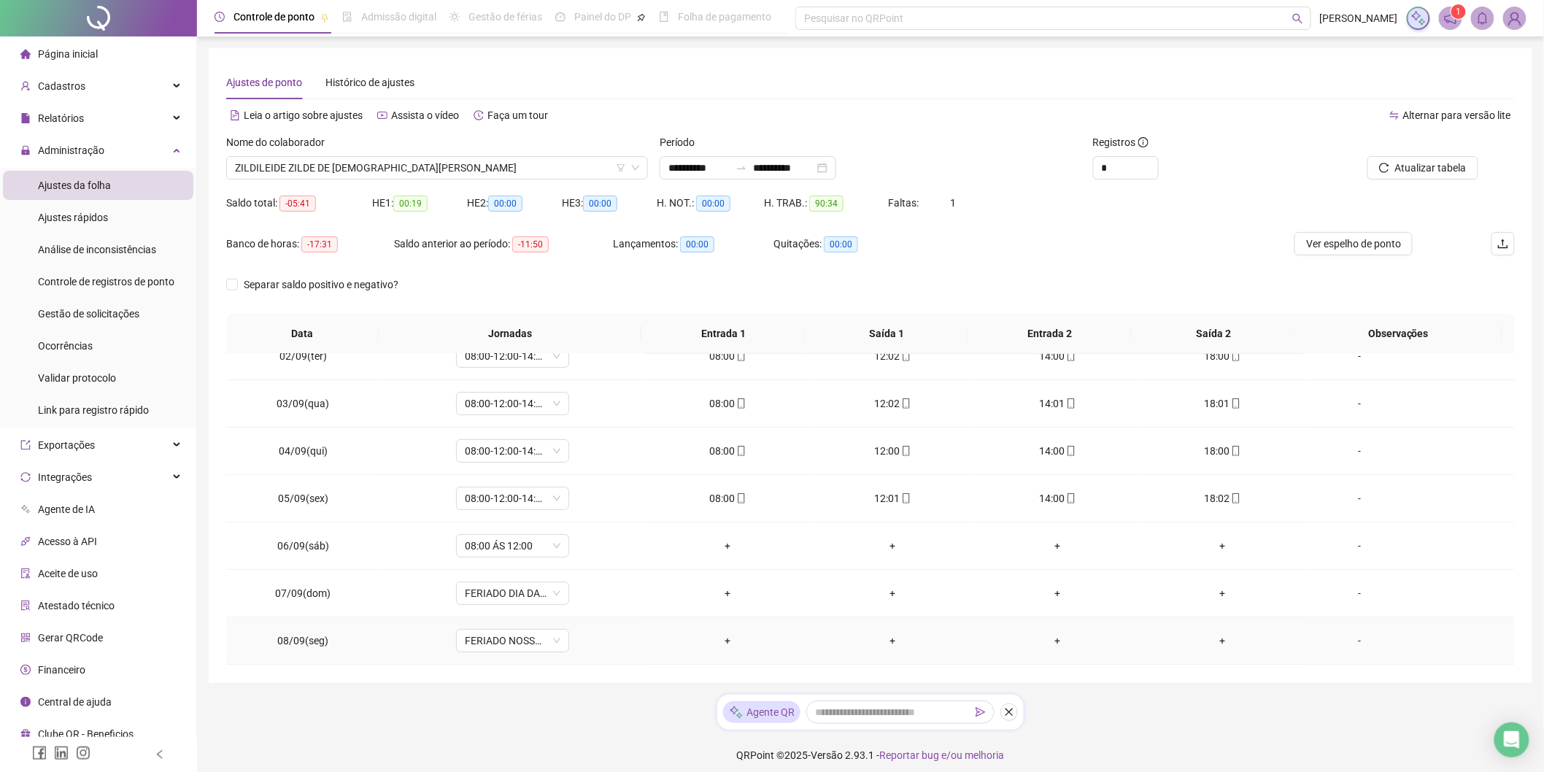
scroll to position [0, 0]
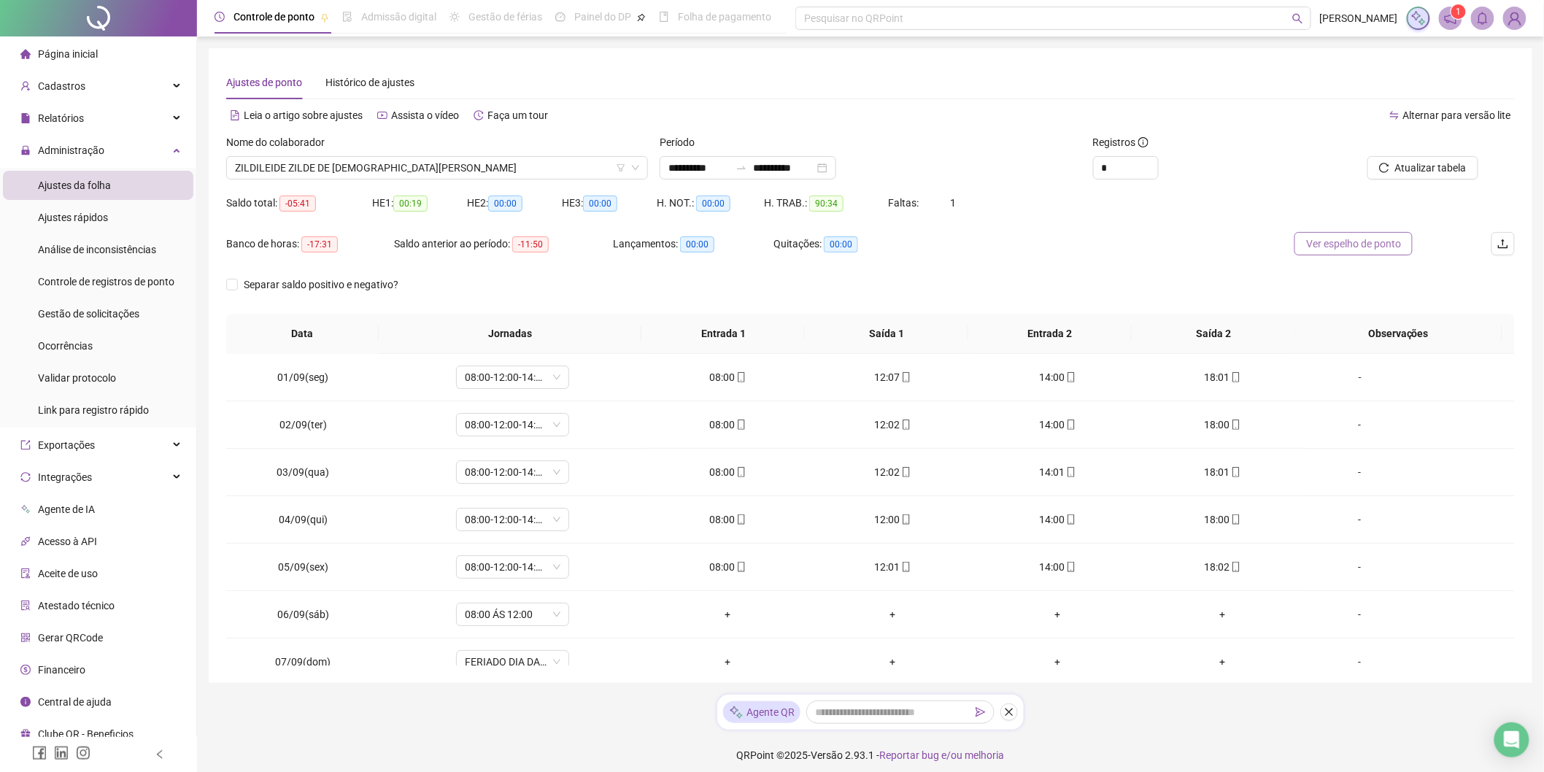
click at [1336, 248] on span "Ver espelho de ponto" at bounding box center [1353, 244] width 95 height 16
